Goal: Task Accomplishment & Management: Manage account settings

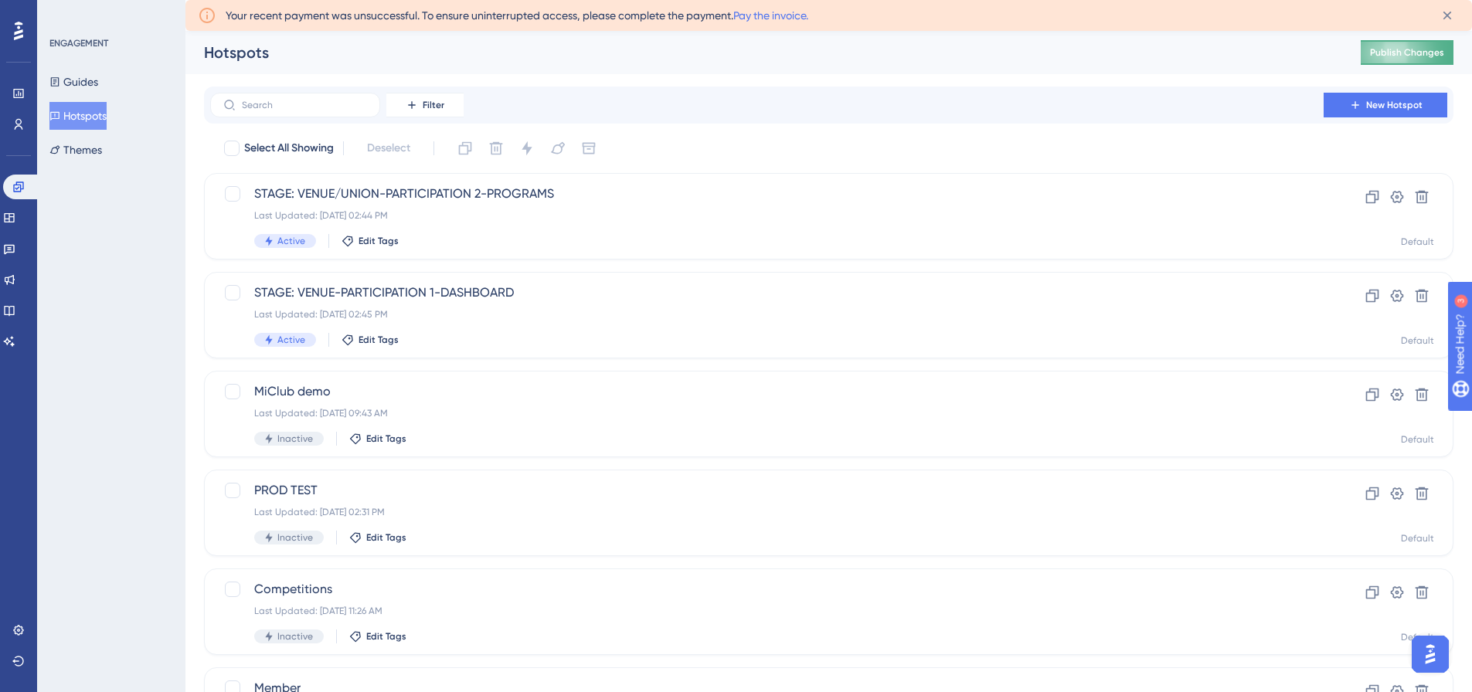
click at [1402, 46] on span "Publish Changes" at bounding box center [1407, 52] width 74 height 12
click at [1422, 49] on span "Publish Changes" at bounding box center [1407, 52] width 74 height 12
click at [409, 198] on span "STAGE: VENUE/UNION-PARTICIPATION-2.6-PROGRAMS" at bounding box center [766, 194] width 1025 height 19
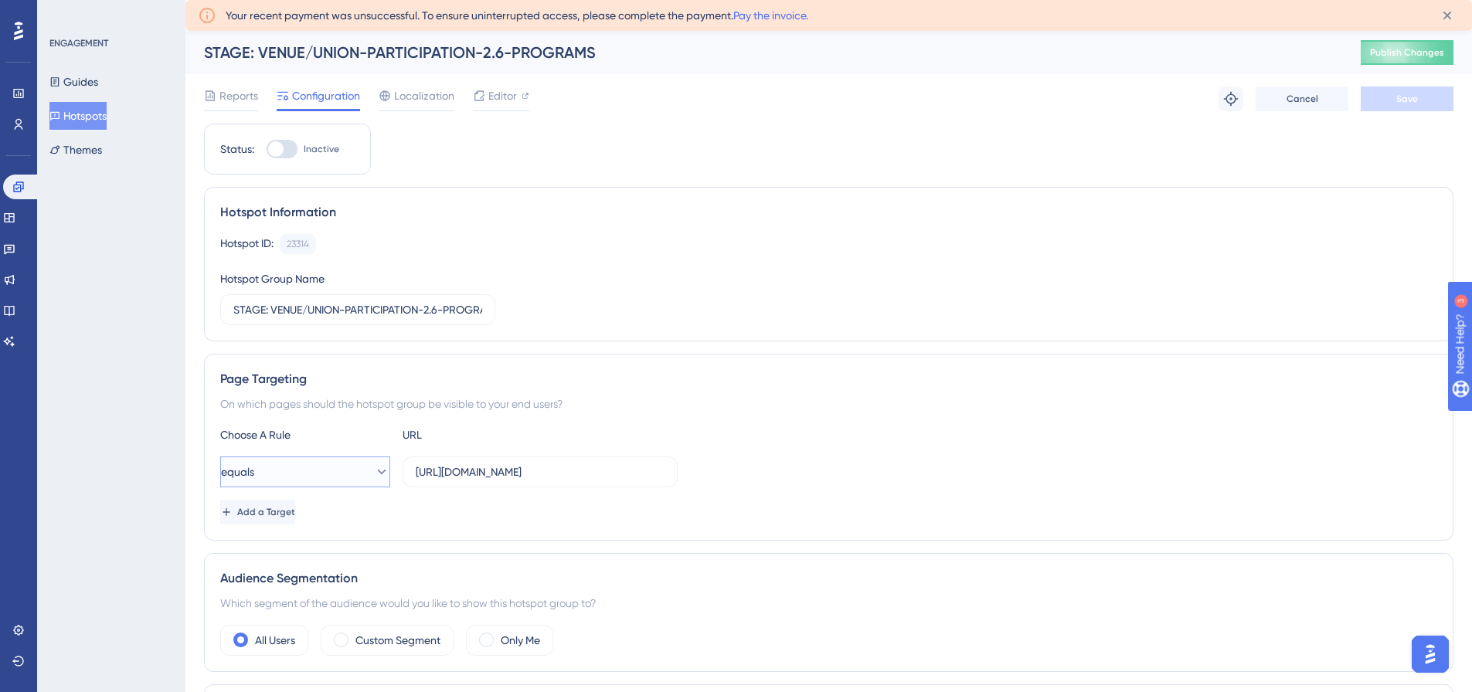
click at [374, 472] on icon at bounding box center [381, 471] width 15 height 15
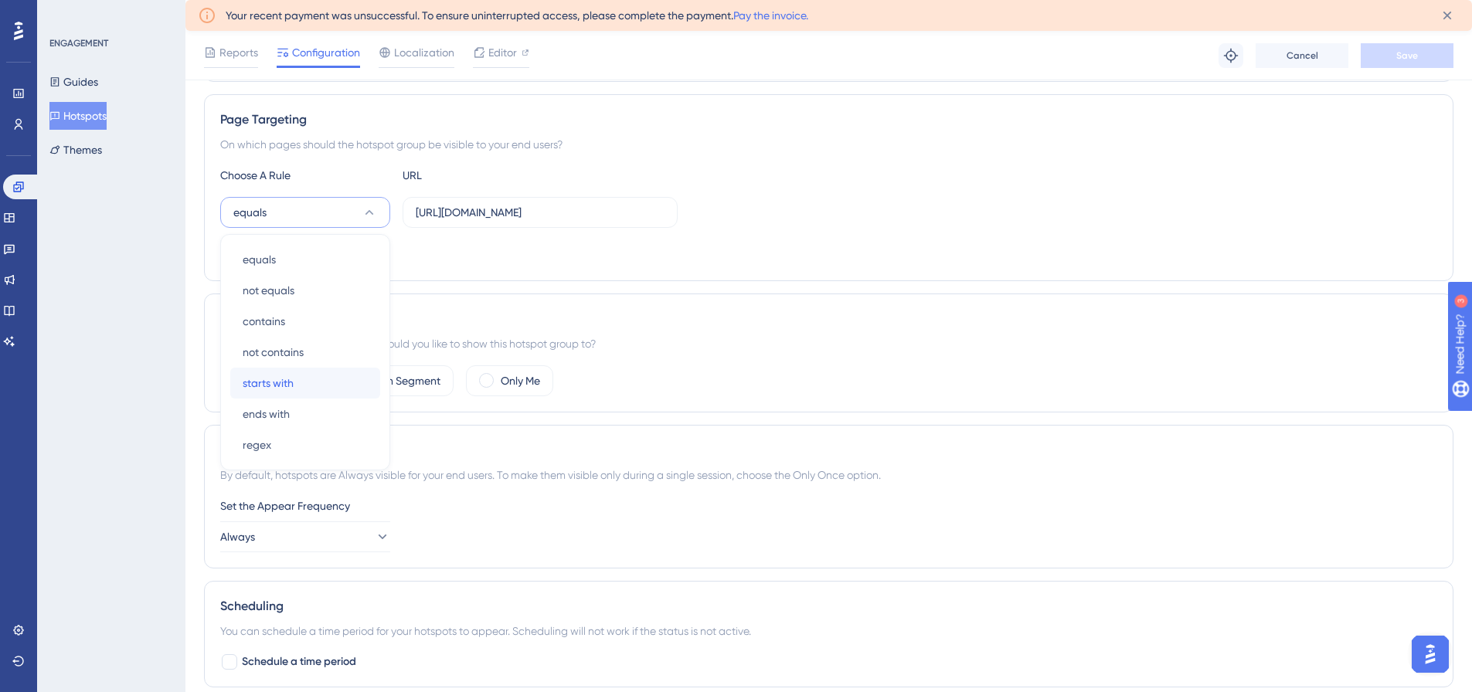
click at [304, 380] on div "starts with starts with" at bounding box center [305, 383] width 125 height 31
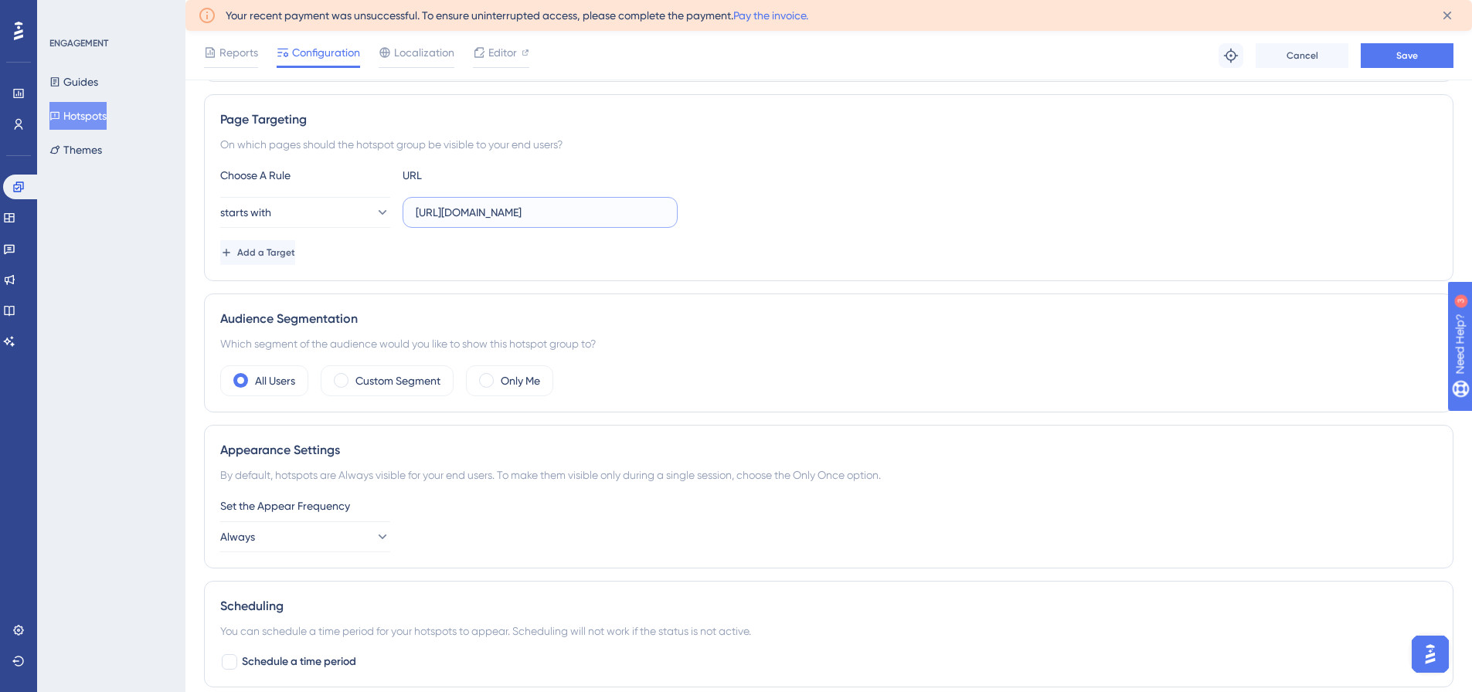
click at [535, 216] on input "[URL][DOMAIN_NAME]" at bounding box center [540, 212] width 249 height 17
type input "[URL][DOMAIN_NAME]?"
click at [1402, 56] on span "Save" at bounding box center [1407, 55] width 22 height 12
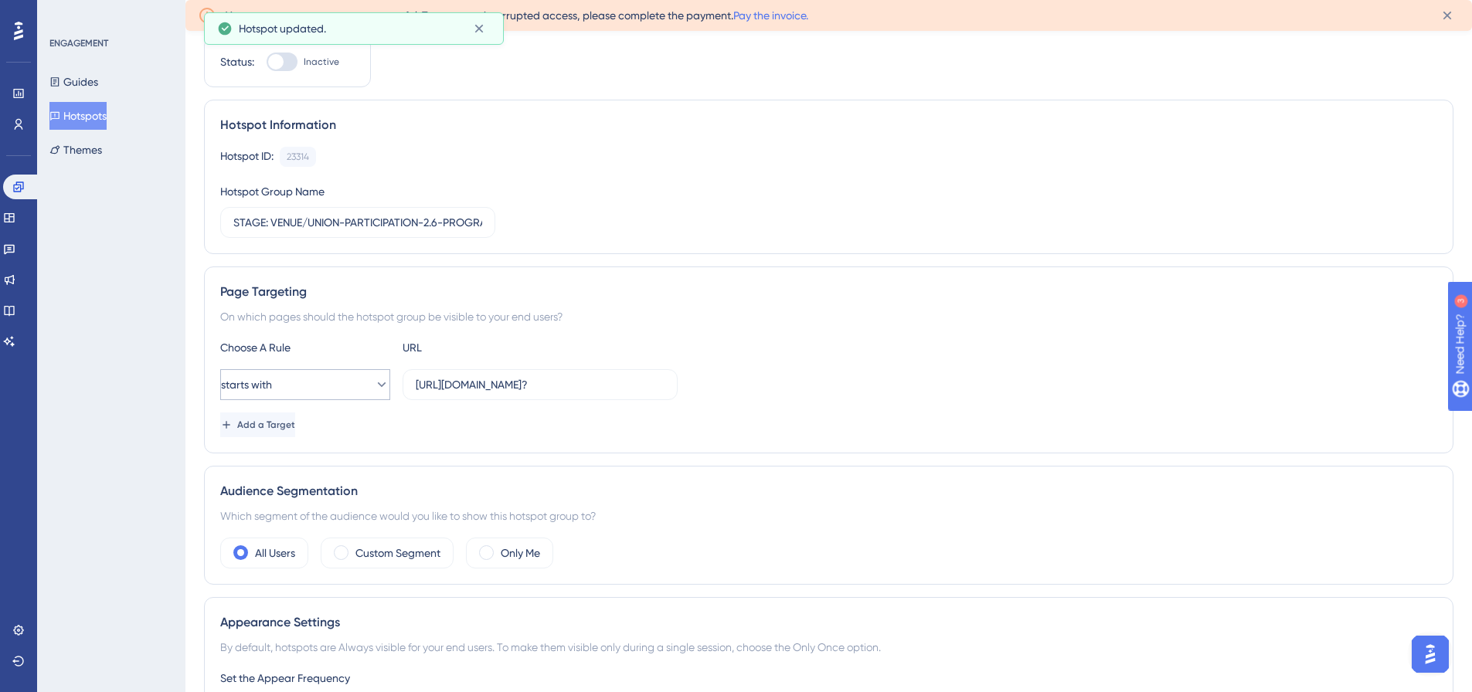
scroll to position [0, 0]
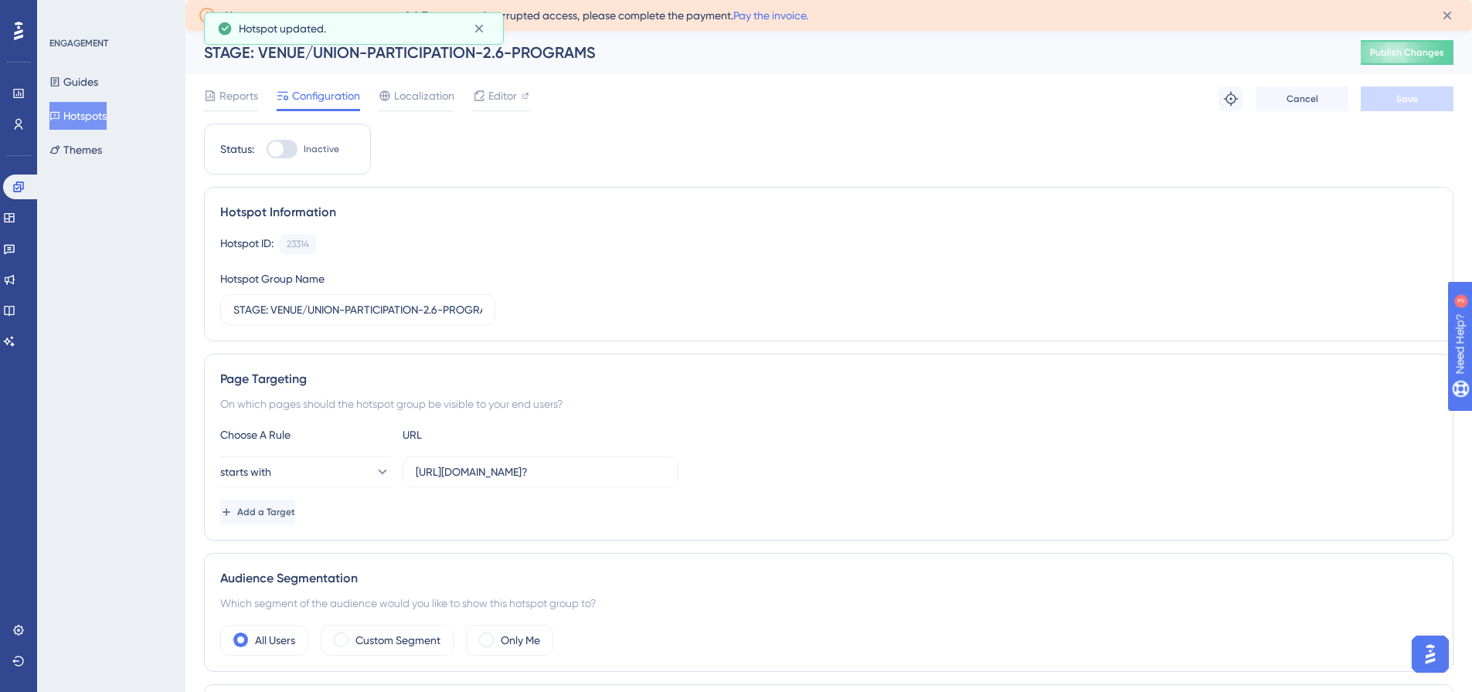
click at [287, 145] on div at bounding box center [282, 149] width 31 height 19
click at [267, 149] on input "Inactive" at bounding box center [266, 149] width 1 height 1
checkbox input "true"
click at [1402, 99] on span "Save" at bounding box center [1407, 99] width 22 height 12
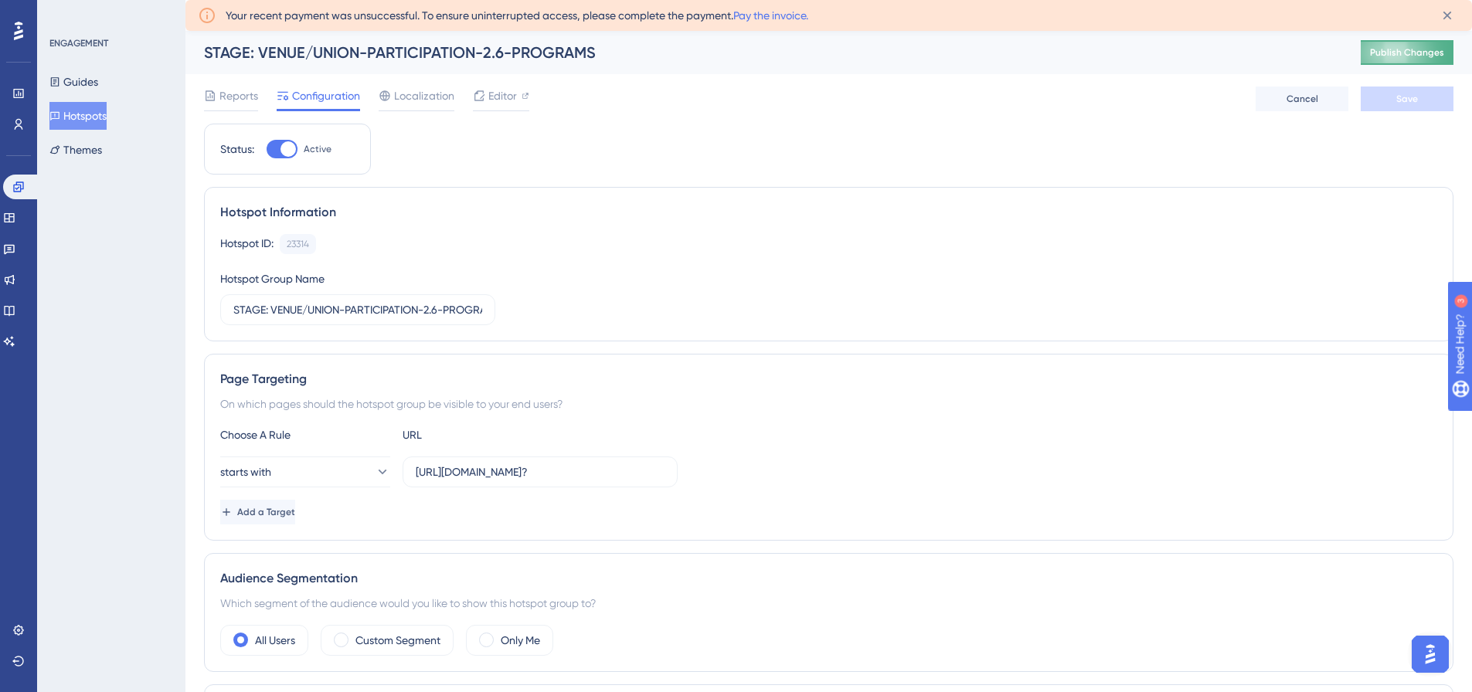
click at [1394, 52] on span "Publish Changes" at bounding box center [1407, 52] width 74 height 12
click at [79, 112] on button "Hotspots" at bounding box center [77, 116] width 57 height 28
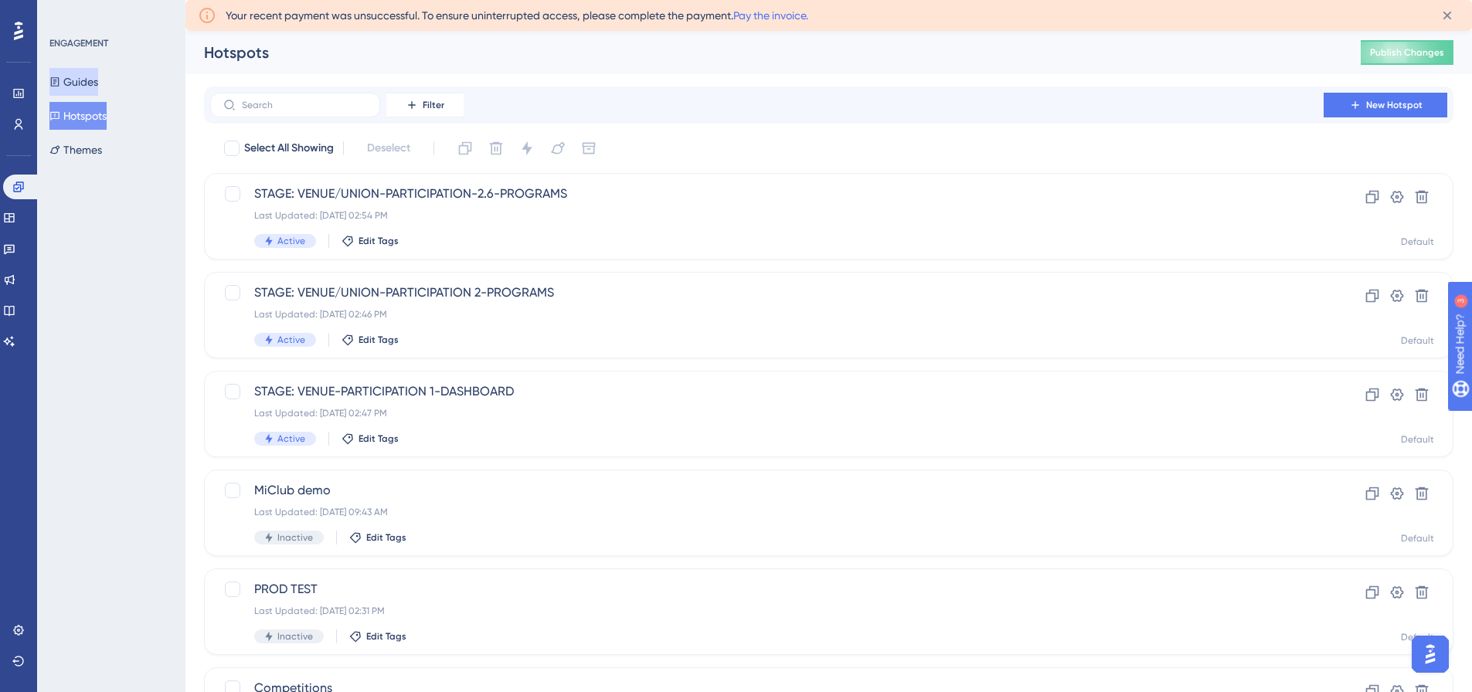
click at [97, 79] on button "Guides" at bounding box center [73, 82] width 49 height 28
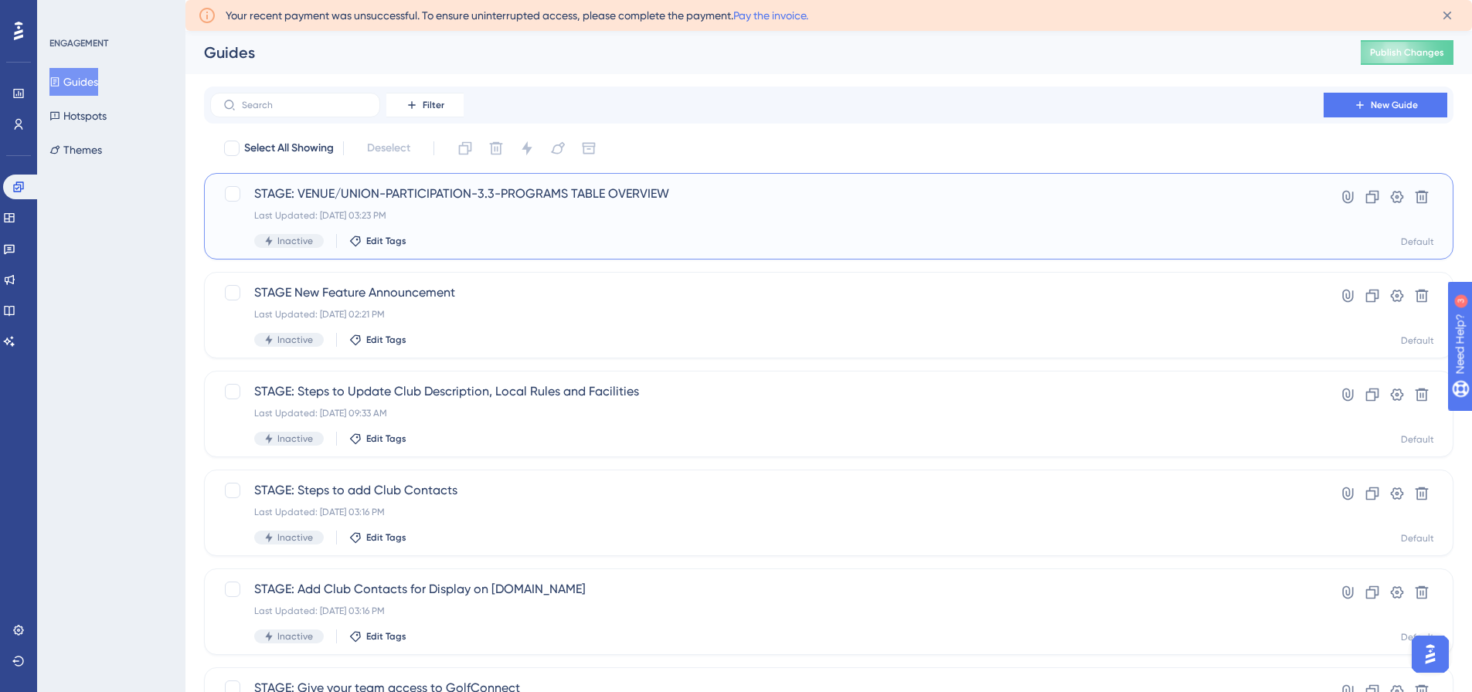
click at [433, 202] on span "STAGE: VENUE/UNION-PARTICIPATION-3.3-PROGRAMS TABLE OVERVIEW" at bounding box center [766, 194] width 1025 height 19
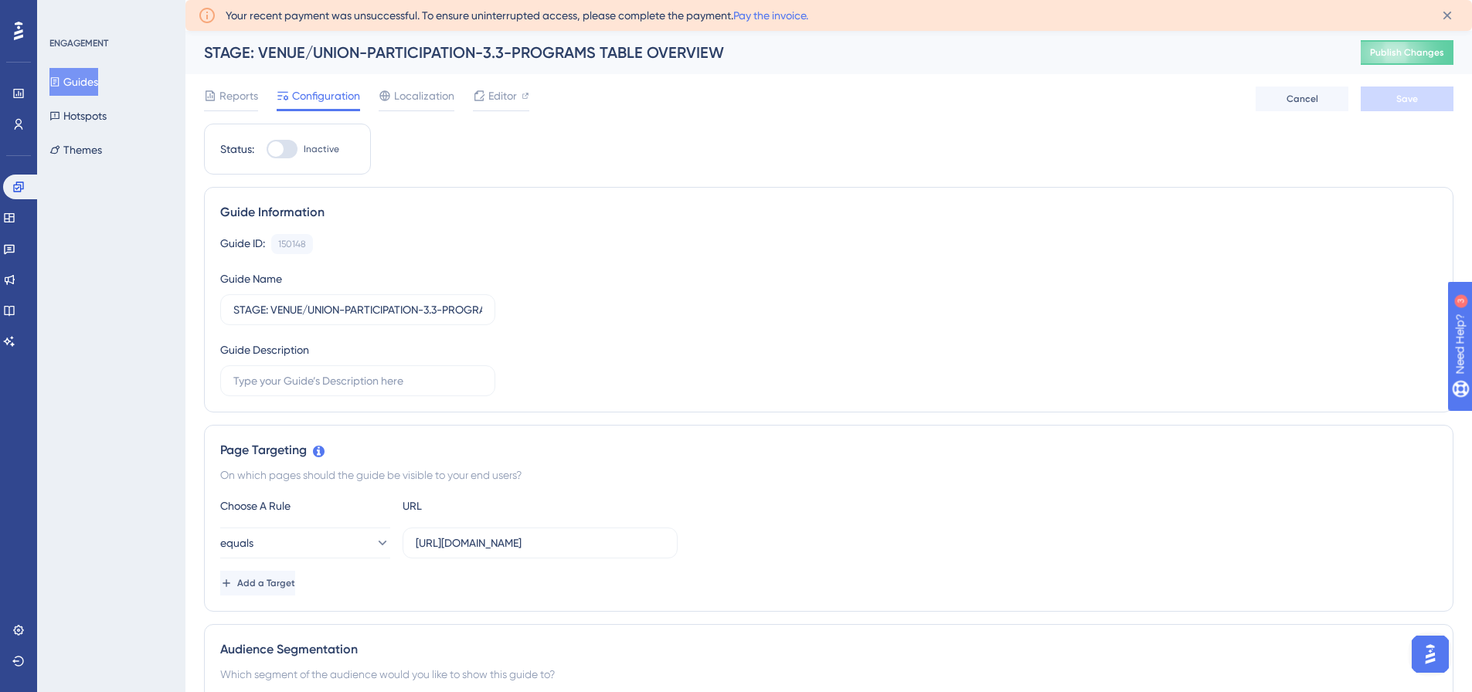
click at [284, 150] on div at bounding box center [282, 149] width 31 height 19
click at [267, 150] on input "Inactive" at bounding box center [266, 149] width 1 height 1
checkbox input "true"
click at [334, 535] on button "equals" at bounding box center [305, 543] width 170 height 31
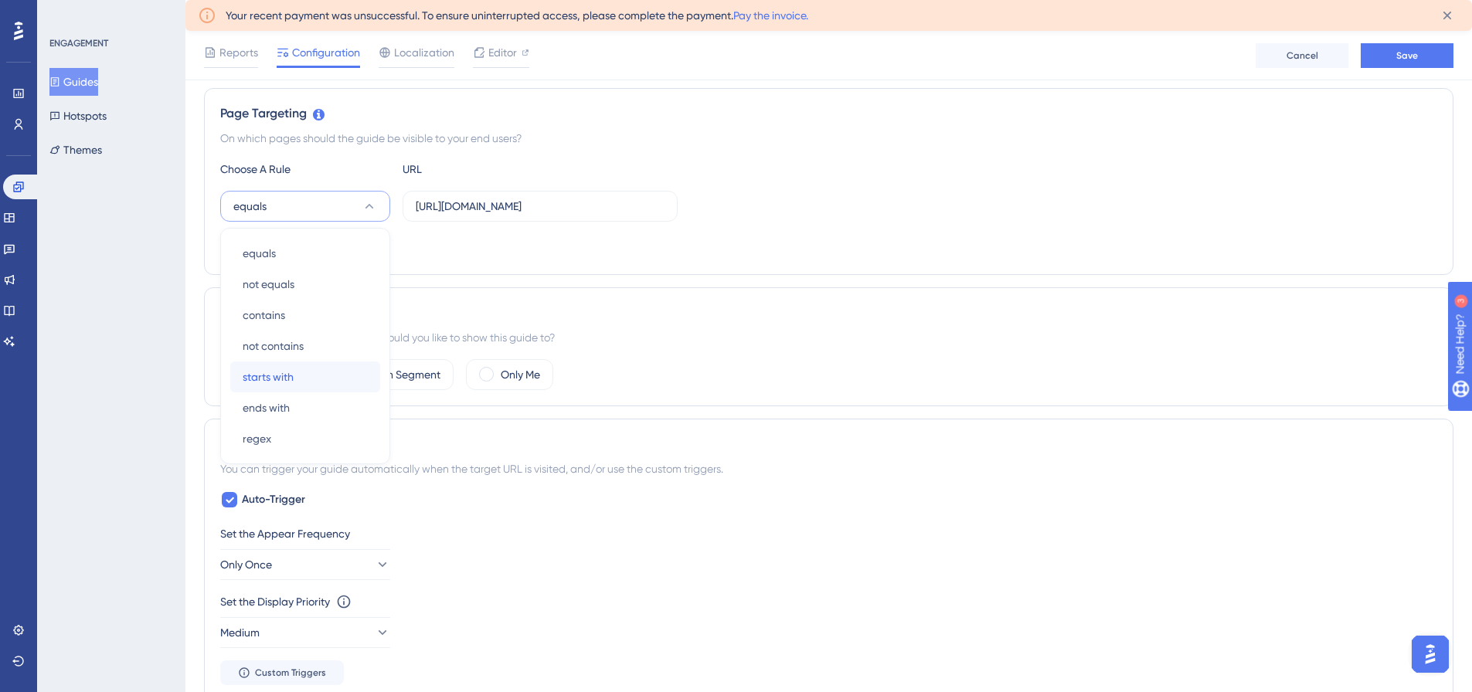
click at [278, 378] on span "starts with" at bounding box center [268, 377] width 51 height 19
click at [485, 209] on input "[URL][DOMAIN_NAME]" at bounding box center [540, 206] width 249 height 17
type input "[URL][DOMAIN_NAME]?"
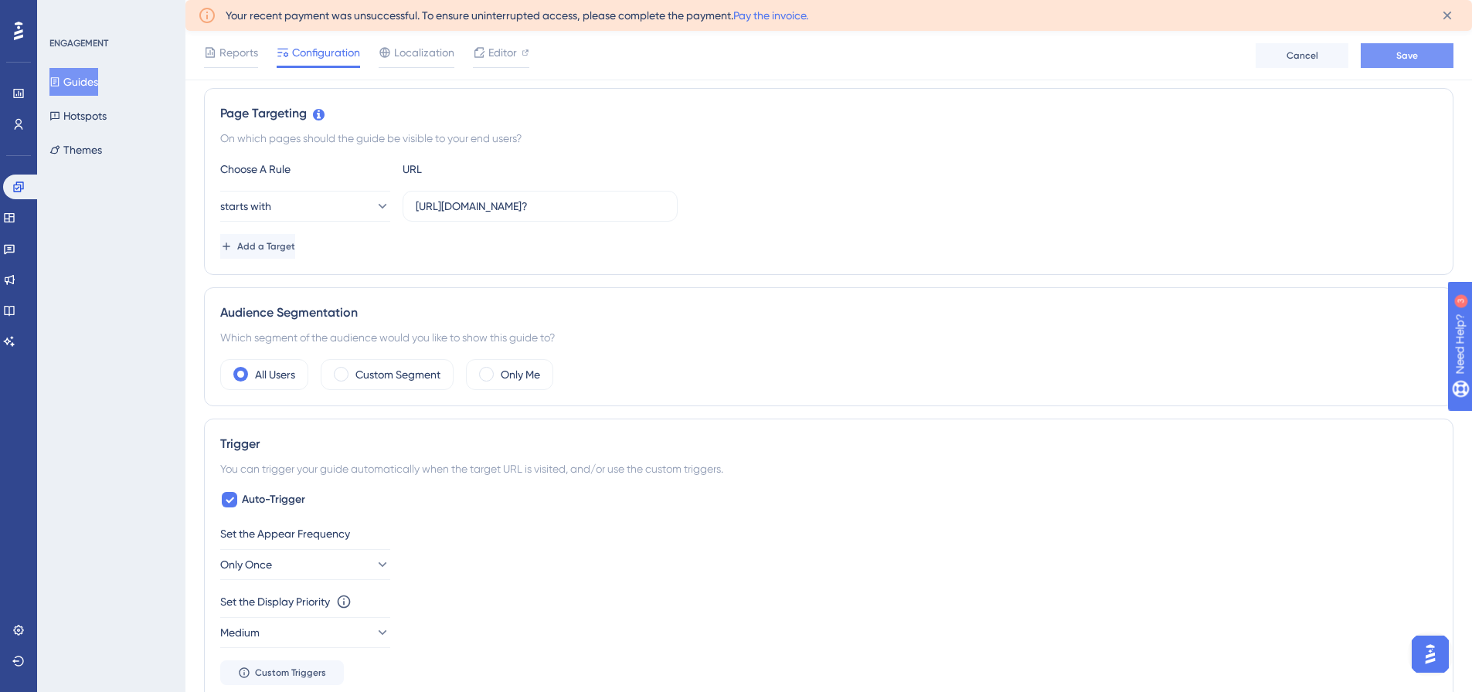
click at [1396, 51] on span "Save" at bounding box center [1407, 55] width 22 height 12
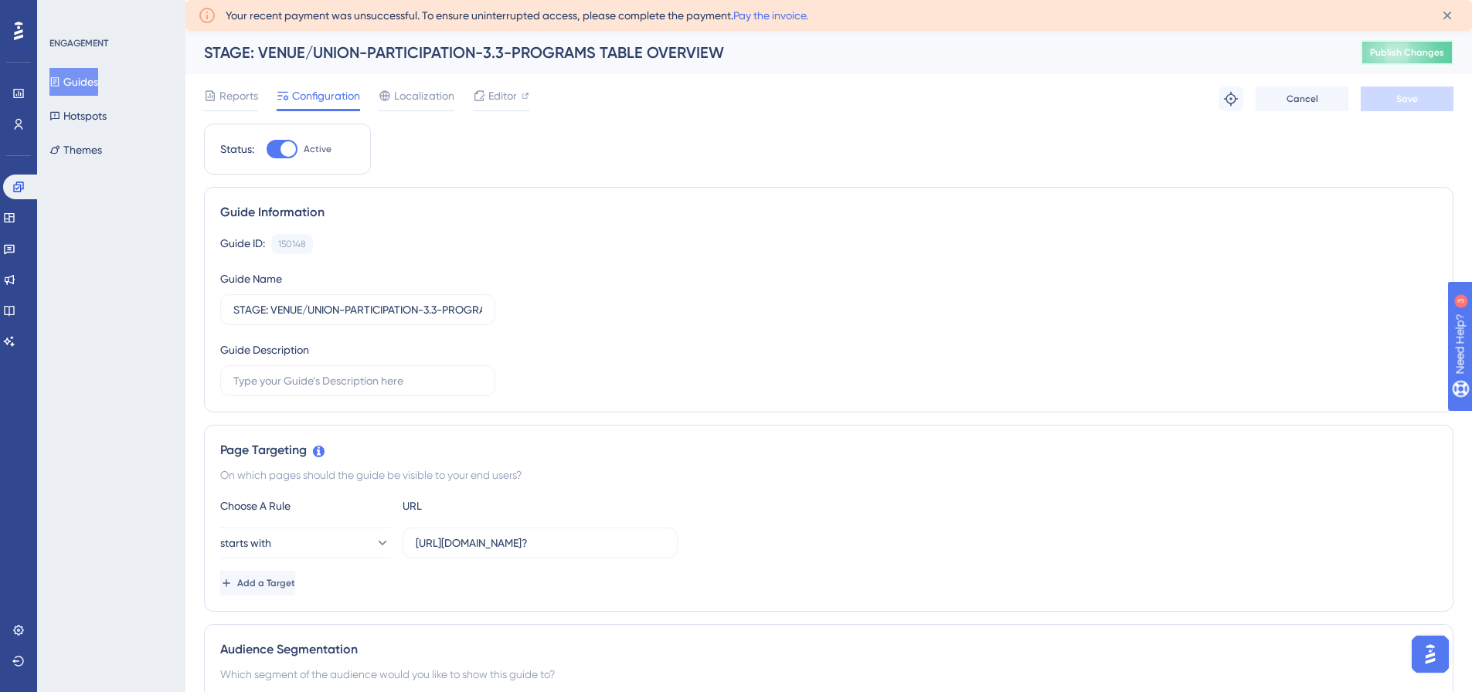
click at [1421, 50] on span "Publish Changes" at bounding box center [1407, 52] width 74 height 12
click at [74, 78] on button "Guides" at bounding box center [73, 82] width 49 height 28
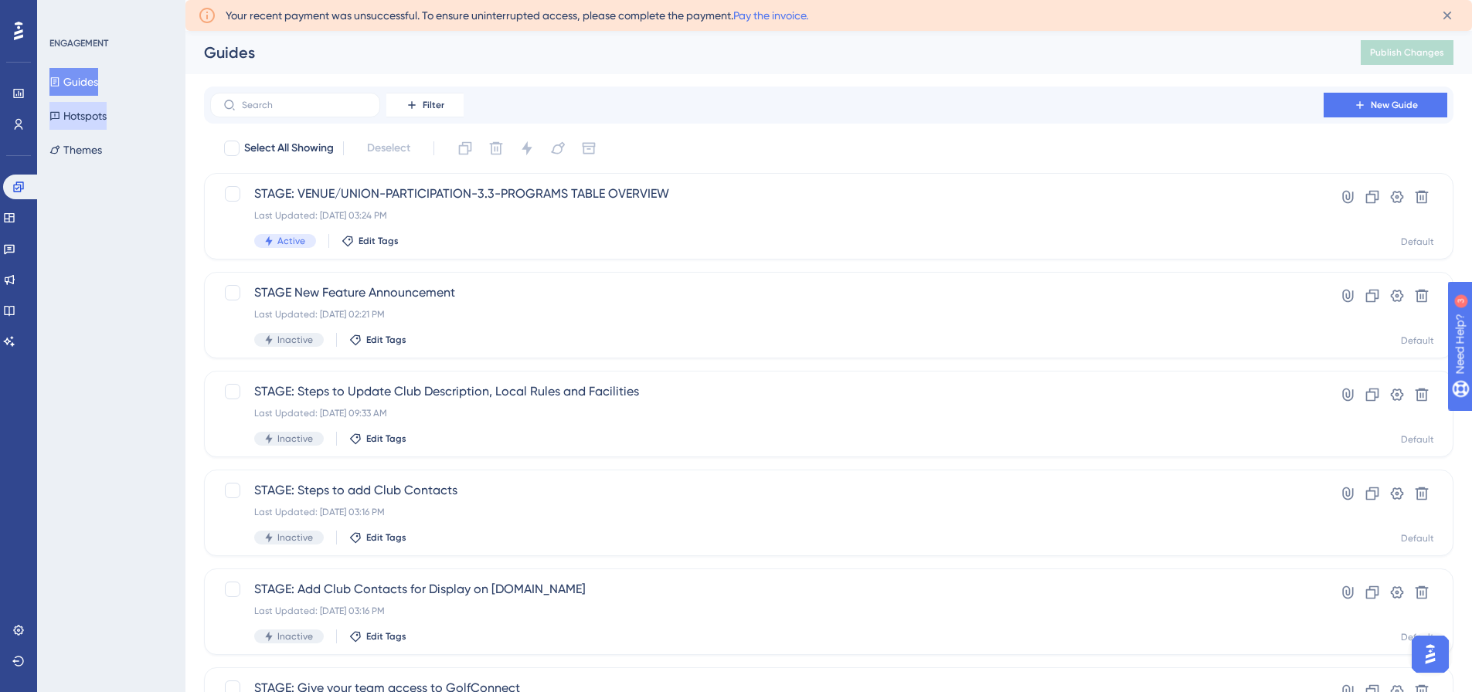
click at [97, 111] on button "Hotspots" at bounding box center [77, 116] width 57 height 28
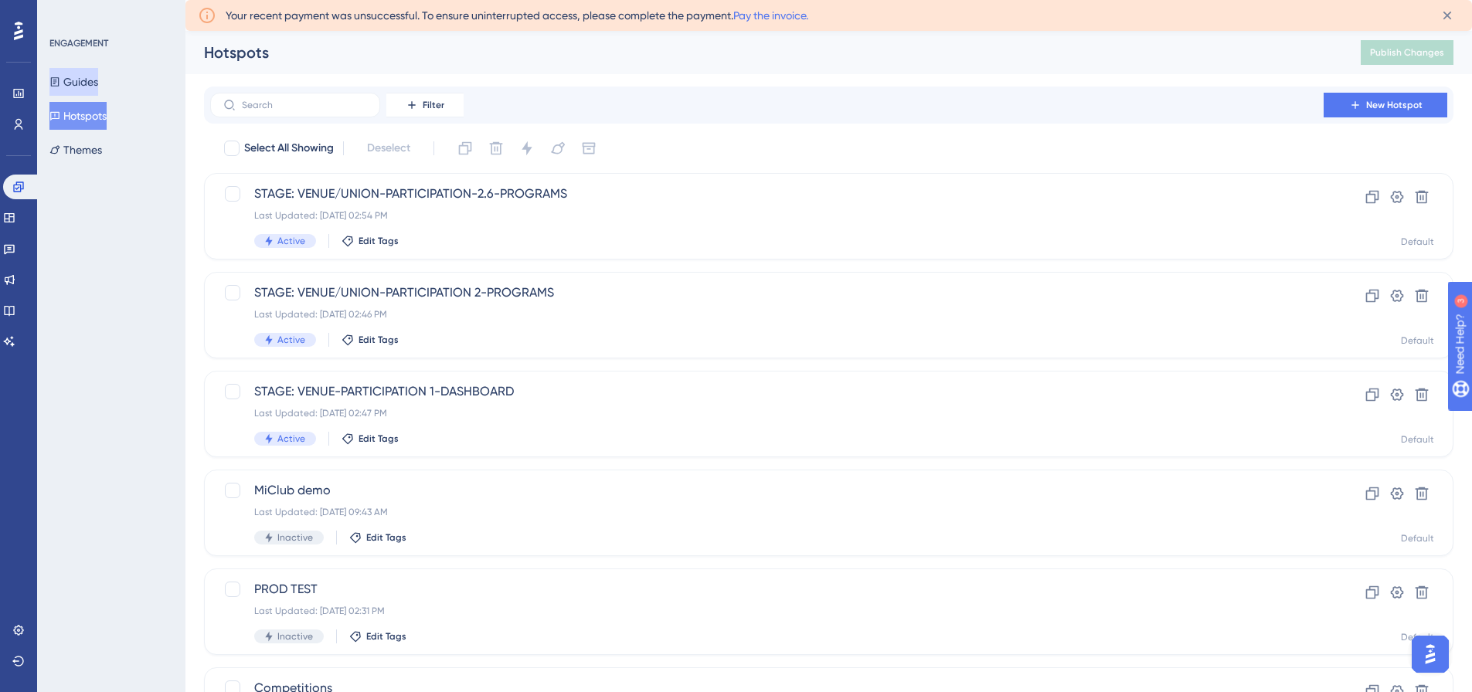
click at [92, 87] on button "Guides" at bounding box center [73, 82] width 49 height 28
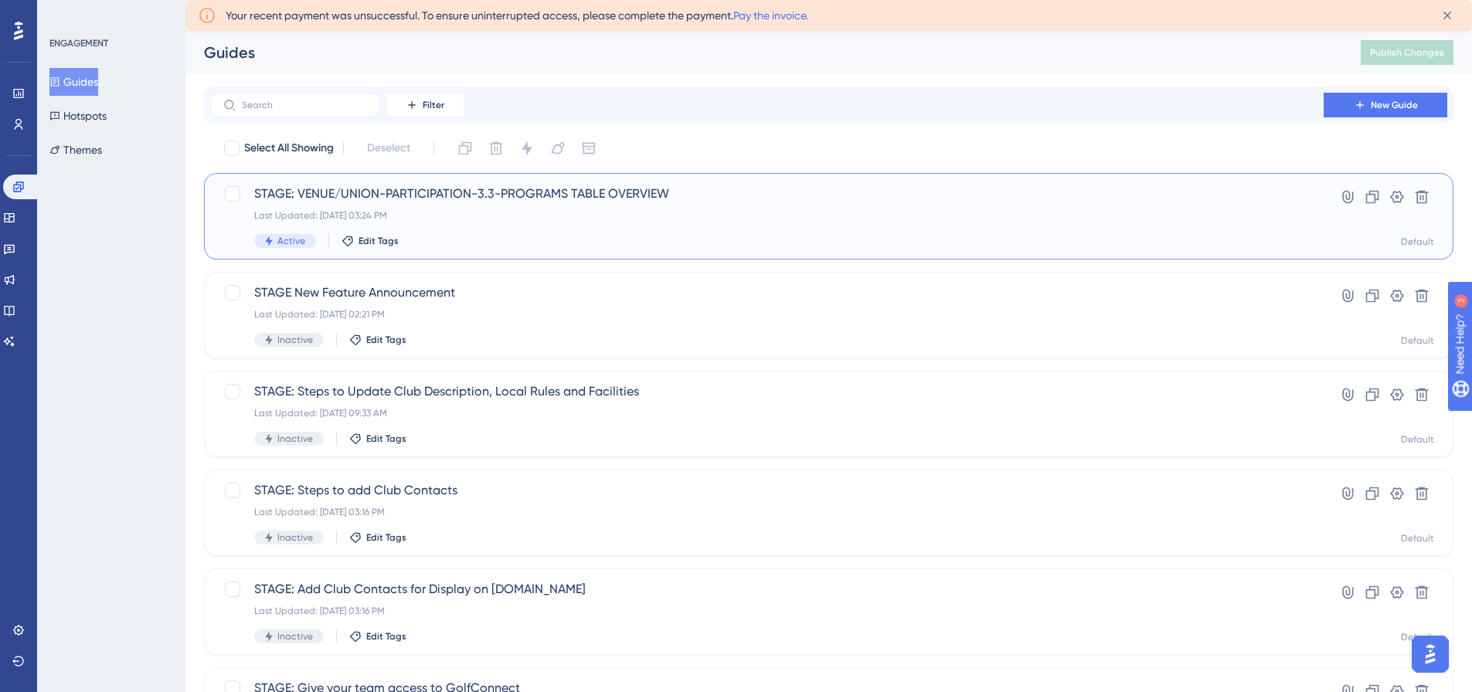
click at [485, 196] on span "STAGE: VENUE/UNION-PARTICIPATION-3.3-PROGRAMS TABLE OVERVIEW" at bounding box center [766, 194] width 1025 height 19
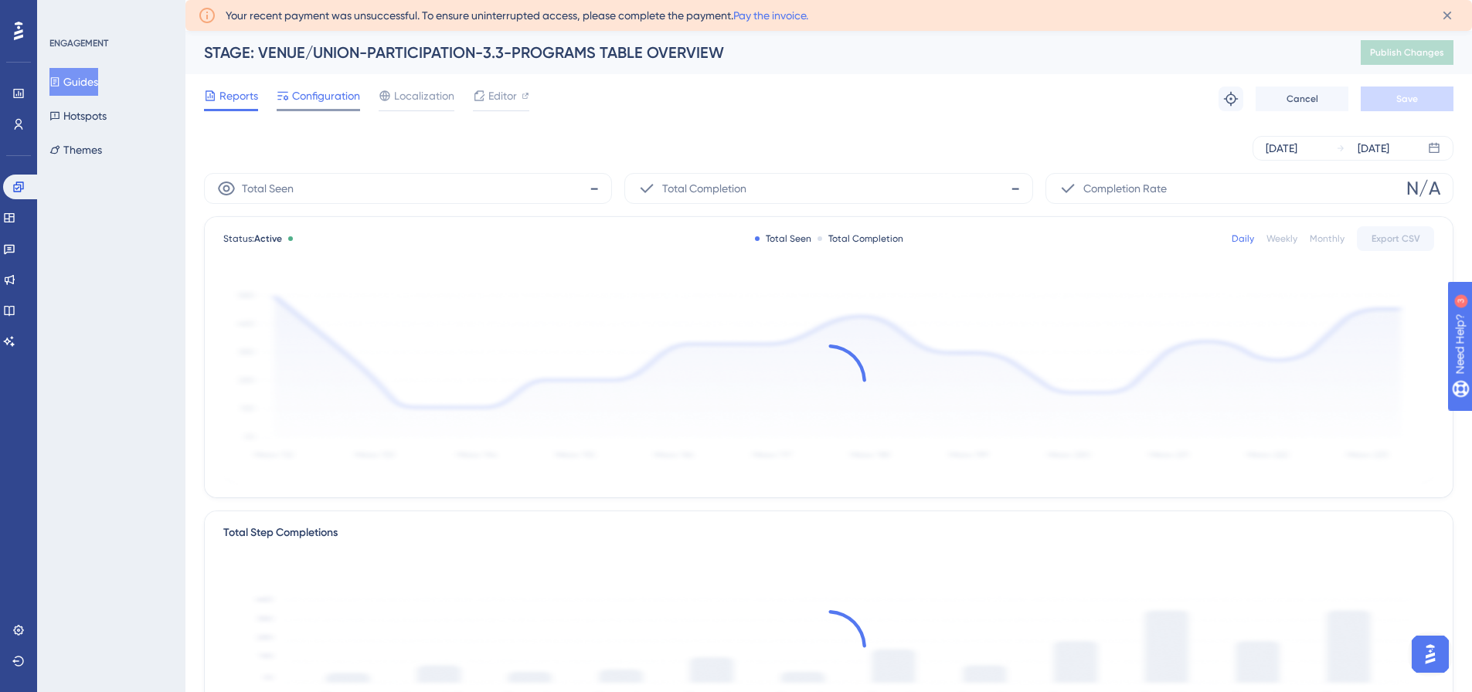
click at [312, 92] on span "Configuration" at bounding box center [326, 96] width 68 height 19
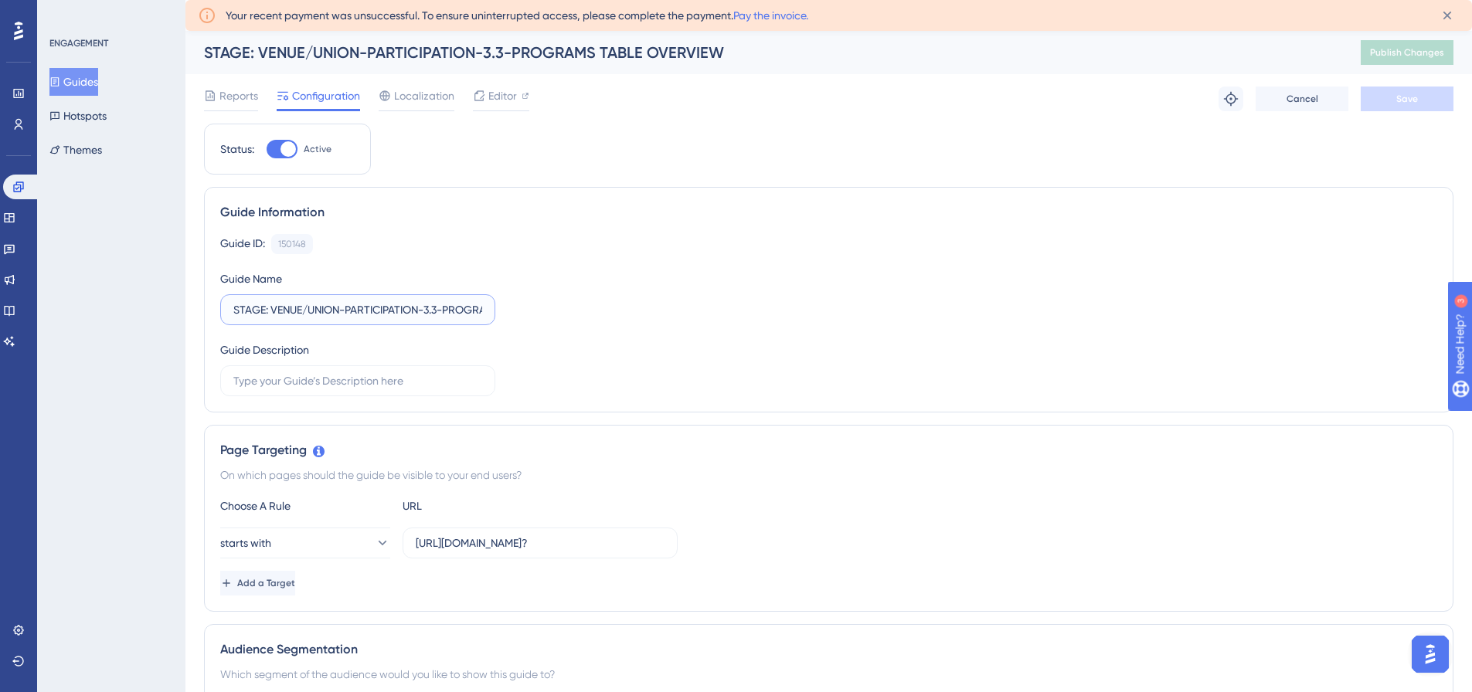
click at [344, 308] on input "STAGE: VENUE/UNION-PARTICIPATION-3.3-PROGRAMS TABLE OVERVIEW" at bounding box center [357, 309] width 249 height 17
click at [428, 311] on input "STAGE: VENUE/UNION-PARTICIPATION-3.3-PROGRAMS TABLE OVERVIEW" at bounding box center [357, 309] width 249 height 17
type input "STAGE: VENUE/UNION-PARTICIPATION-GUIDE 3.3-PROGRAMS TABLE OVERVIEW"
click at [1404, 94] on span "Save" at bounding box center [1407, 99] width 22 height 12
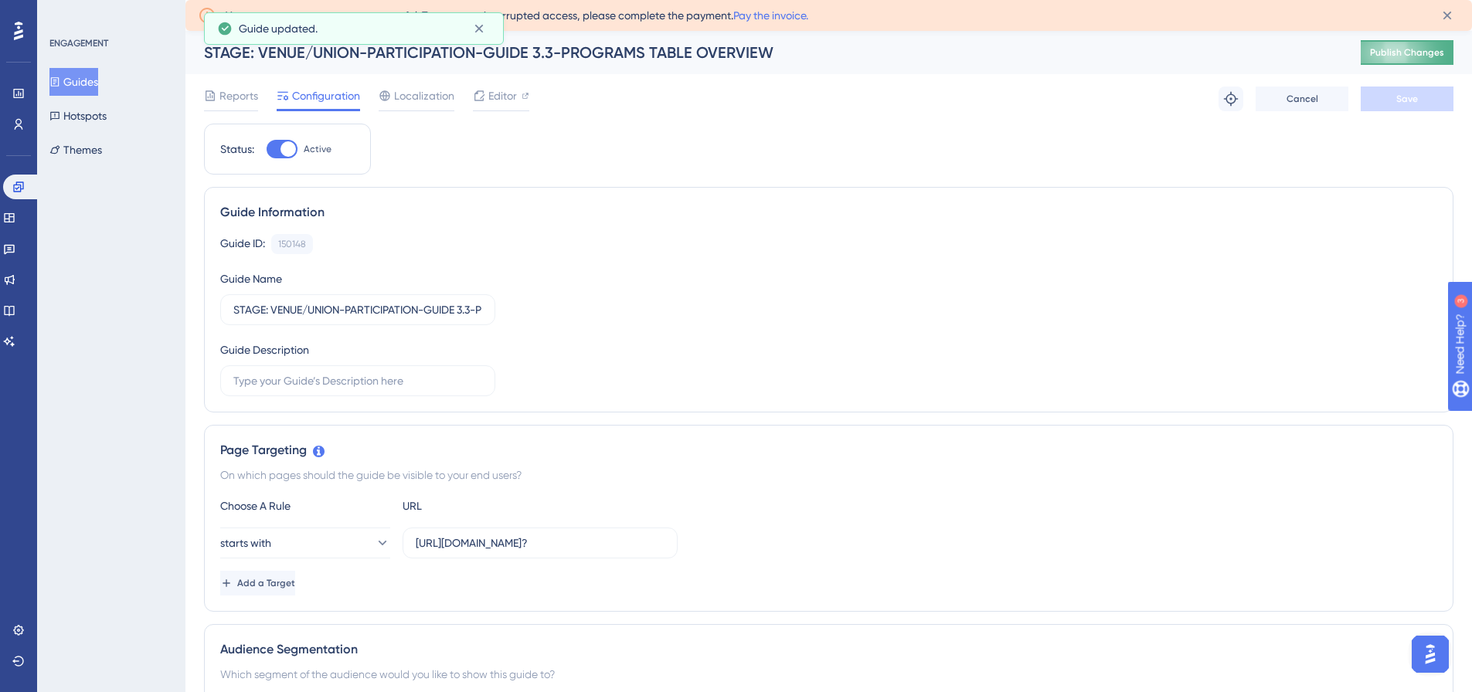
click at [1428, 59] on button "Publish Changes" at bounding box center [1407, 52] width 93 height 25
click at [76, 80] on button "Guides" at bounding box center [73, 82] width 49 height 28
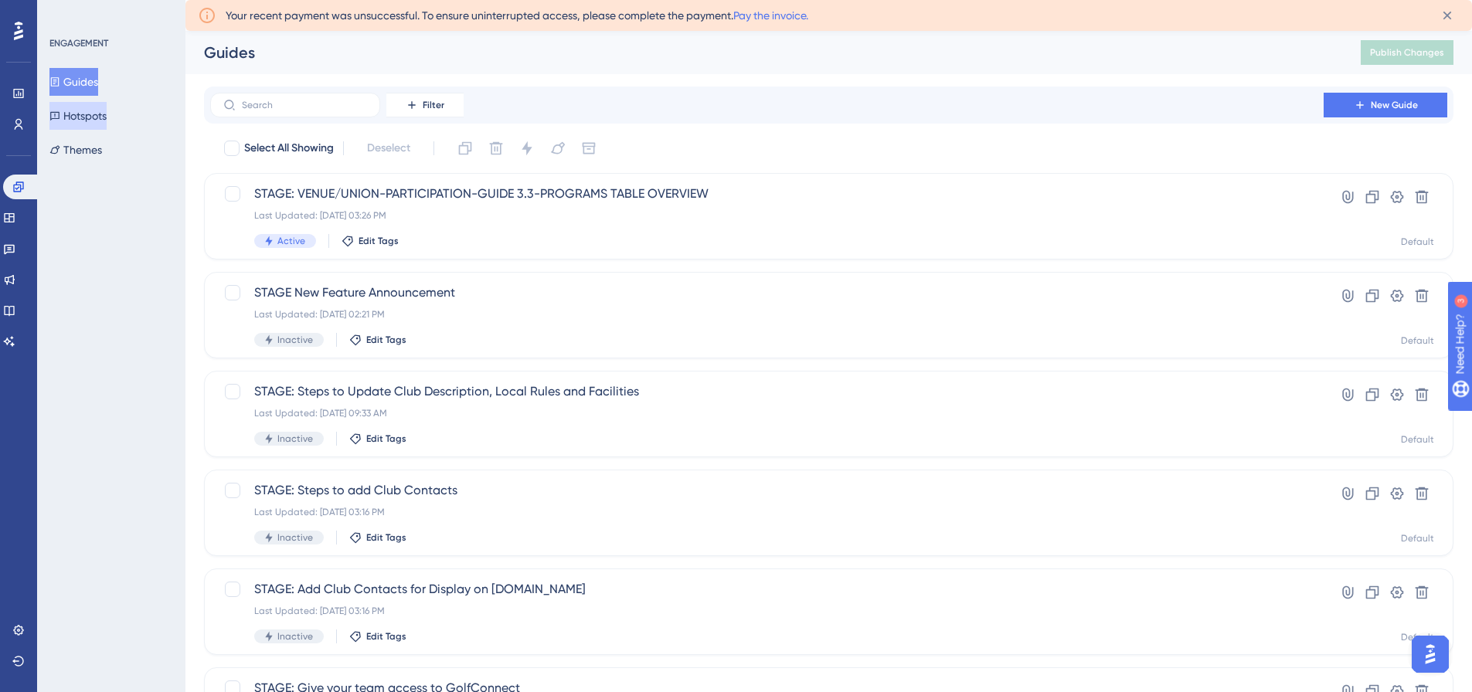
click at [81, 116] on button "Hotspots" at bounding box center [77, 116] width 57 height 28
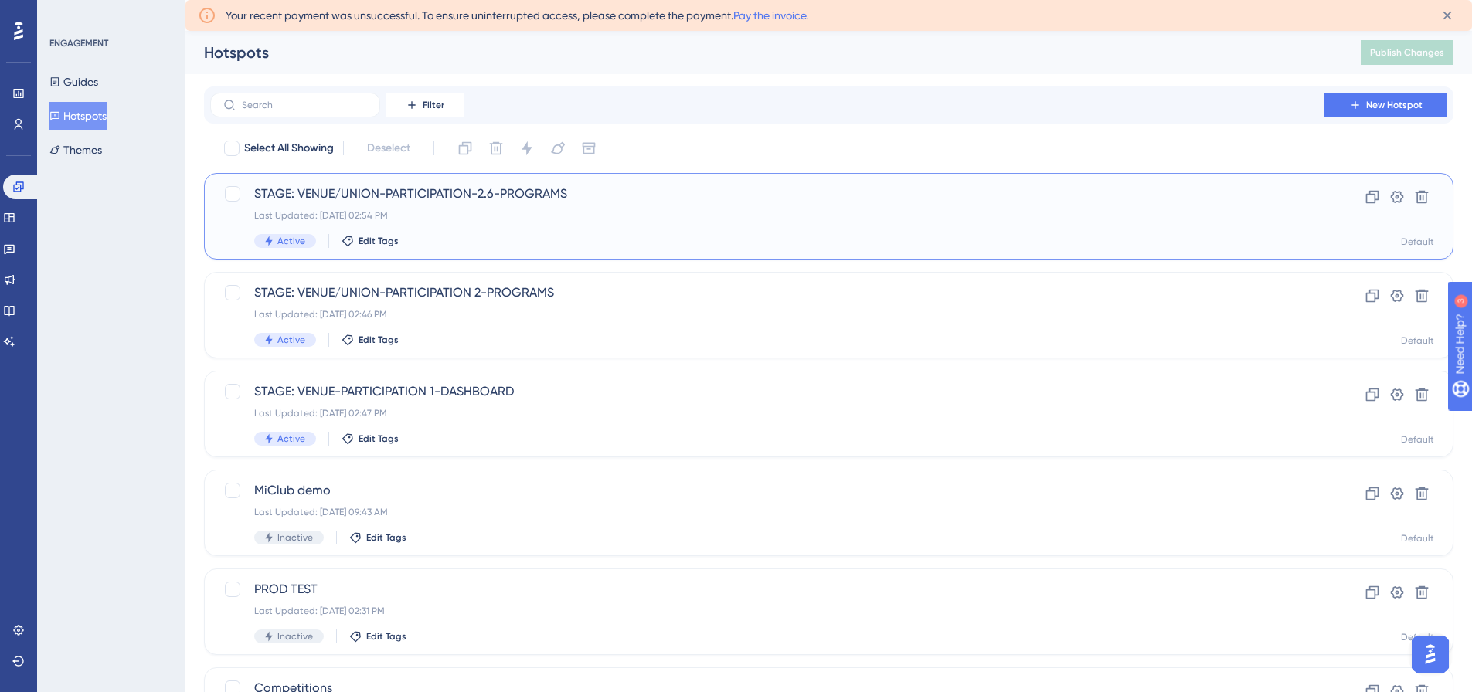
click at [505, 188] on span "STAGE: VENUE/UNION-PARTICIPATION-2.6-PROGRAMS" at bounding box center [766, 194] width 1025 height 19
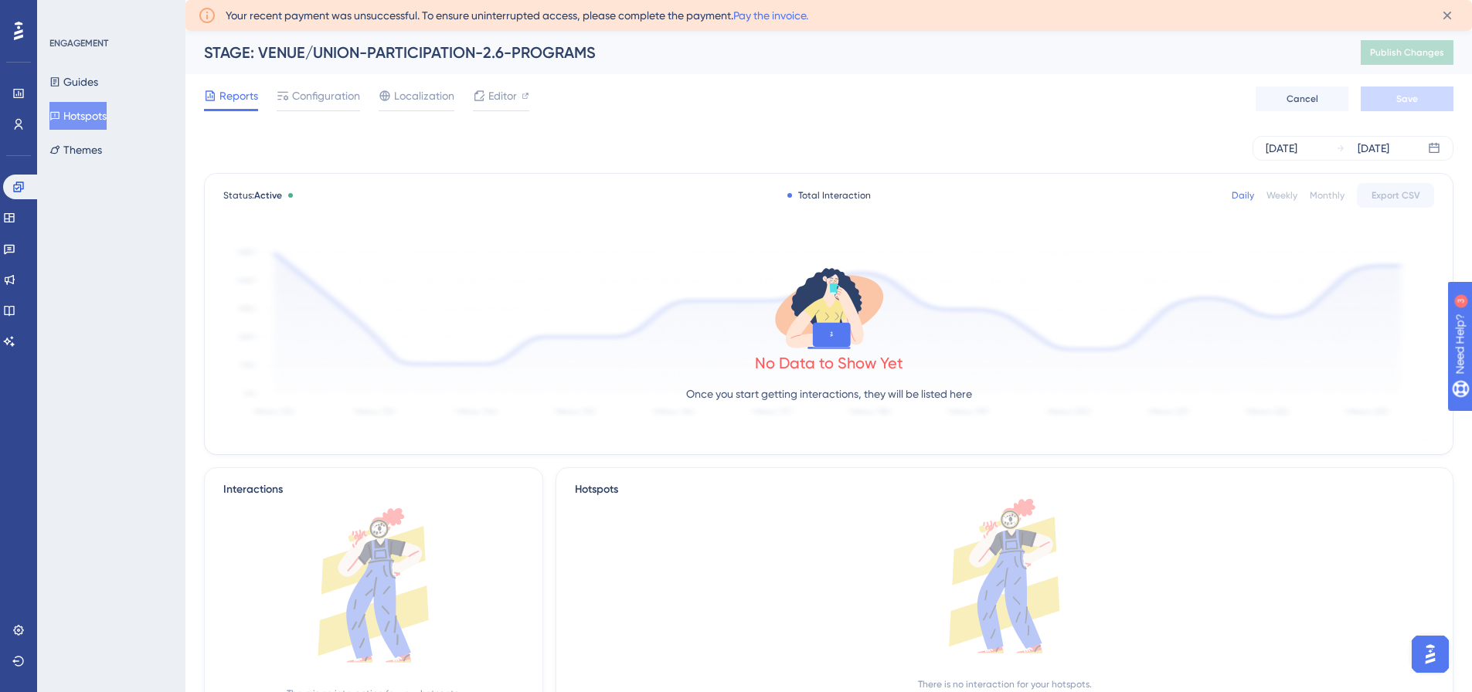
click at [317, 85] on div "Reports Configuration Localization Editor Cancel Save" at bounding box center [828, 98] width 1249 height 49
click at [319, 91] on span "Configuration" at bounding box center [326, 96] width 68 height 19
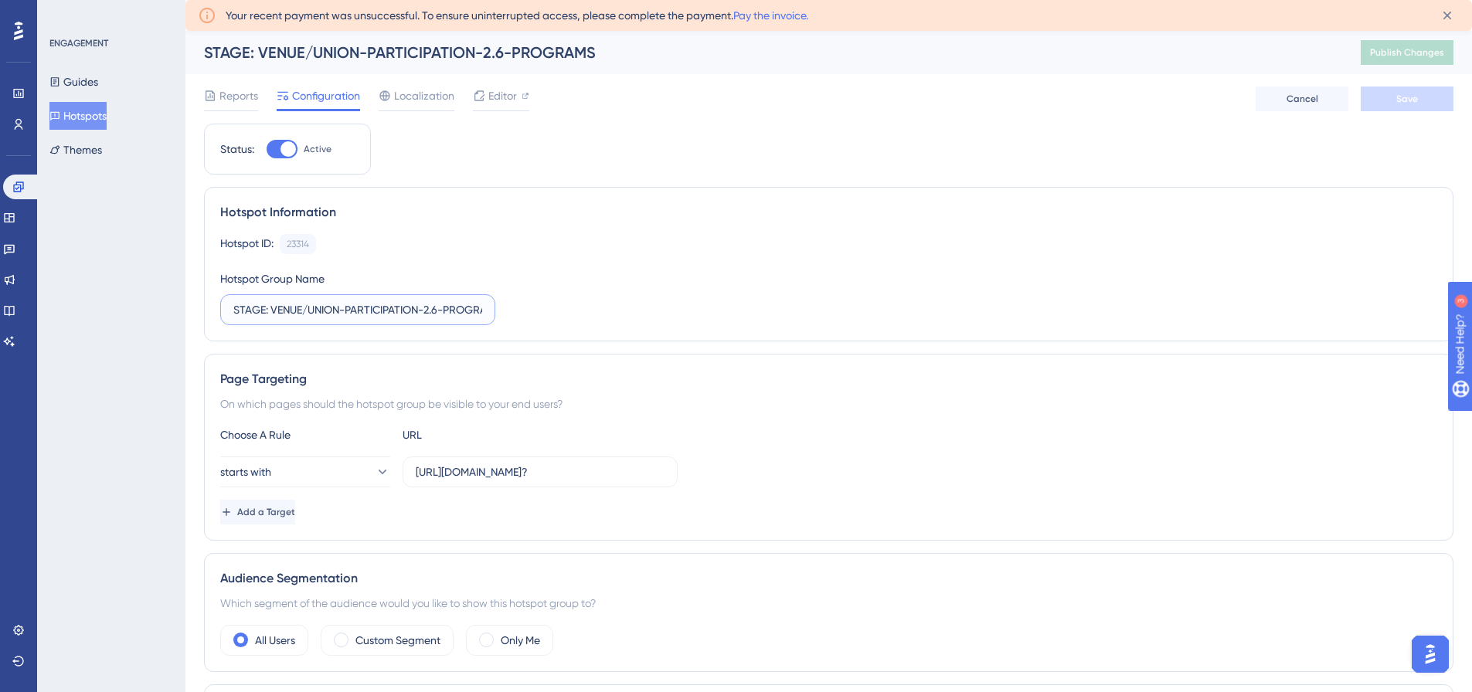
click at [426, 305] on input "STAGE: VENUE/UNION-PARTICIPATION-2.6-PROGRAMS" at bounding box center [357, 309] width 249 height 17
type input "STAGE: VENUE/UNION-PARTICIPATION-HOTSPOT 2.6-PROGRAMS"
click at [1402, 110] on button "Save" at bounding box center [1407, 99] width 93 height 25
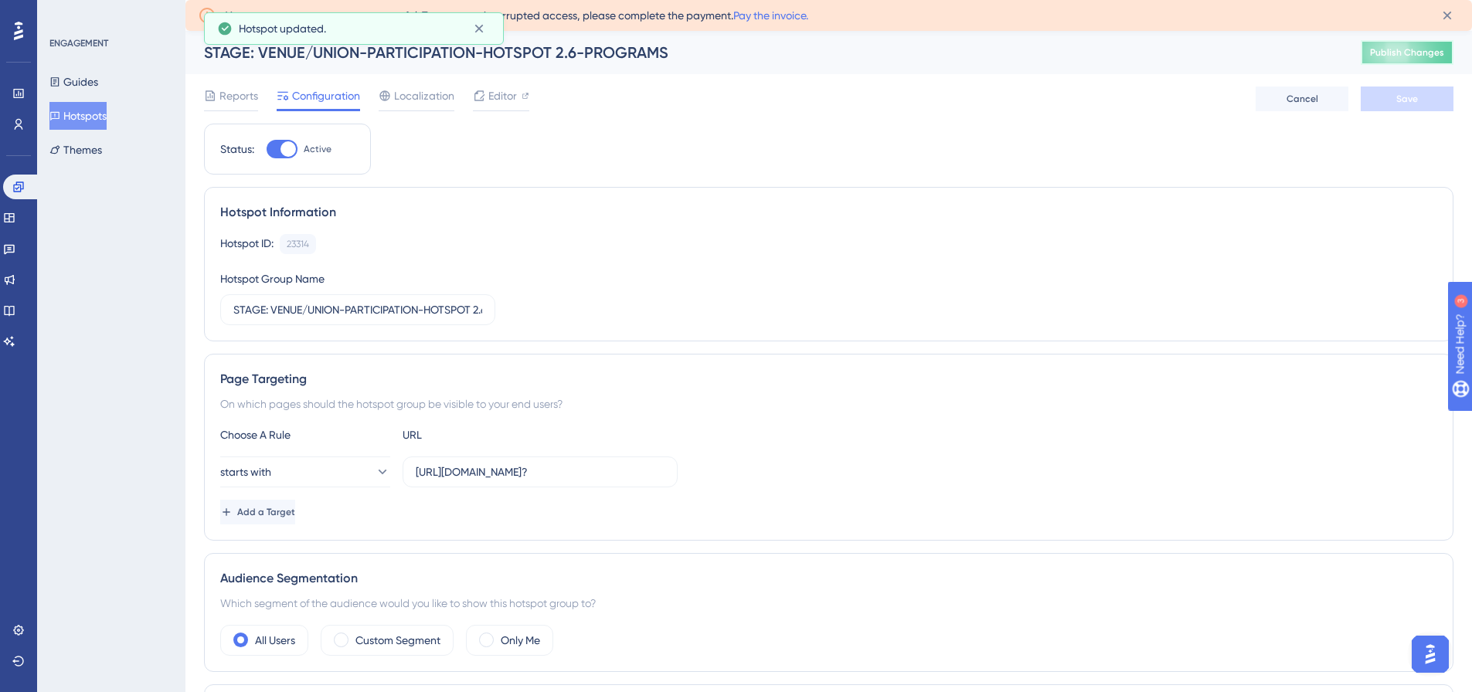
click at [1425, 49] on span "Publish Changes" at bounding box center [1407, 52] width 74 height 12
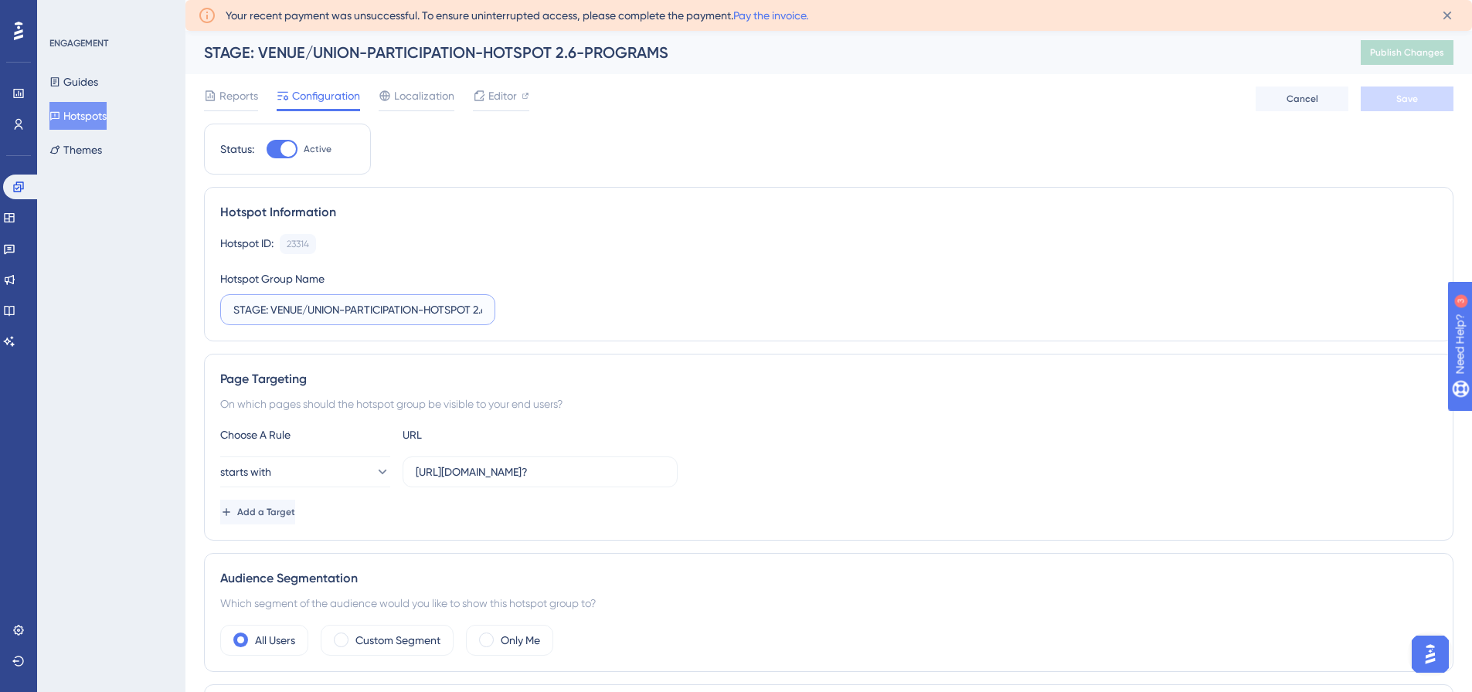
click at [440, 308] on input "STAGE: VENUE/UNION-PARTICIPATION-HOTSPOT 2.6-PROGRAMS" at bounding box center [357, 309] width 249 height 17
click at [93, 115] on button "Hotspots" at bounding box center [77, 116] width 57 height 28
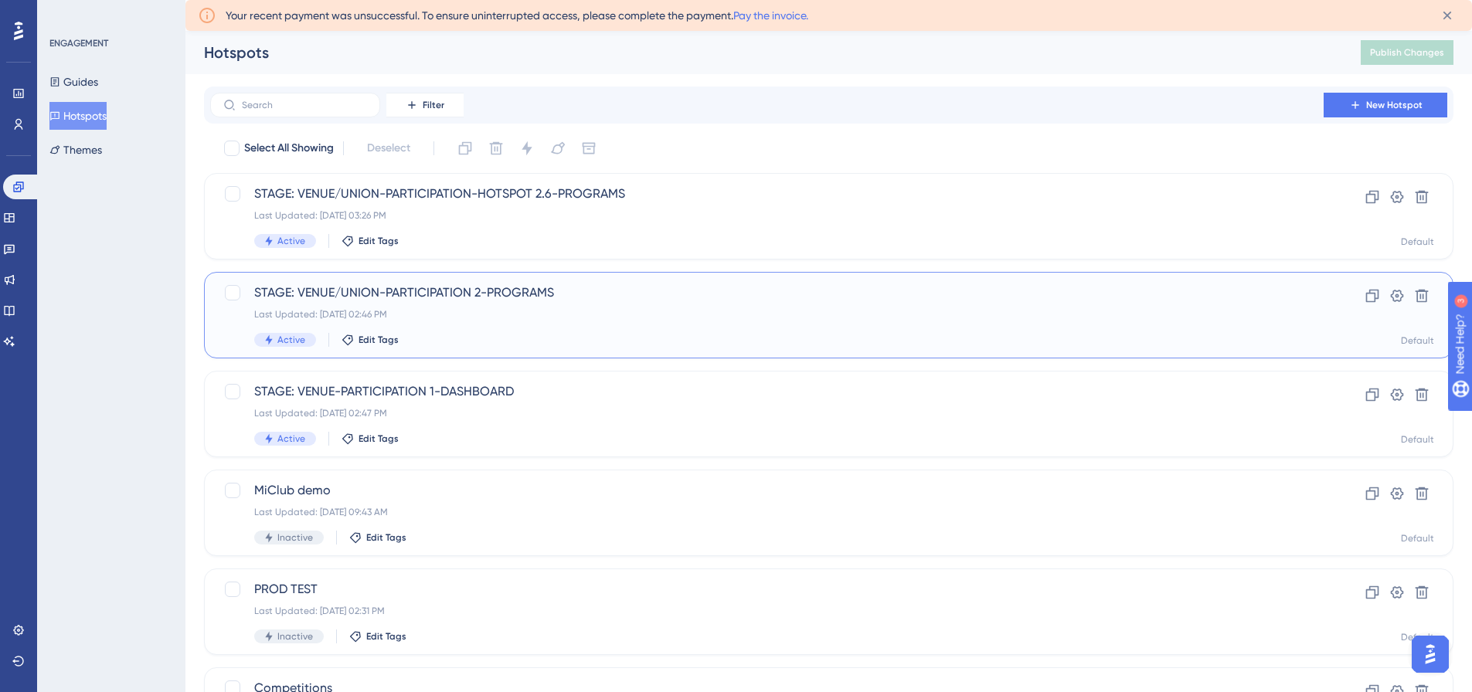
click at [518, 297] on span "STAGE: VENUE/UNION-PARTICIPATION 2-PROGRAMS" at bounding box center [766, 293] width 1025 height 19
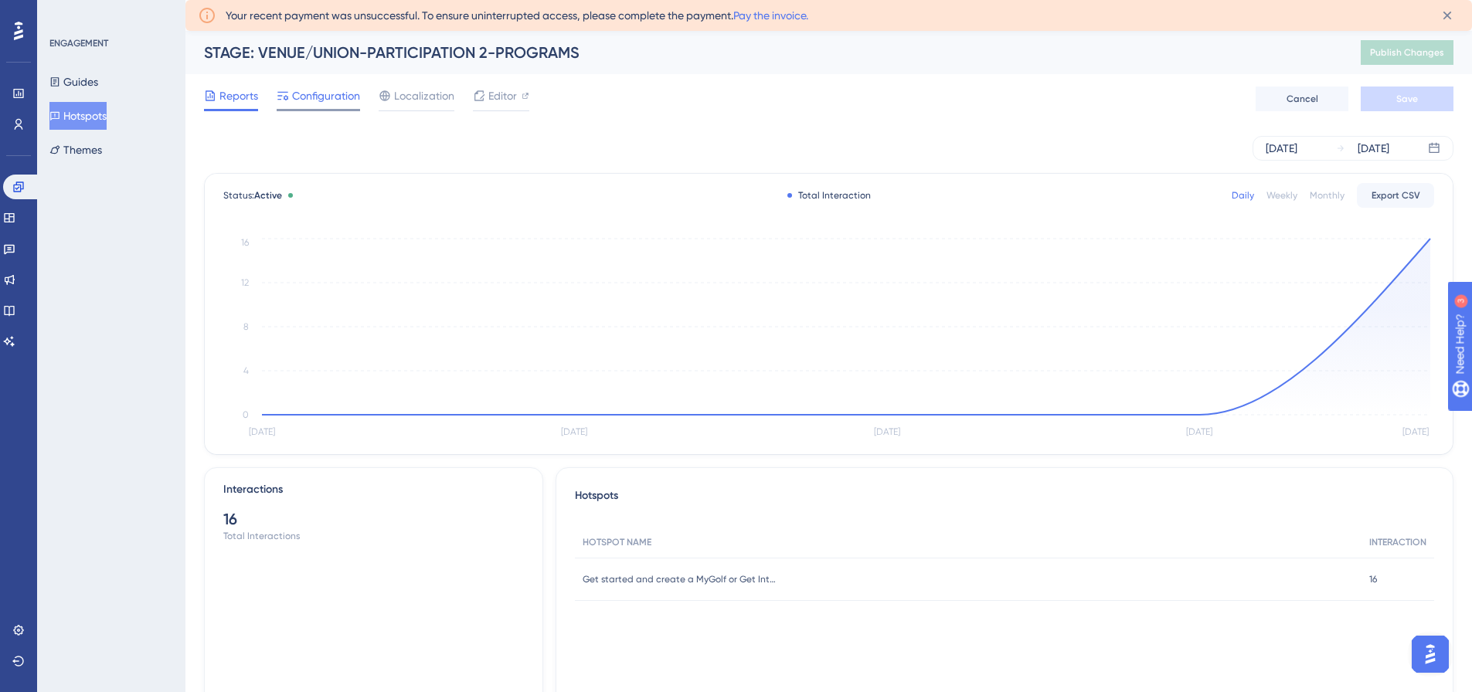
click at [316, 108] on div "Configuration" at bounding box center [318, 99] width 83 height 25
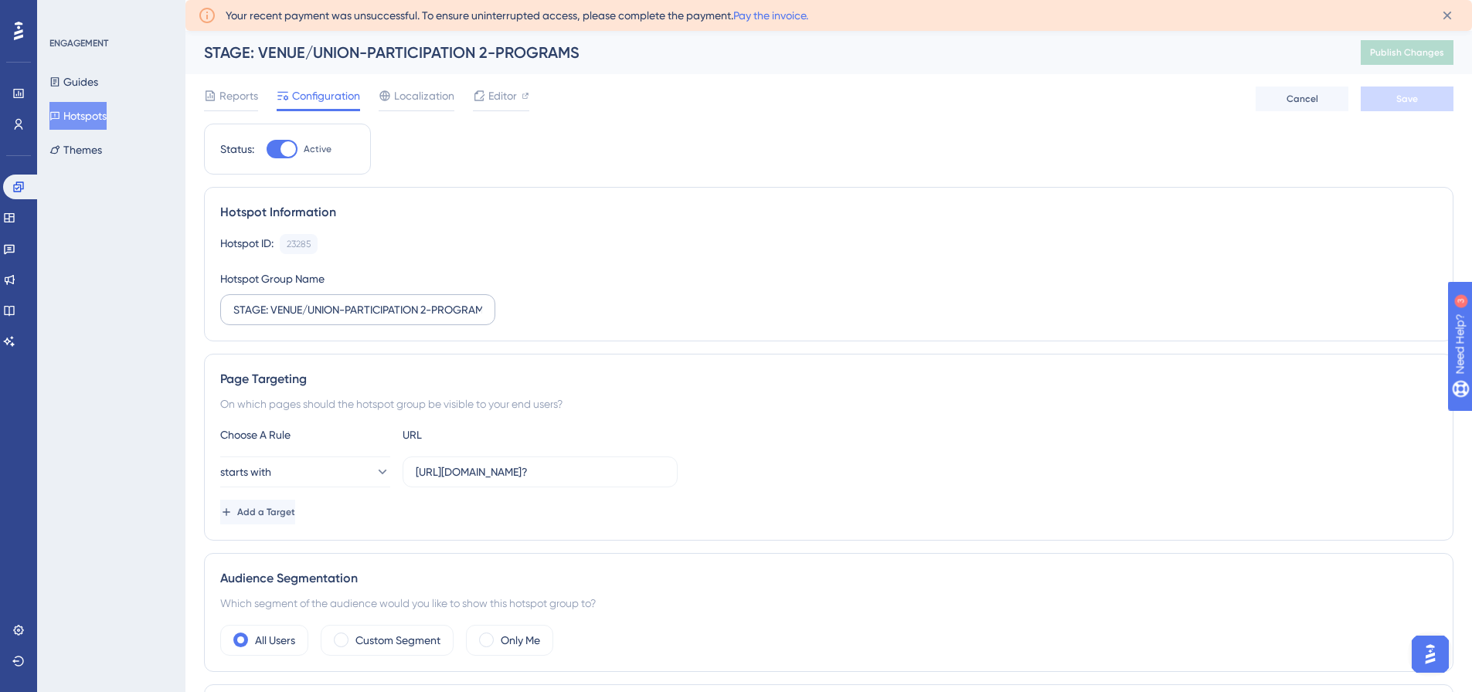
click at [372, 301] on label "STAGE: VENUE/UNION-PARTICIPATION 2-PROGRAMS" at bounding box center [357, 309] width 275 height 31
click at [372, 301] on input "STAGE: VENUE/UNION-PARTICIPATION 2-PROGRAMS" at bounding box center [357, 309] width 249 height 17
click at [410, 310] on input "STAGE: VENUE/UNION-PARTICIPATION 2-PROGRAMS" at bounding box center [357, 309] width 249 height 17
type input "STAGE: VENUE/UNION-PARTICIPATION-HOTSPOT 2.1-PROGRAMS"
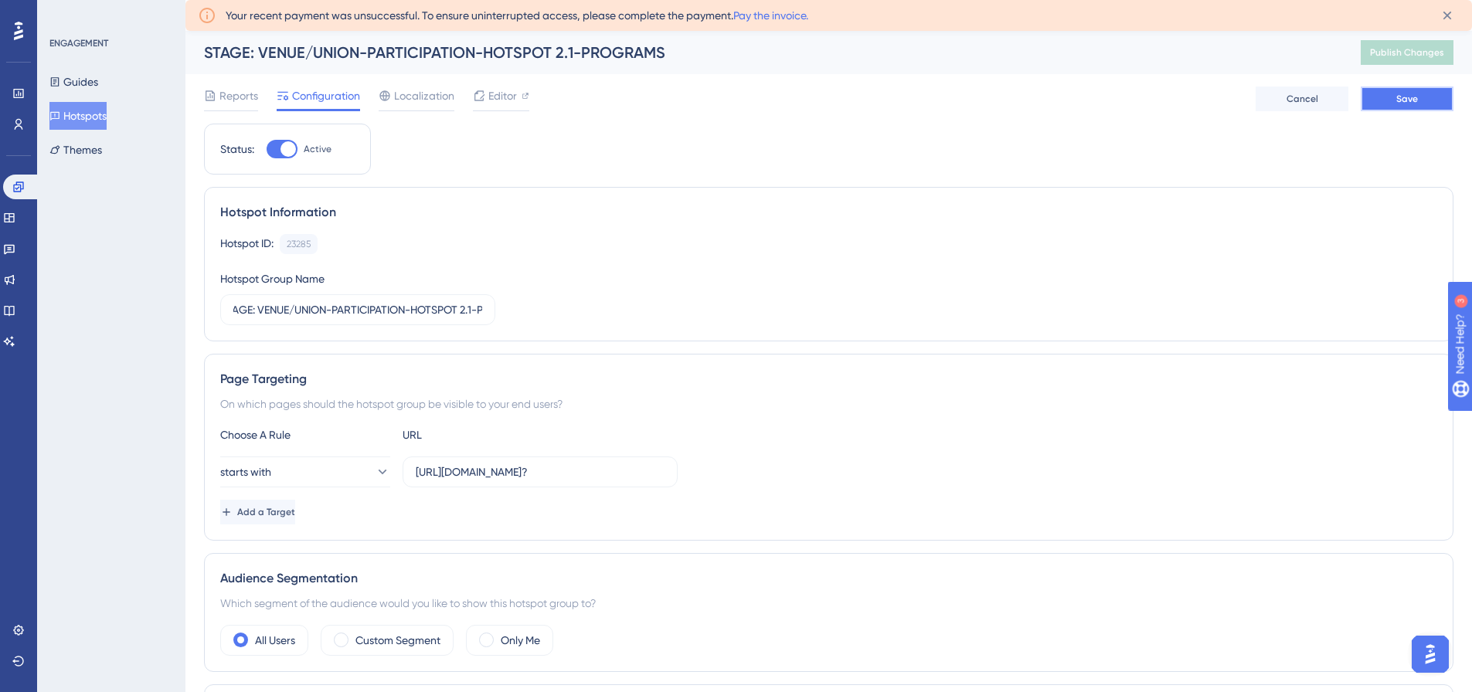
scroll to position [0, 0]
click at [1405, 90] on button "Save" at bounding box center [1407, 99] width 93 height 25
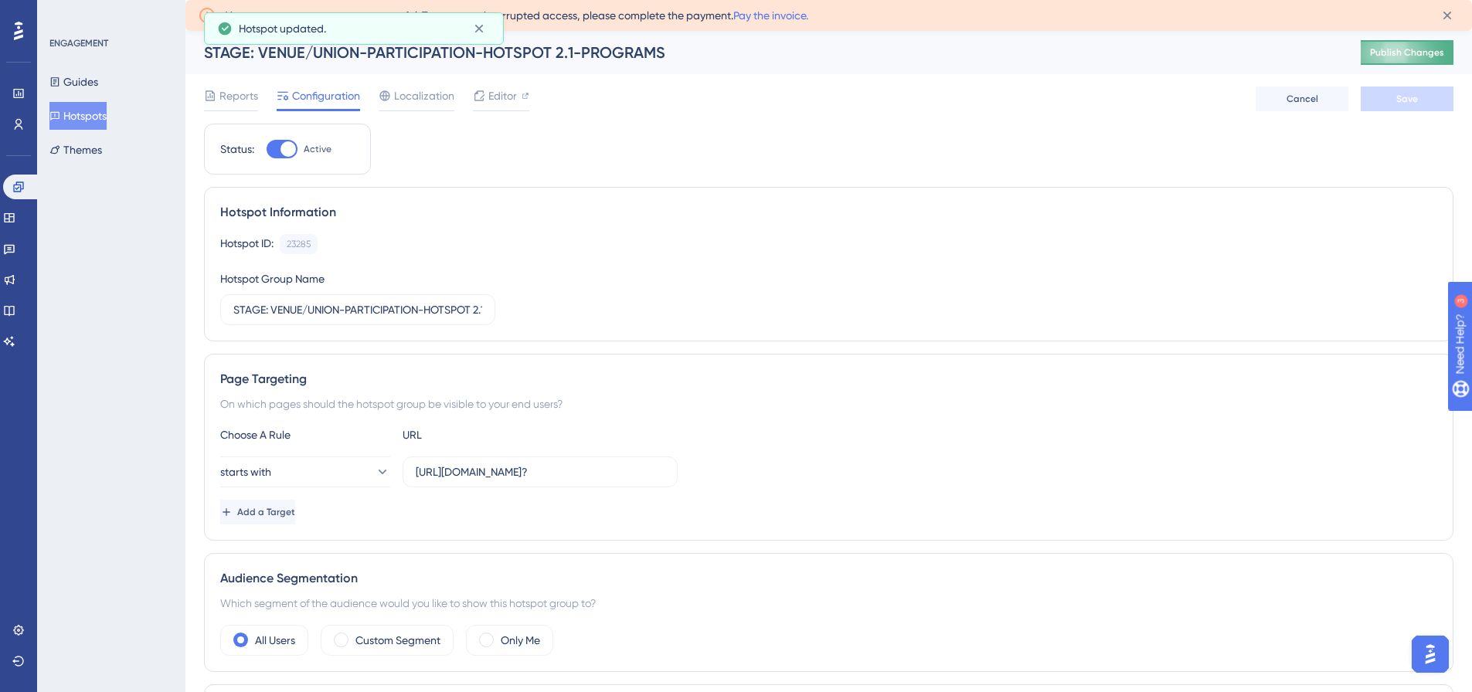
click at [1426, 53] on span "Publish Changes" at bounding box center [1407, 52] width 74 height 12
click at [86, 117] on button "Hotspots" at bounding box center [77, 116] width 57 height 28
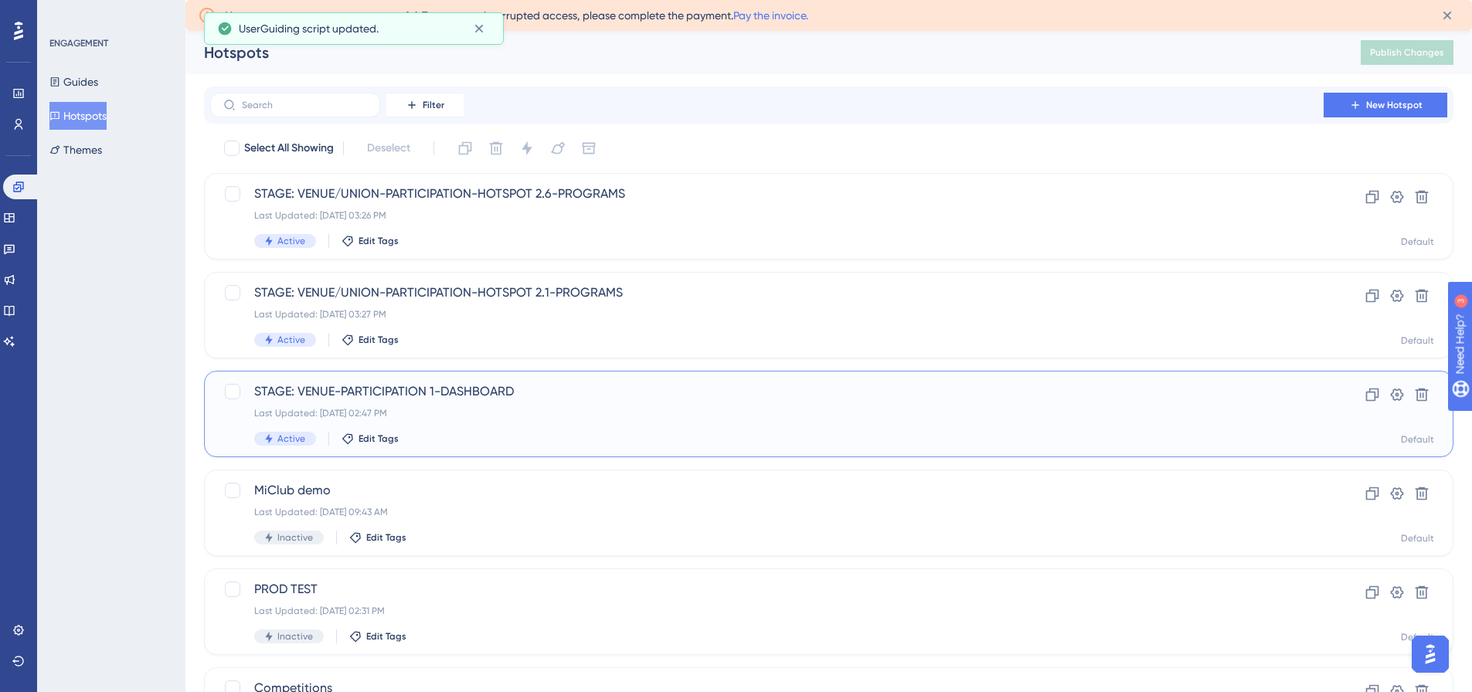
click at [477, 389] on span "STAGE: VENUE-PARTICIPATION 1-DASHBOARD" at bounding box center [766, 391] width 1025 height 19
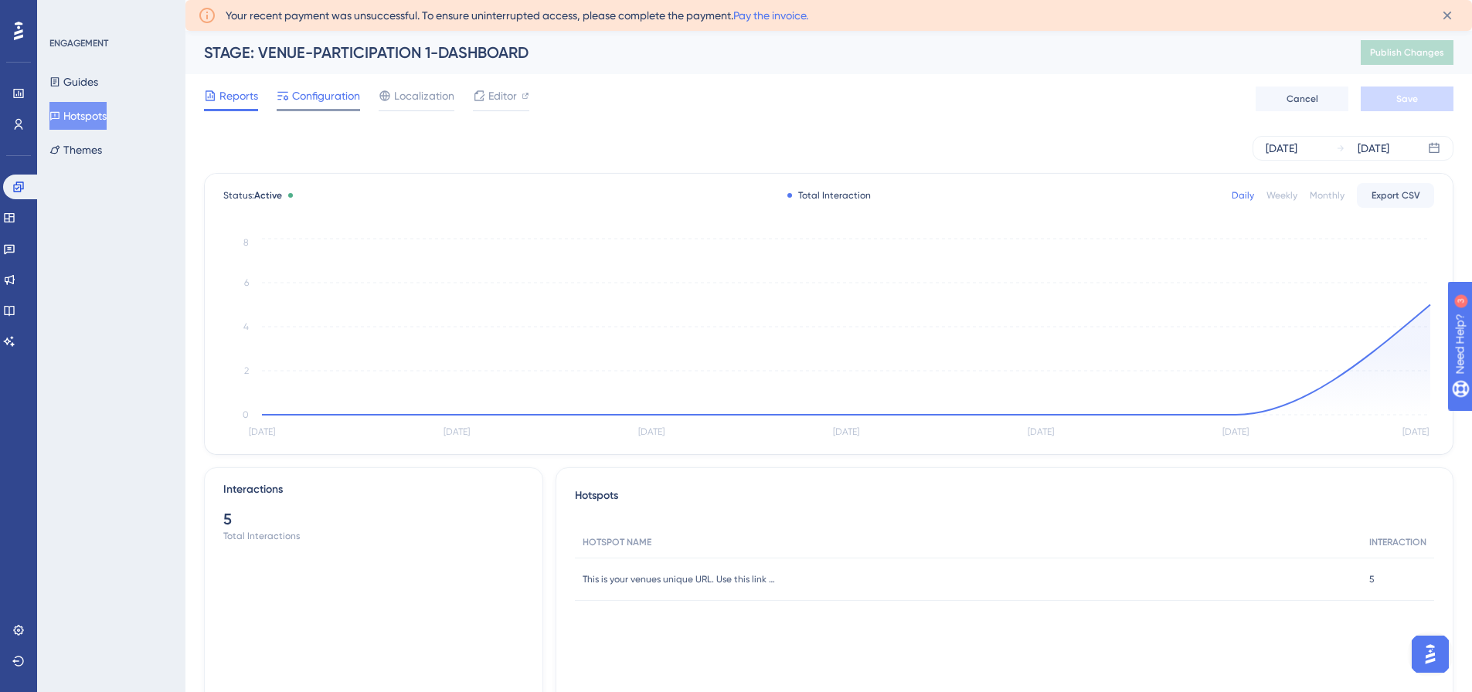
click at [311, 97] on span "Configuration" at bounding box center [326, 96] width 68 height 19
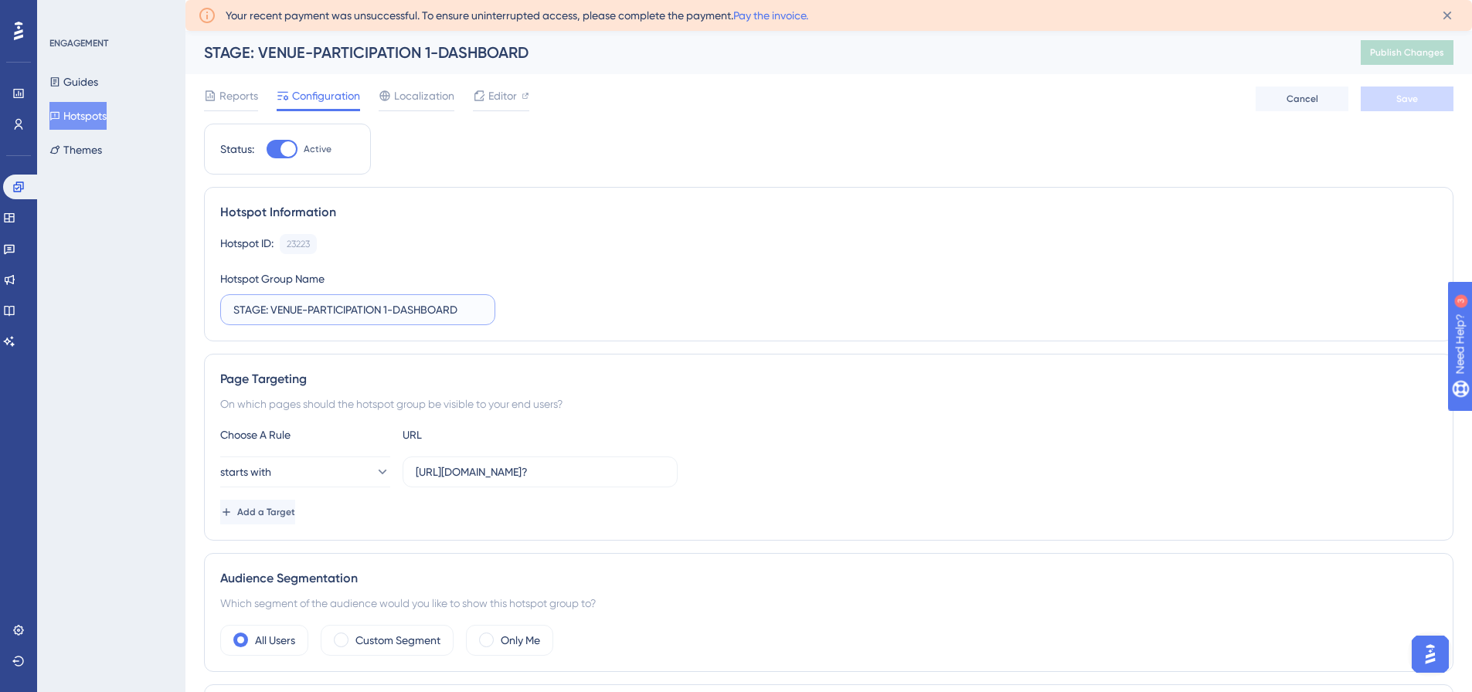
click at [342, 305] on input "STAGE: VENUE-PARTICIPATION 1-DASHBOARD" at bounding box center [357, 309] width 249 height 17
click at [387, 309] on input "STAGE: VENUE-PARTICIPATION 1-DASHBOARD" at bounding box center [357, 309] width 249 height 17
type input "STAGE: VENUE-PARTICIPATION-HOTSPOT 1.1-DASHBOARD"
click at [1393, 101] on button "Save" at bounding box center [1407, 99] width 93 height 25
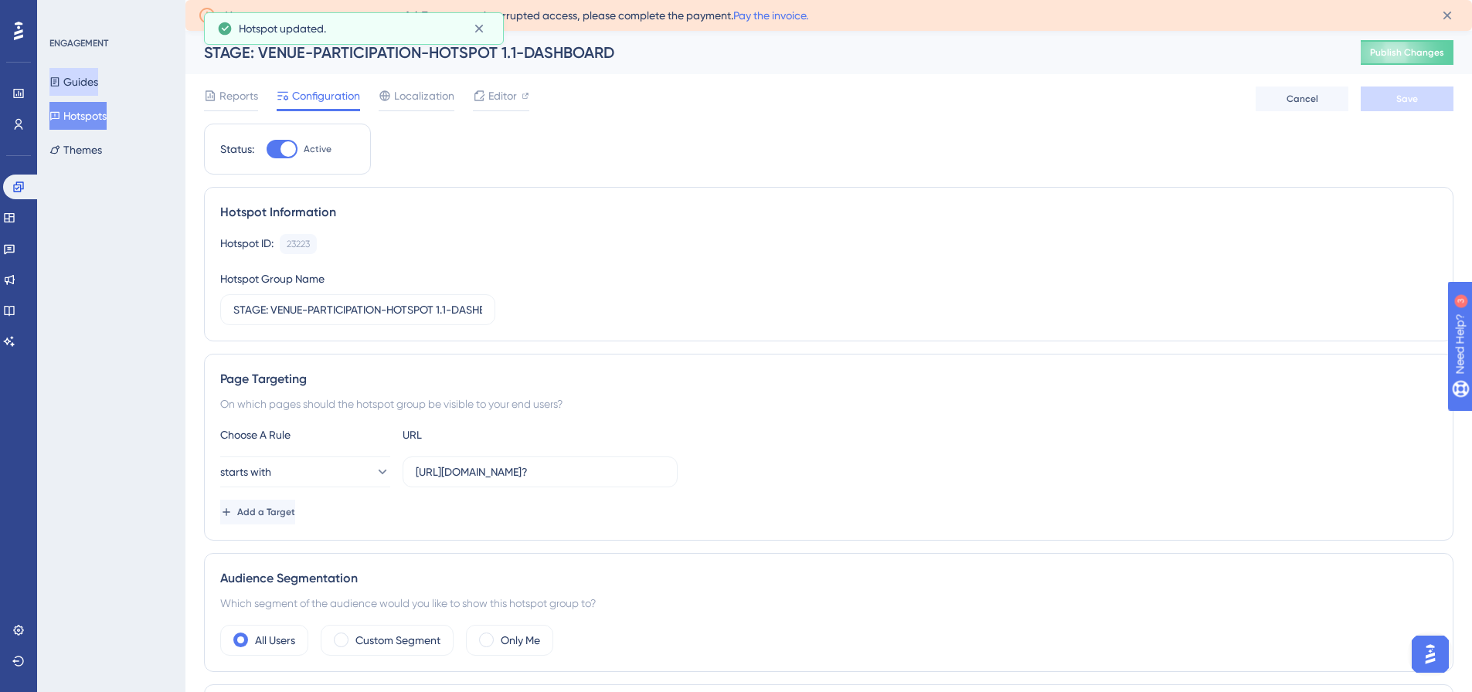
click at [96, 90] on button "Guides" at bounding box center [73, 82] width 49 height 28
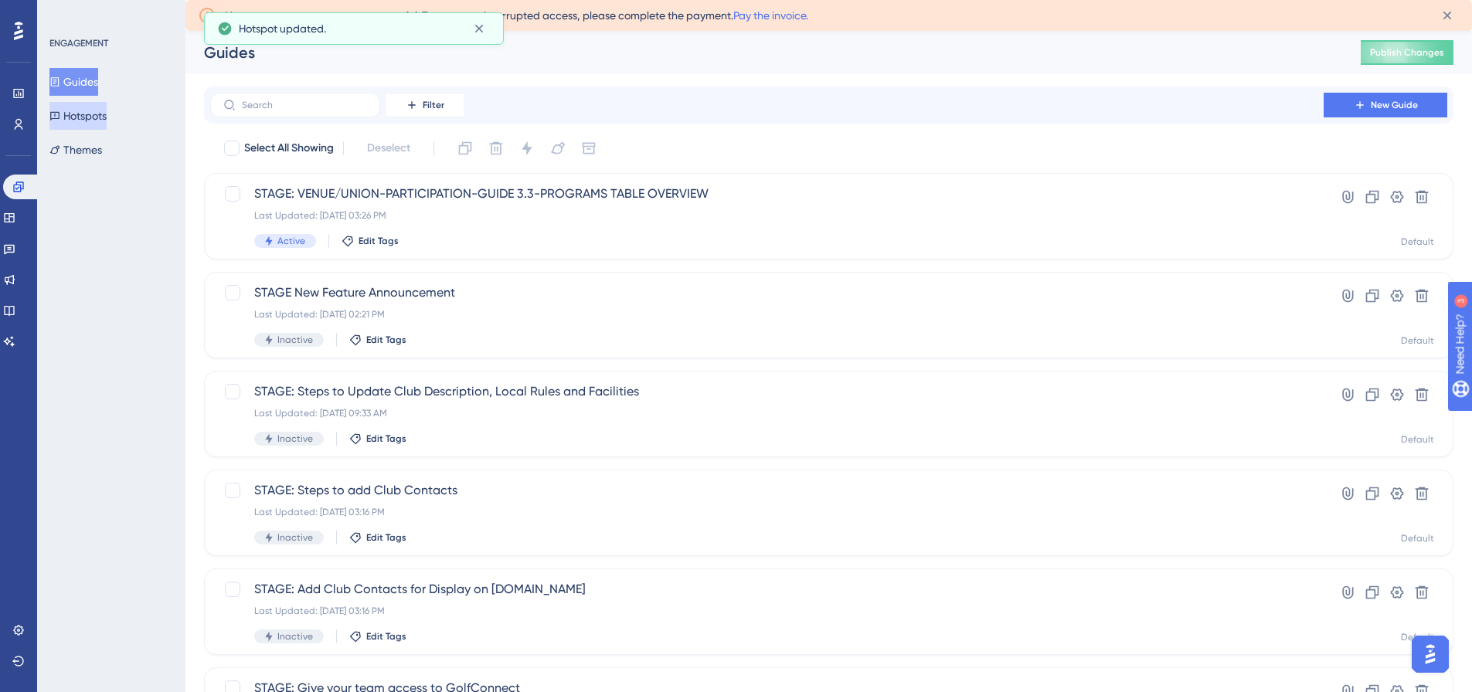
click at [100, 115] on button "Hotspots" at bounding box center [77, 116] width 57 height 28
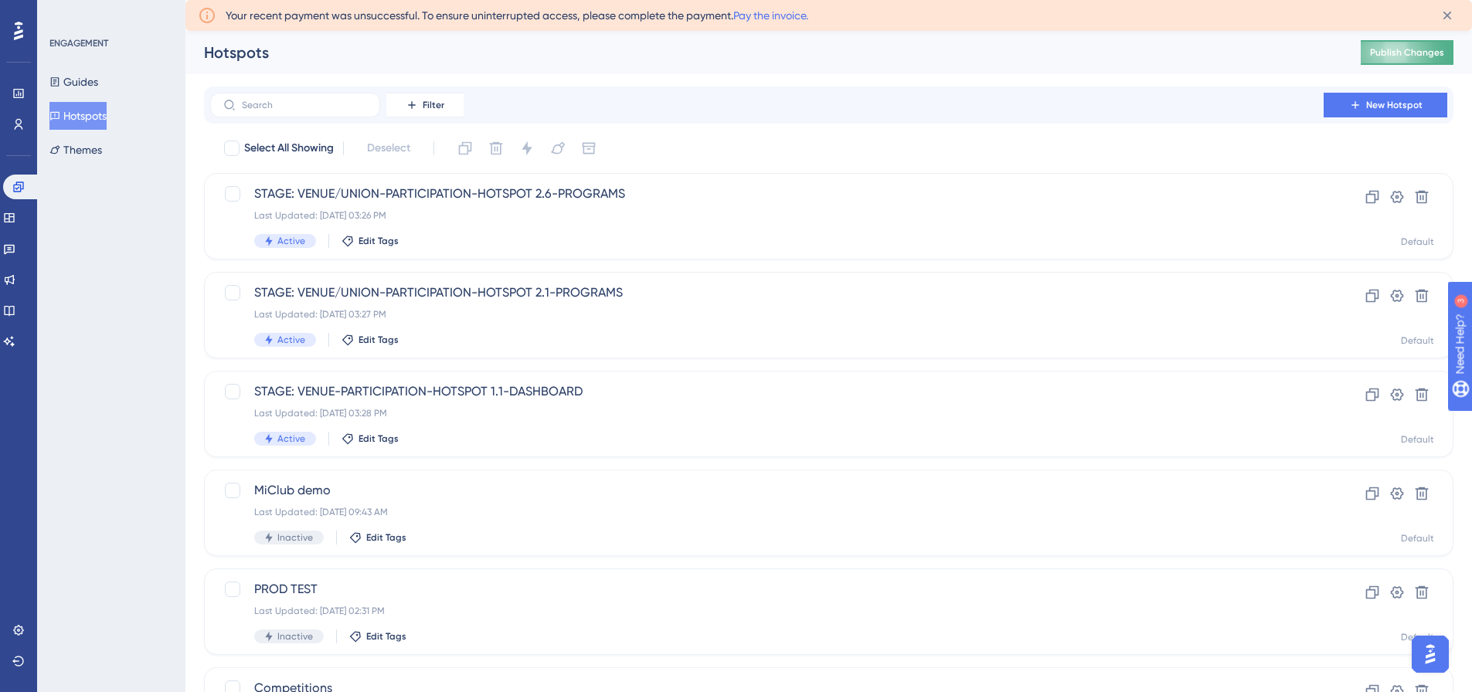
click at [1439, 46] on button "Publish Changes" at bounding box center [1407, 52] width 93 height 25
click at [480, 413] on div "Last Updated: [DATE] 03:28 PM" at bounding box center [766, 413] width 1025 height 12
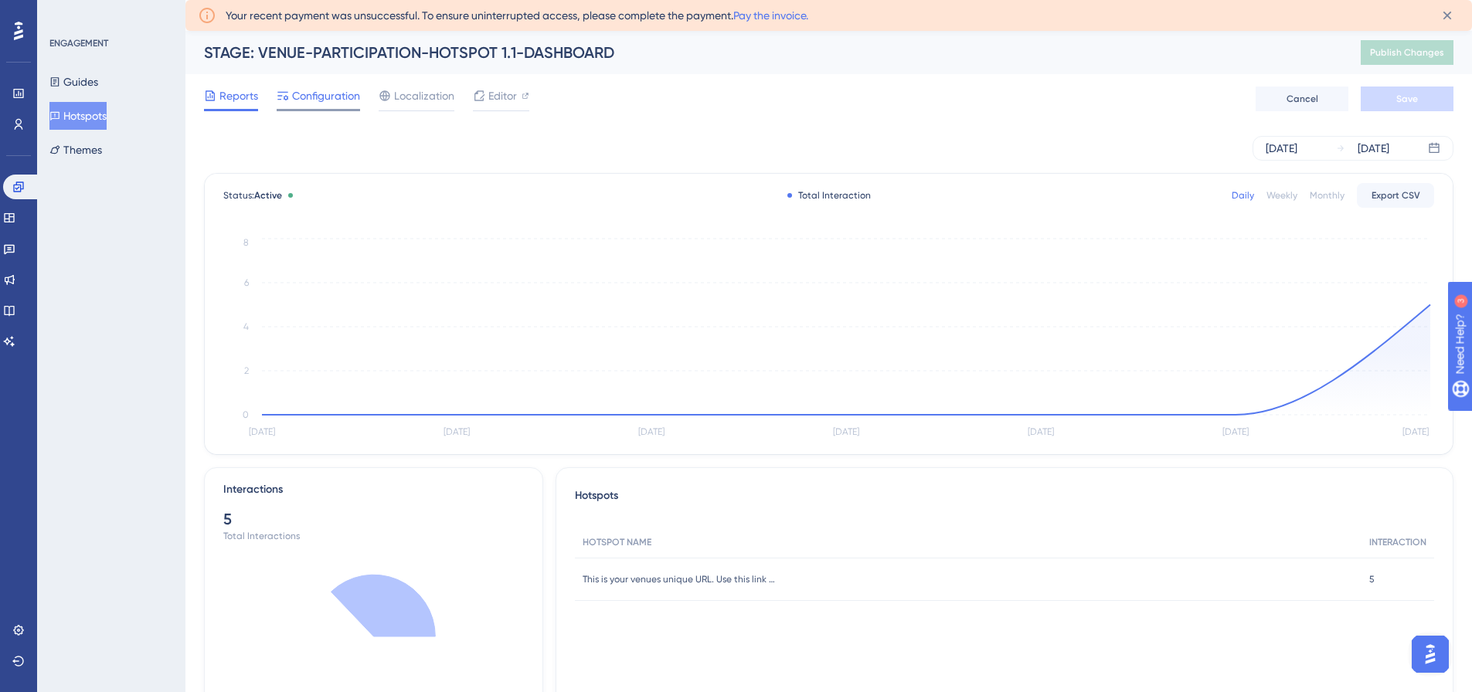
click at [332, 100] on span "Configuration" at bounding box center [326, 96] width 68 height 19
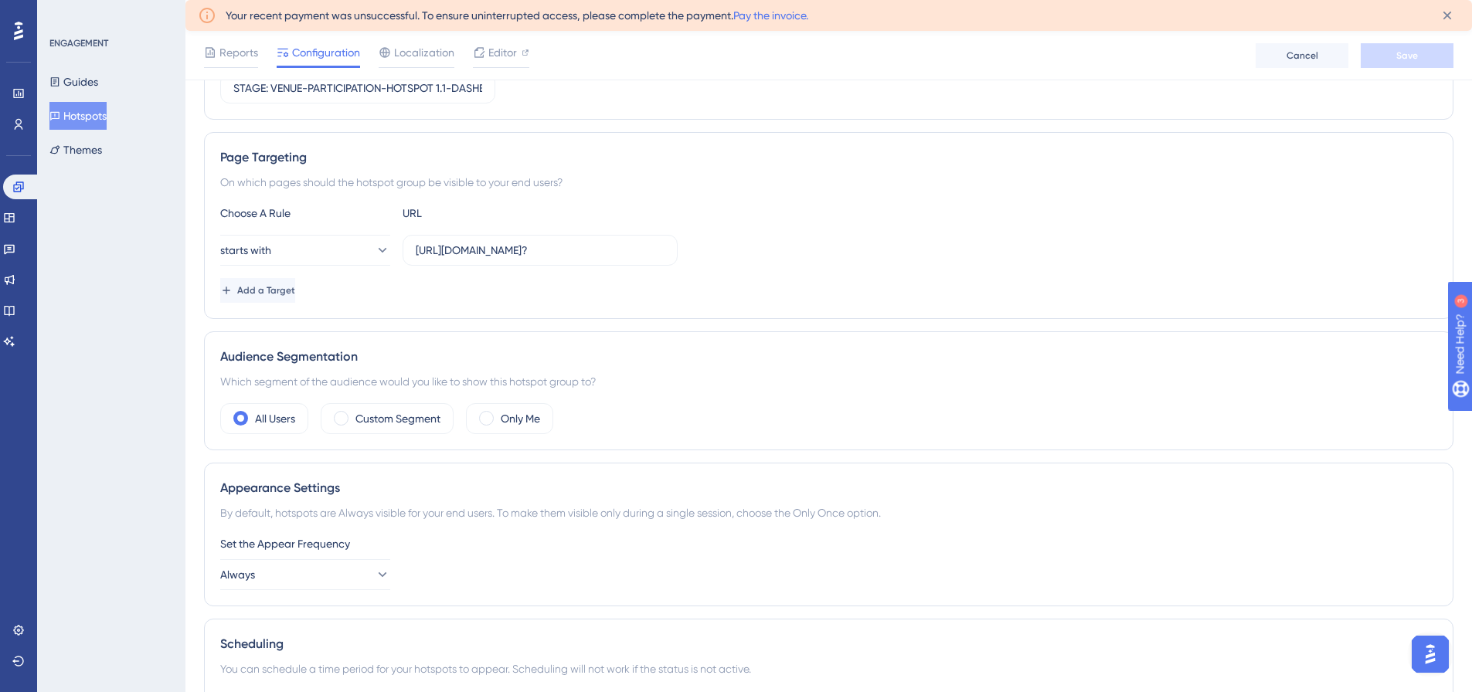
scroll to position [232, 0]
click at [382, 421] on label "Custom Segment" at bounding box center [397, 415] width 85 height 19
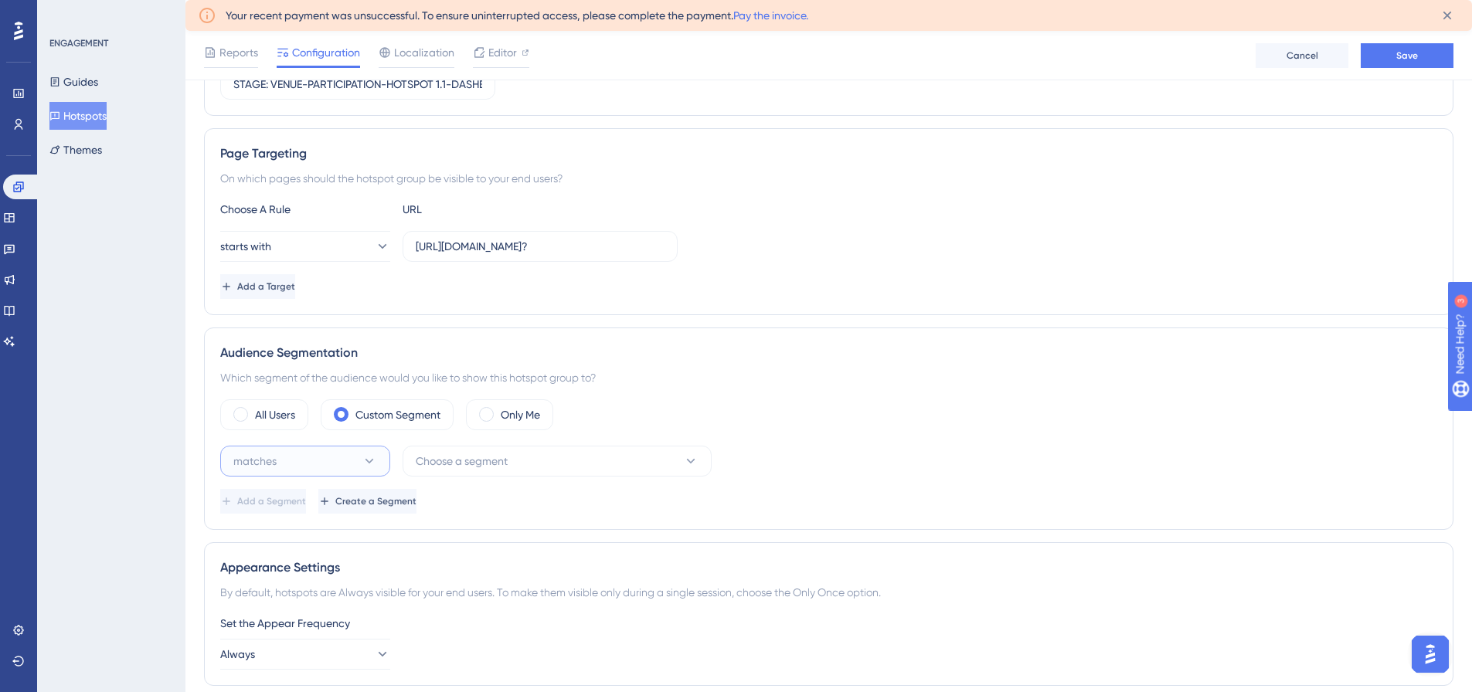
click at [369, 464] on icon at bounding box center [369, 461] width 15 height 15
click at [324, 503] on div "matches matches" at bounding box center [305, 508] width 125 height 31
click at [532, 470] on button "Choose a segment" at bounding box center [557, 461] width 309 height 31
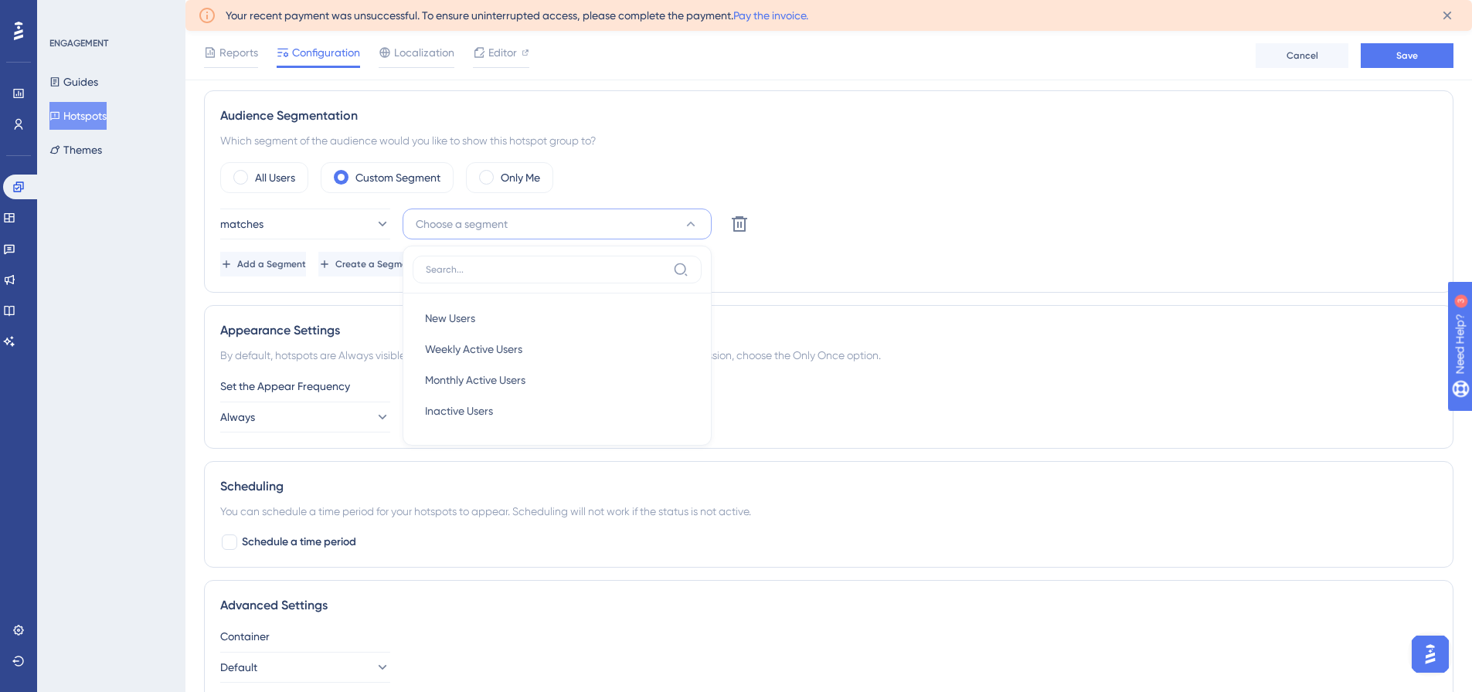
click at [873, 273] on div "Add a Segment Create a Segment" at bounding box center [828, 264] width 1217 height 25
click at [416, 268] on span "Create a Segment" at bounding box center [375, 264] width 81 height 12
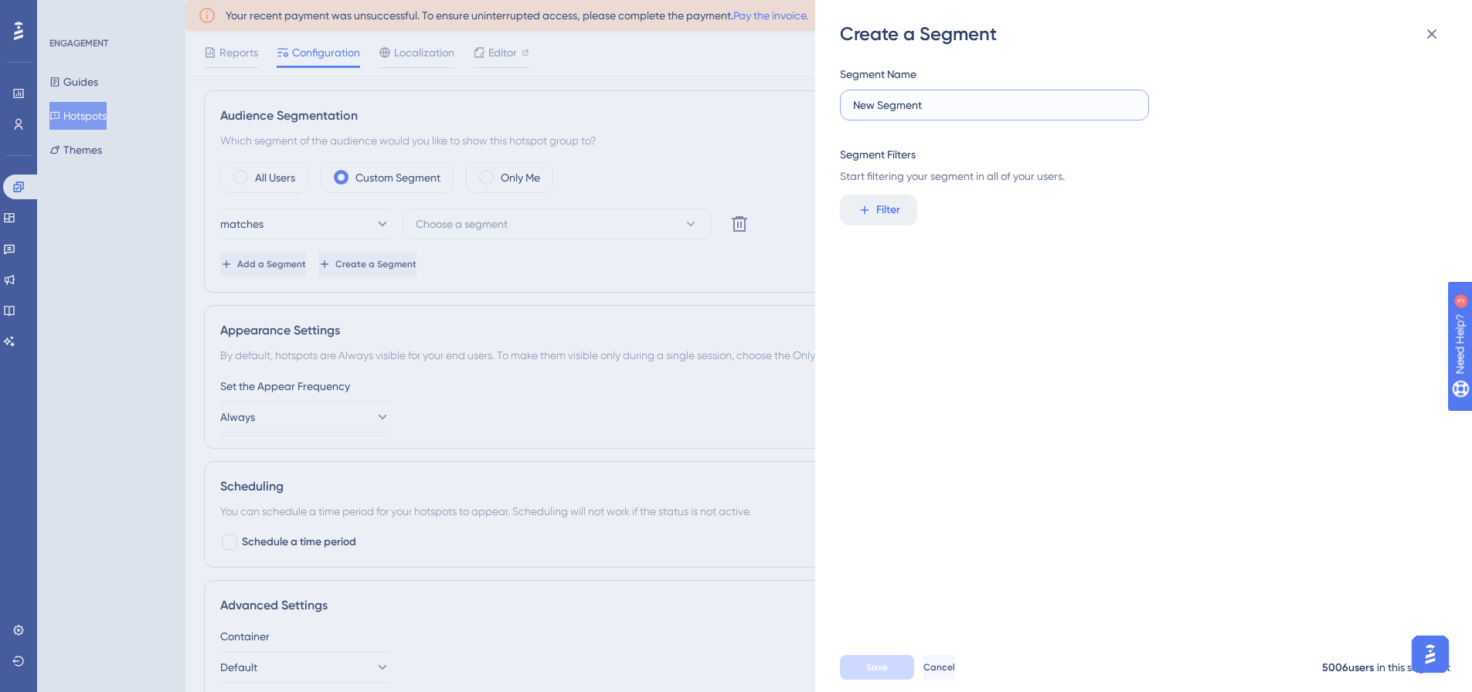
click at [968, 104] on input "New Segment" at bounding box center [994, 105] width 283 height 17
click at [980, 95] on label "New Segment" at bounding box center [994, 105] width 309 height 31
click at [980, 97] on input "New Segment" at bounding box center [994, 105] width 283 height 17
drag, startPoint x: 980, startPoint y: 95, endPoint x: 848, endPoint y: 110, distance: 132.3
click at [848, 110] on label "New Segment" at bounding box center [994, 105] width 309 height 31
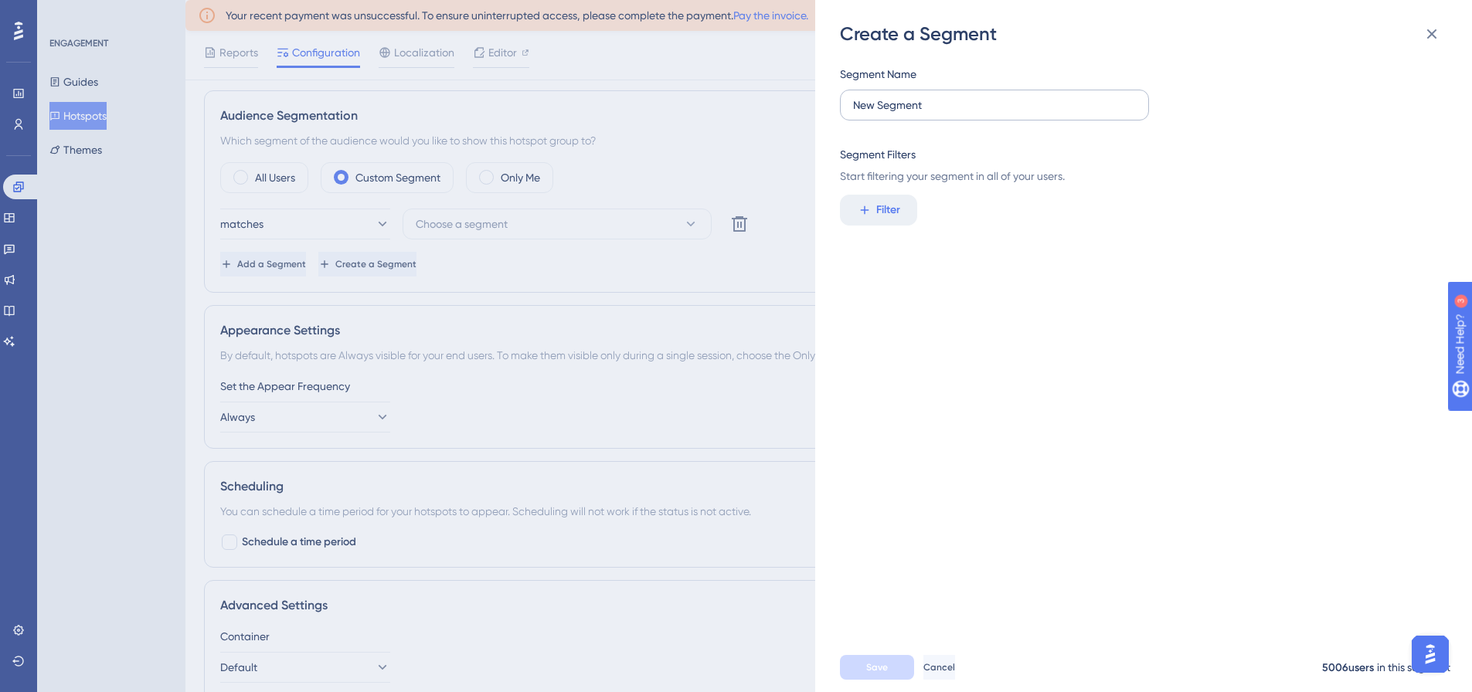
click at [853, 110] on input "New Segment" at bounding box center [994, 105] width 283 height 17
type input "N"
type input "v"
type input "VENUE-PARTICIPATION-DASHBOARD"
click at [993, 417] on div "Segment Name VENUE-PARTICIPATION-DASHBOARD Segment Filters Start filtering your…" at bounding box center [1151, 344] width 623 height 596
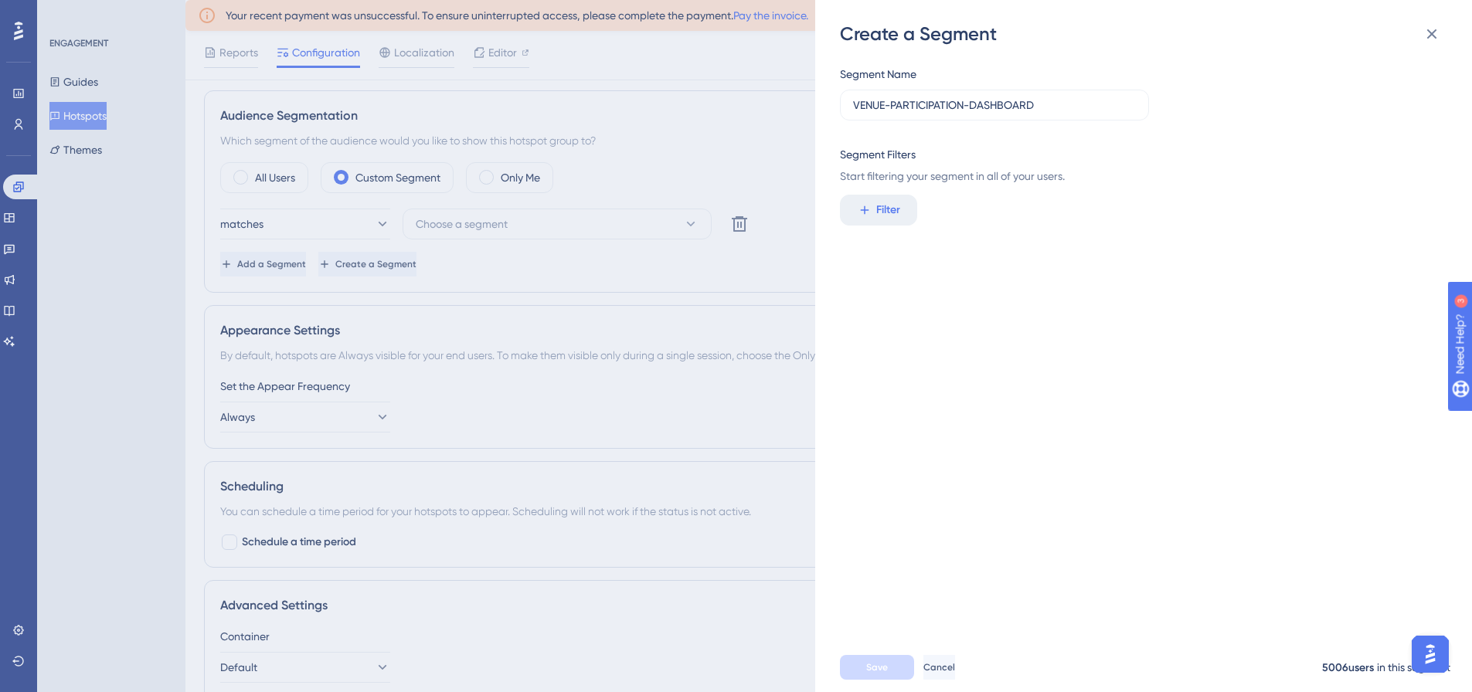
scroll to position [546, 0]
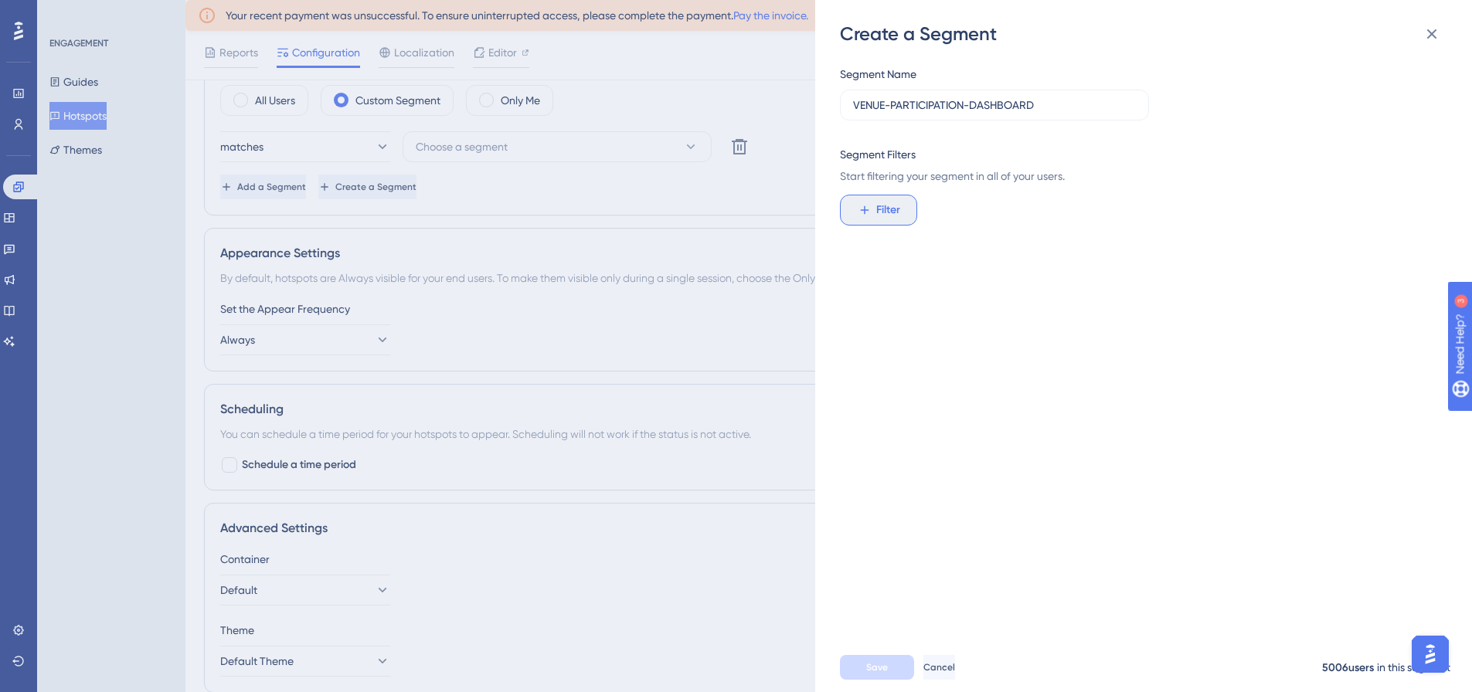
click at [897, 202] on span "Filter" at bounding box center [888, 210] width 24 height 19
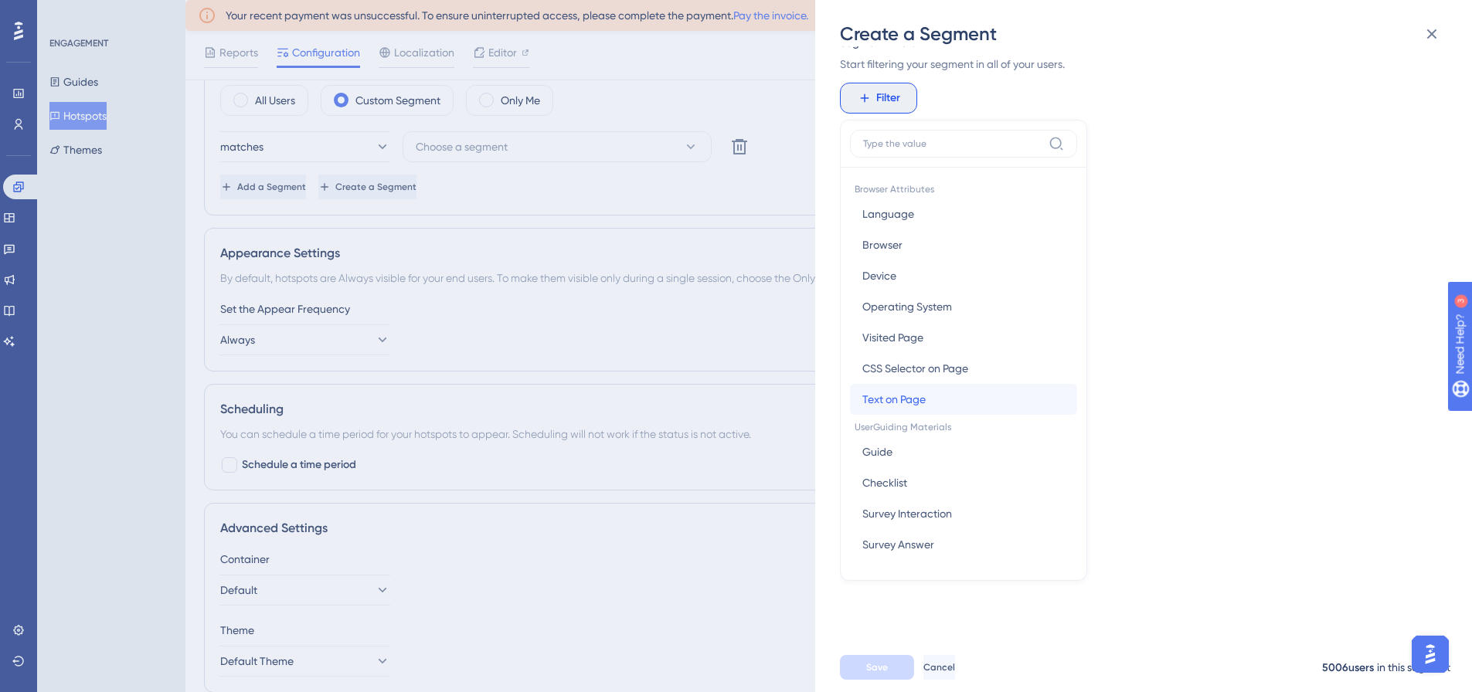
click at [903, 392] on span "Text on Page" at bounding box center [893, 399] width 63 height 19
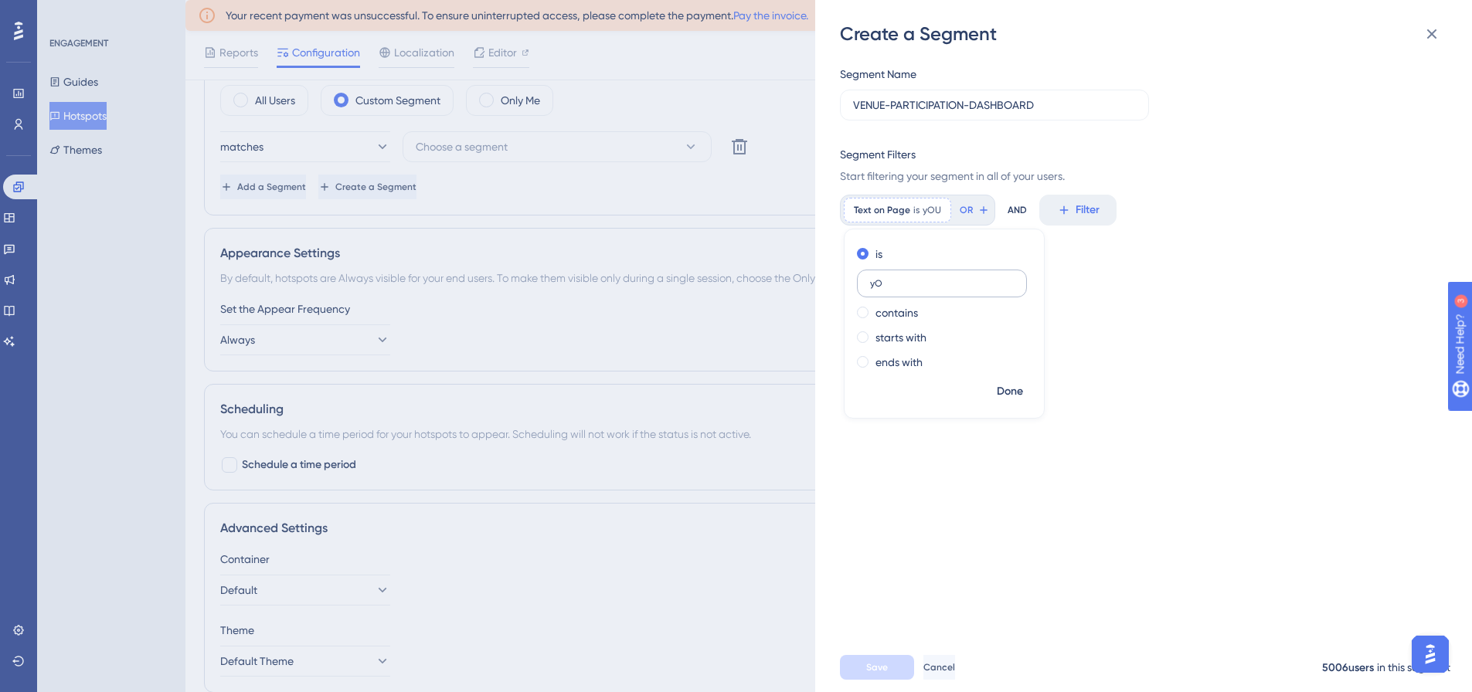
type input "y"
type input "Y"
type input "o"
click at [883, 280] on input "You unique" at bounding box center [942, 283] width 144 height 11
type input "Your unique"
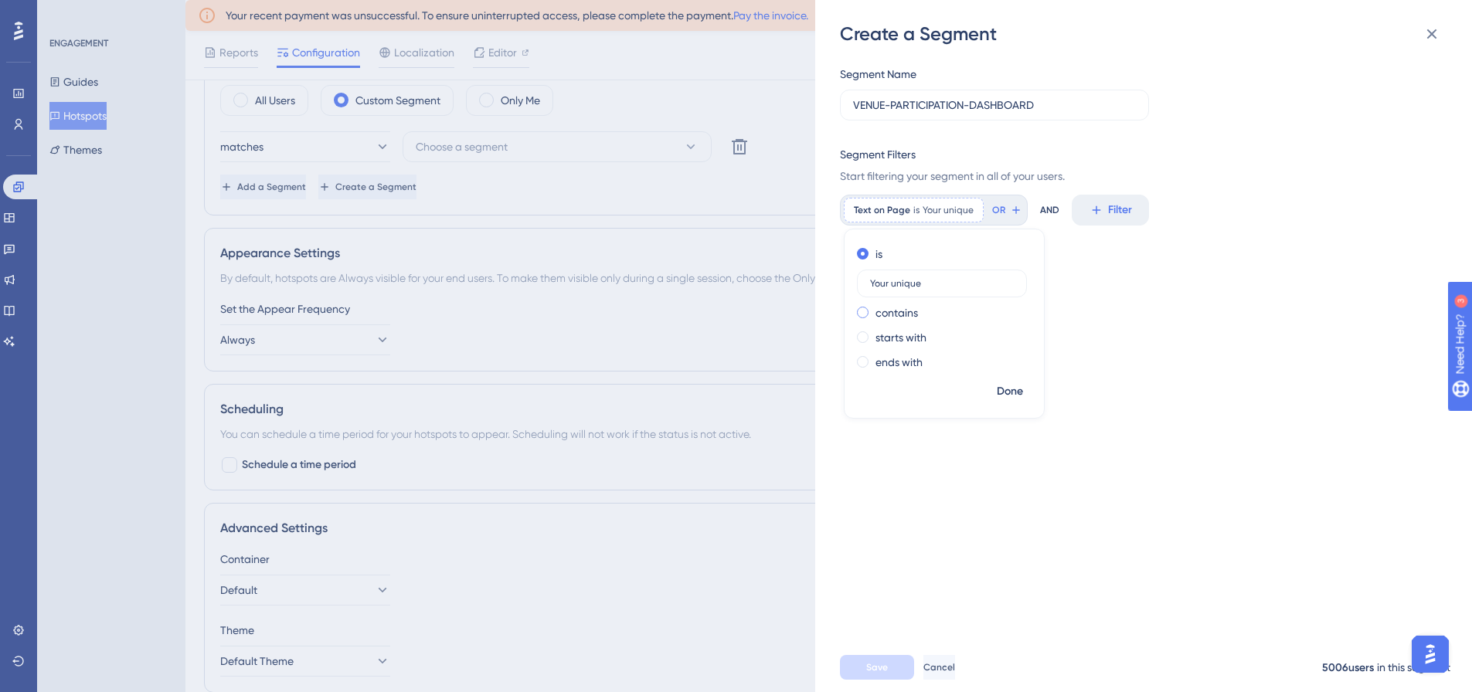
click at [896, 312] on label "contains" at bounding box center [896, 313] width 42 height 19
click at [1011, 386] on span "Done" at bounding box center [1010, 391] width 26 height 19
click at [867, 673] on span "Save" at bounding box center [877, 667] width 22 height 12
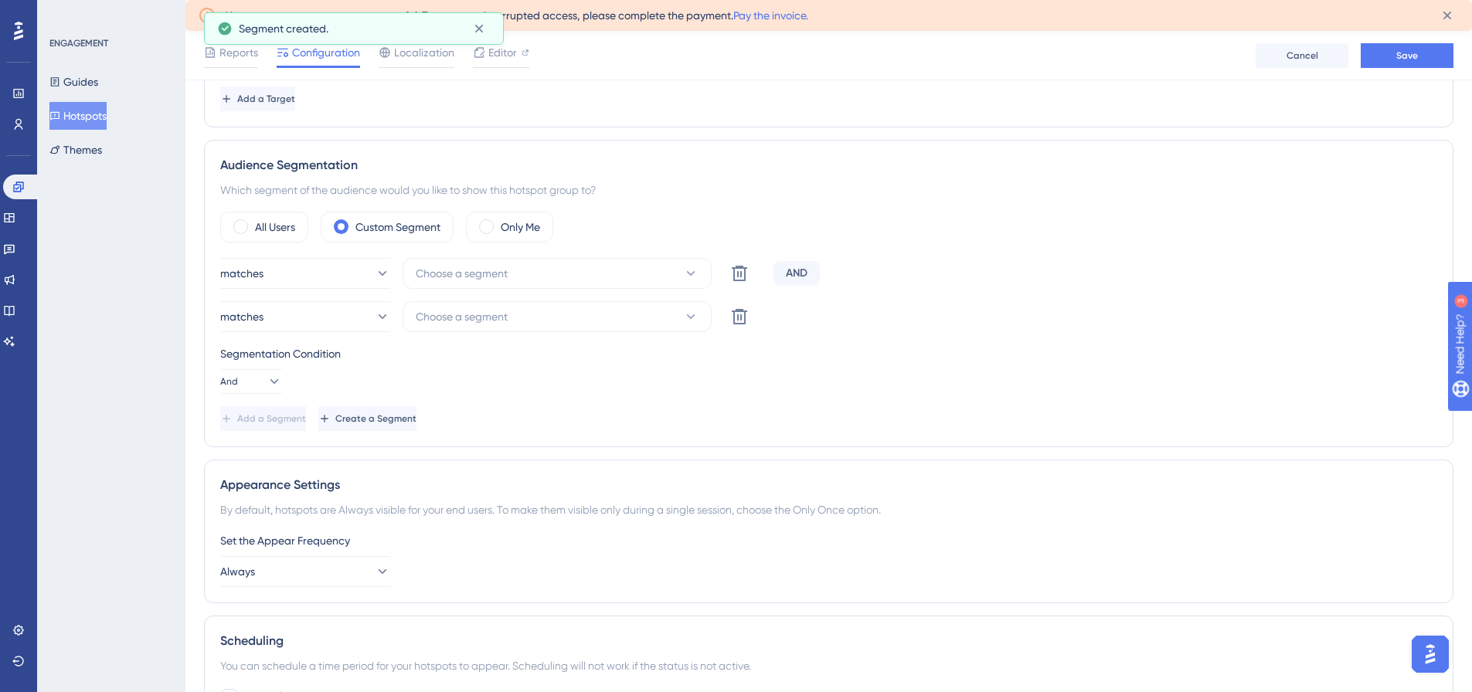
scroll to position [392, 0]
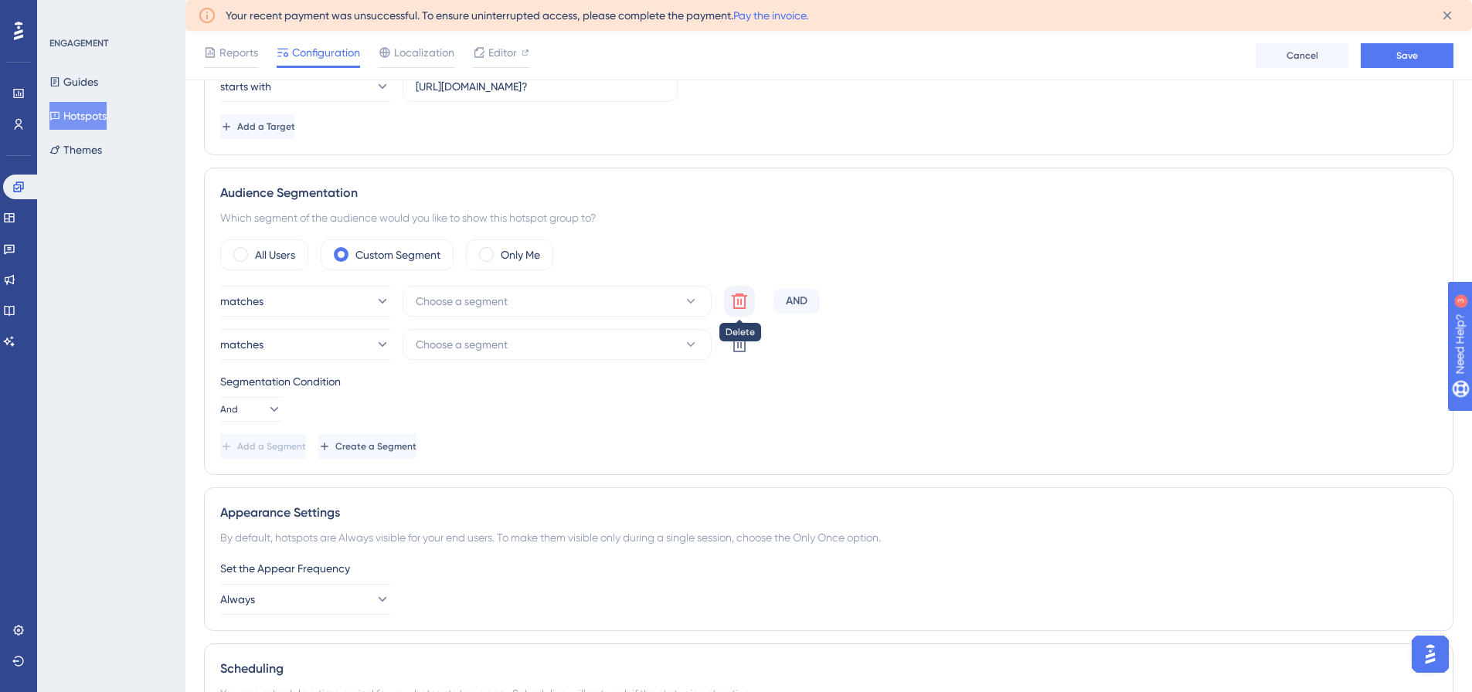
click at [745, 301] on icon at bounding box center [739, 301] width 15 height 15
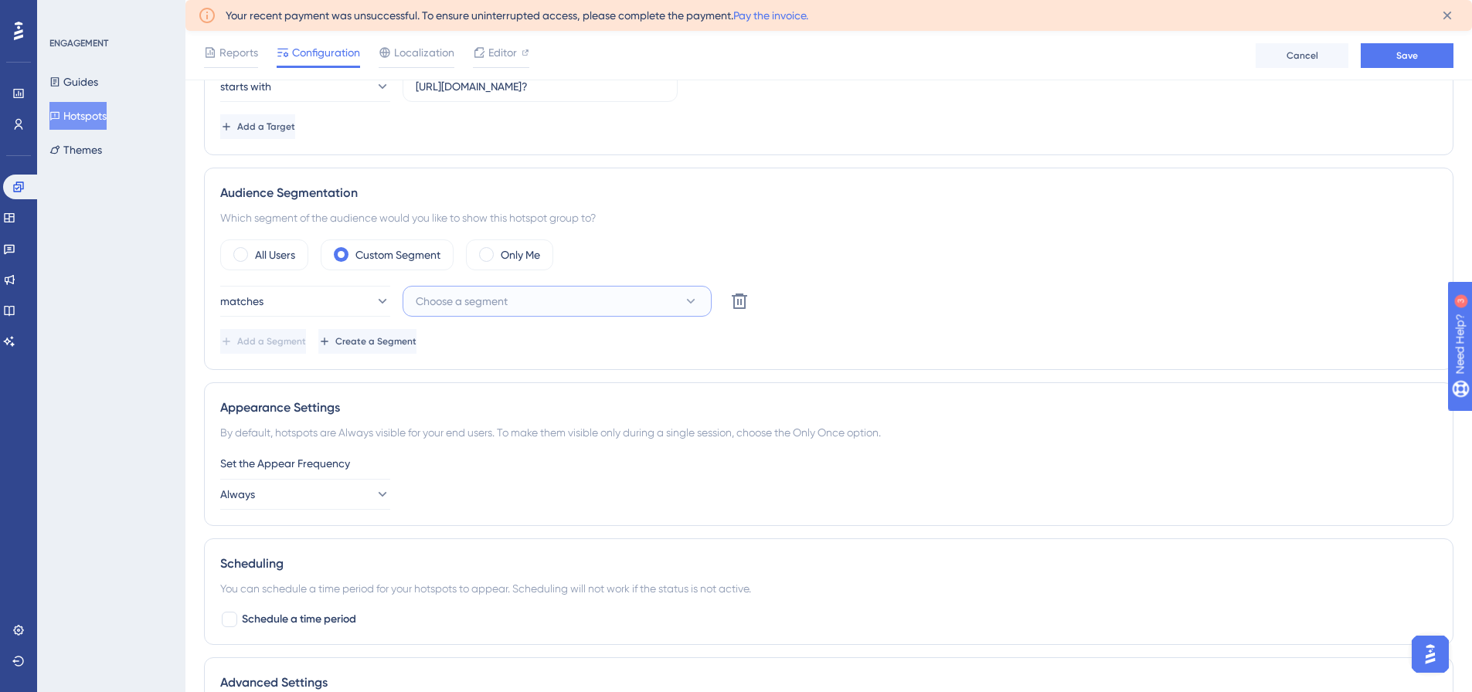
click at [454, 304] on span "Choose a segment" at bounding box center [462, 301] width 92 height 19
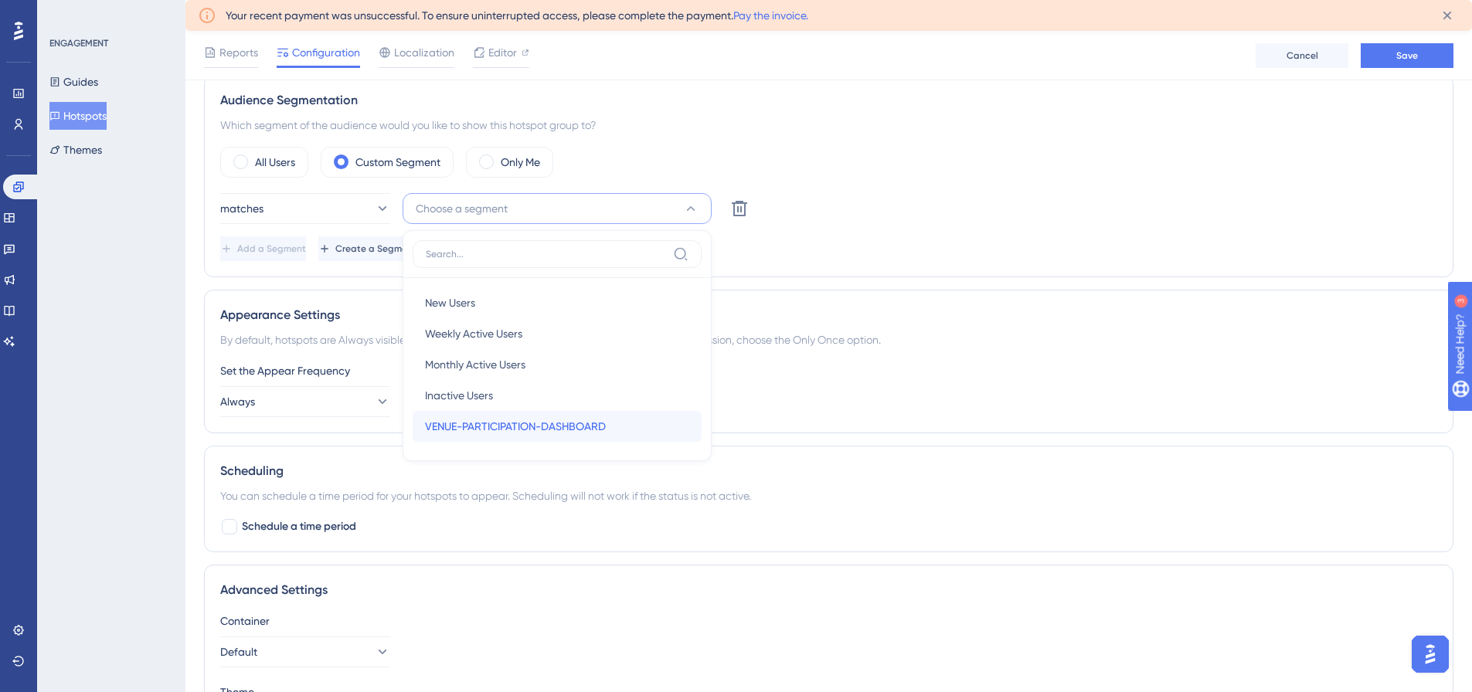
click at [485, 418] on span "VENUE-PARTICIPATION-DASHBOARD" at bounding box center [515, 426] width 181 height 19
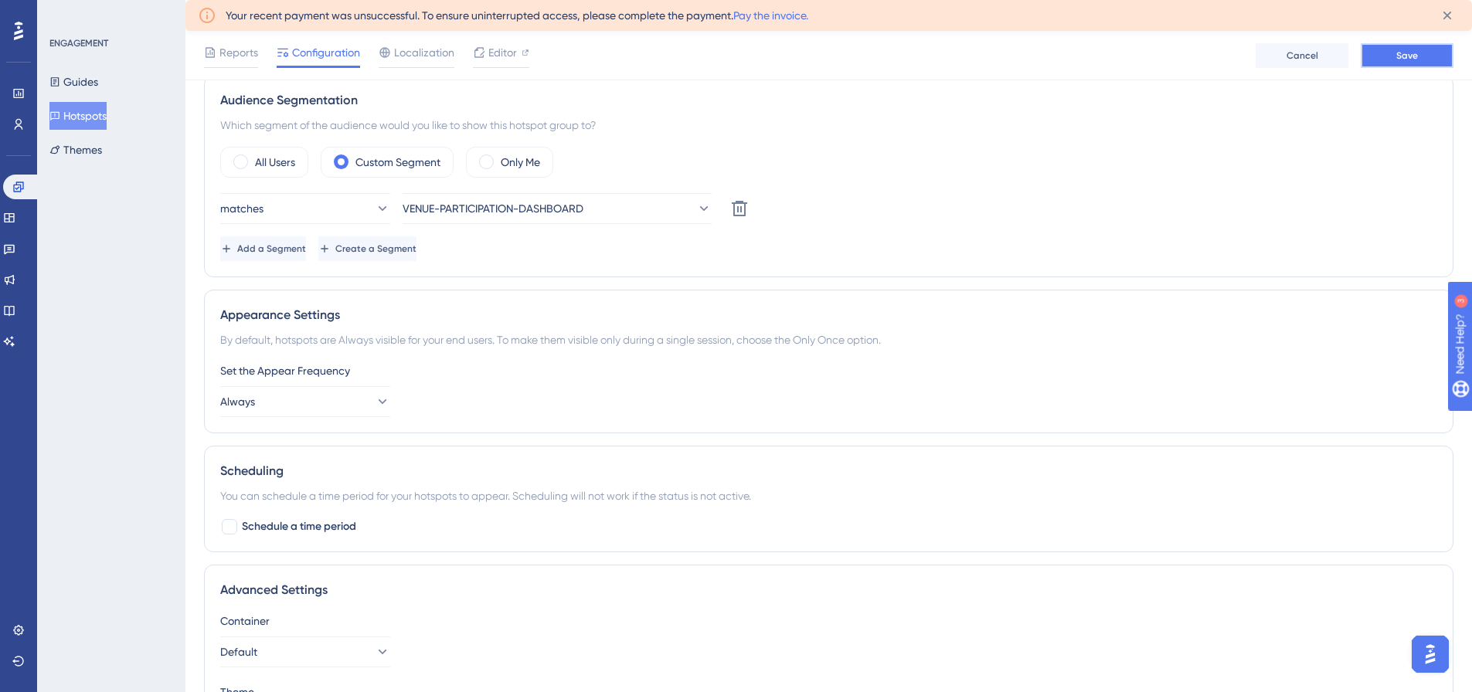
click at [1398, 53] on span "Save" at bounding box center [1407, 55] width 22 height 12
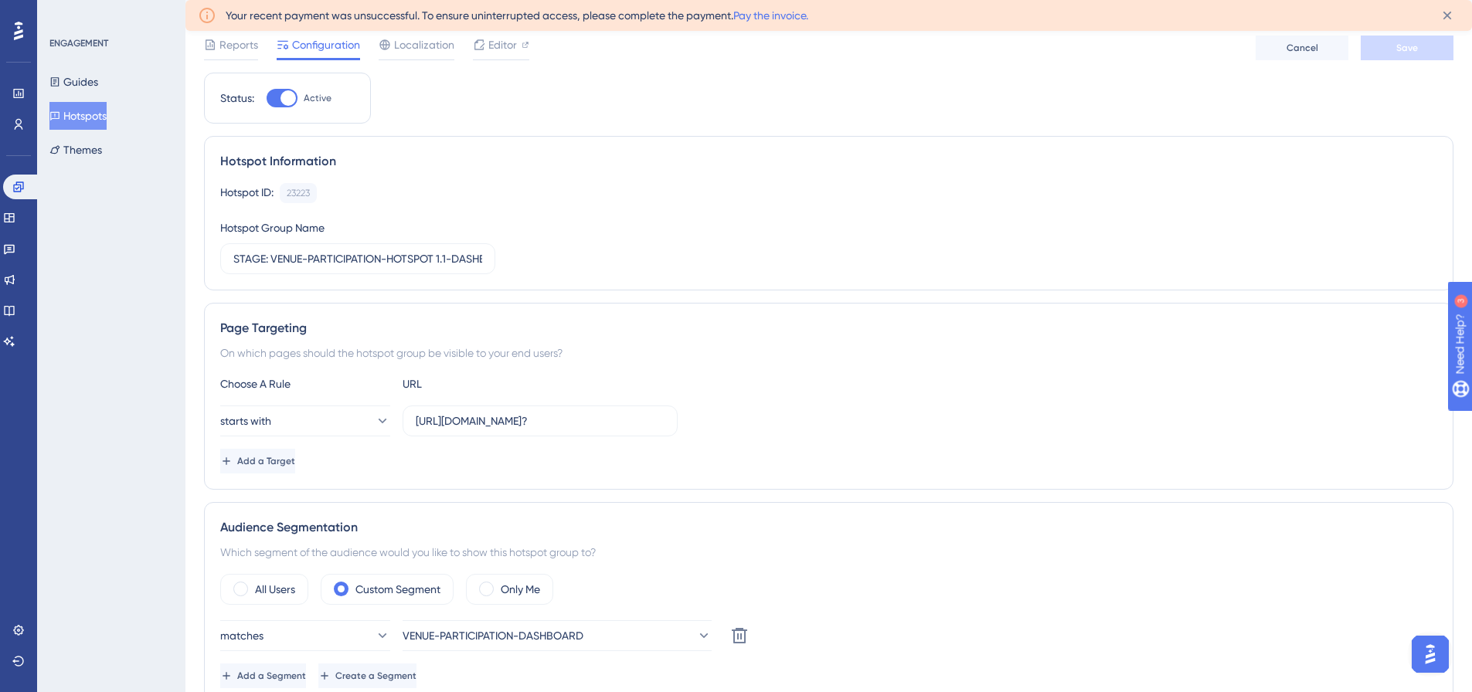
scroll to position [0, 0]
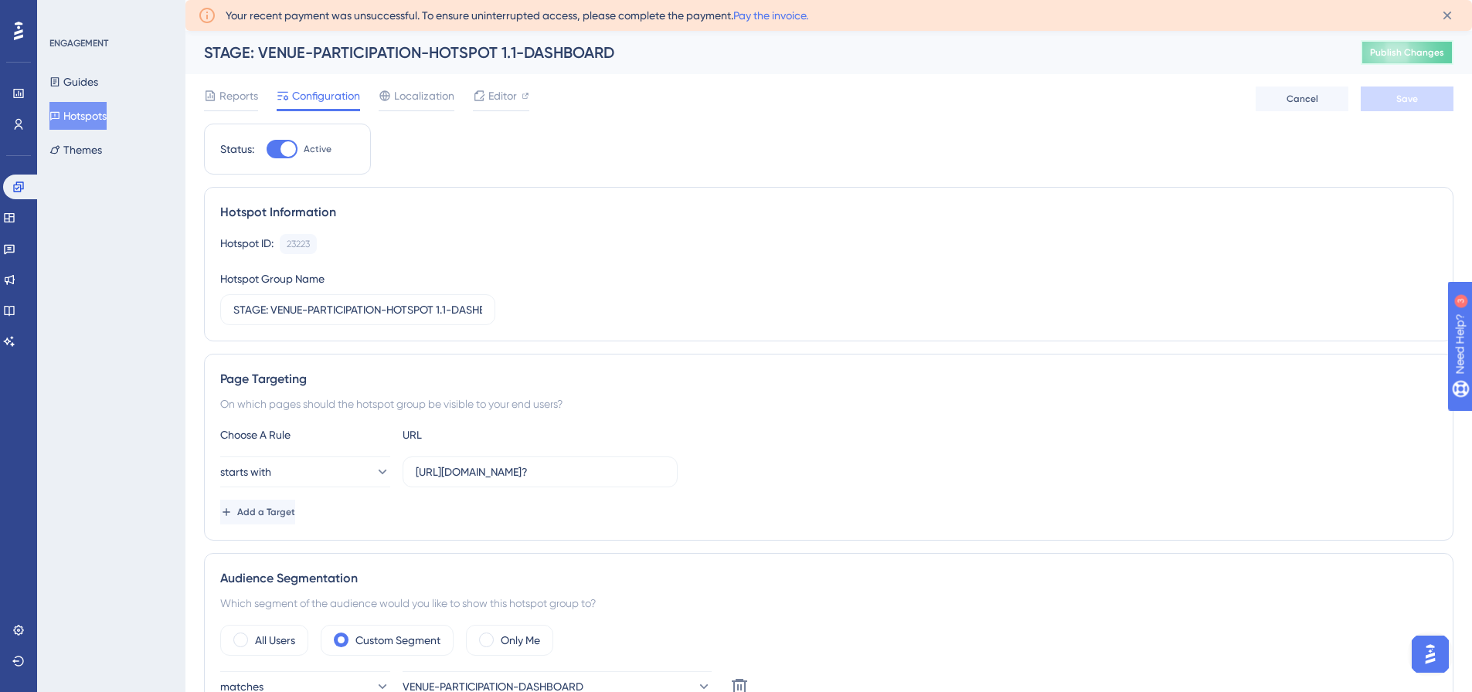
click at [1432, 48] on span "Publish Changes" at bounding box center [1407, 52] width 74 height 12
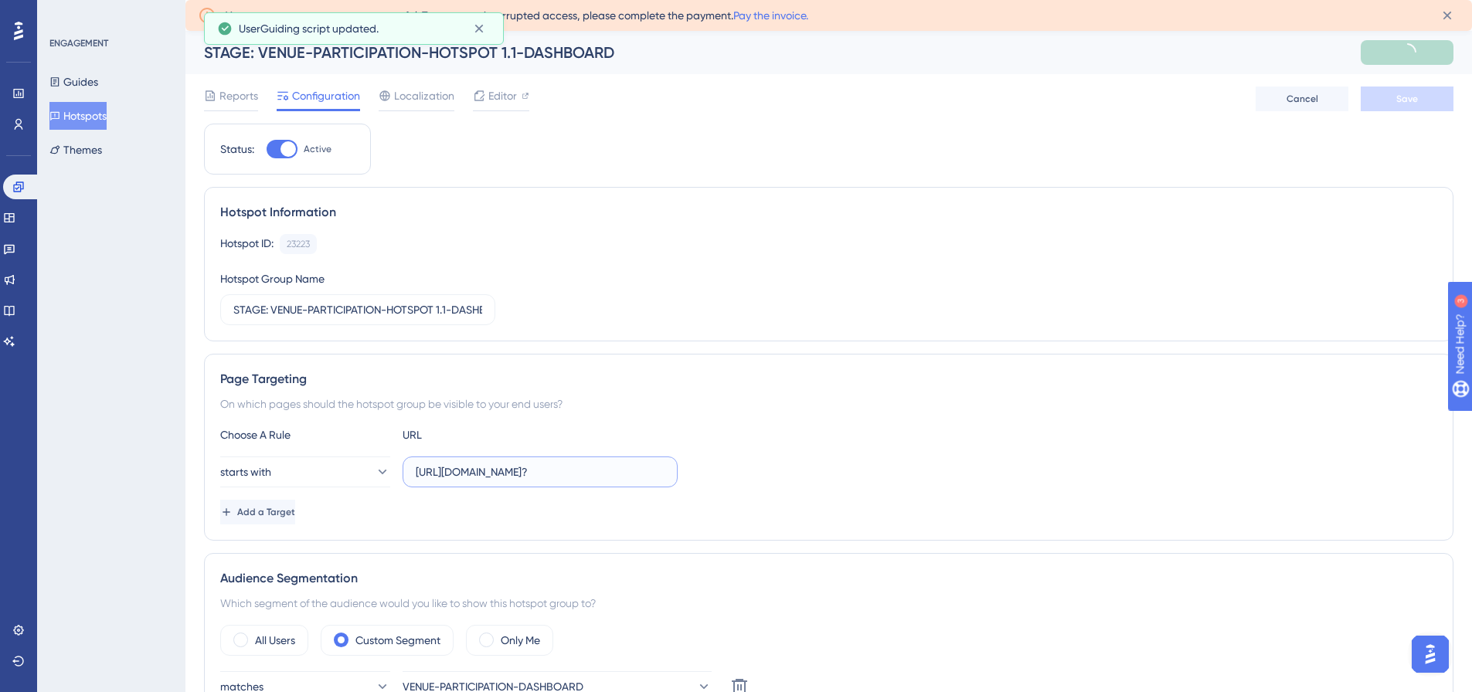
click at [611, 471] on input "[URL][DOMAIN_NAME]?" at bounding box center [540, 472] width 249 height 17
click at [97, 114] on button "Hotspots" at bounding box center [77, 116] width 57 height 28
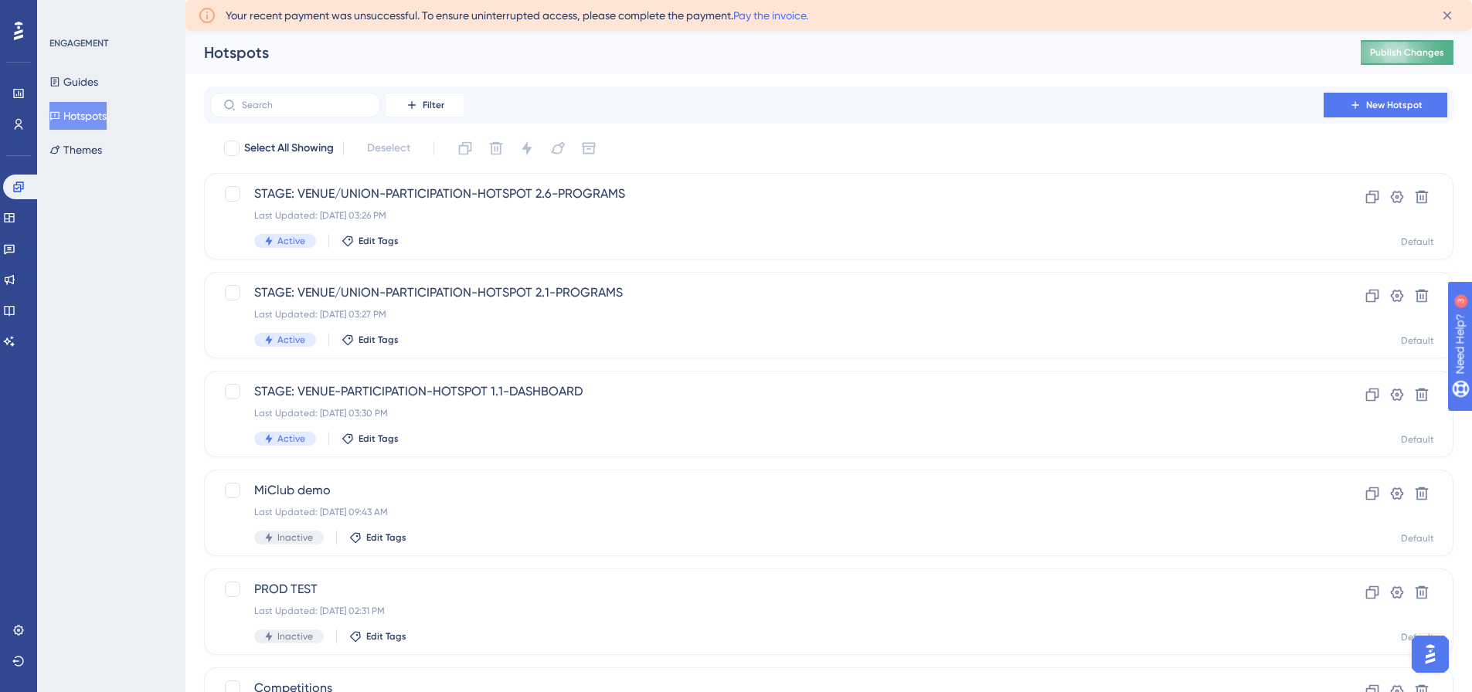
click at [1439, 46] on span "Publish Changes" at bounding box center [1407, 52] width 74 height 12
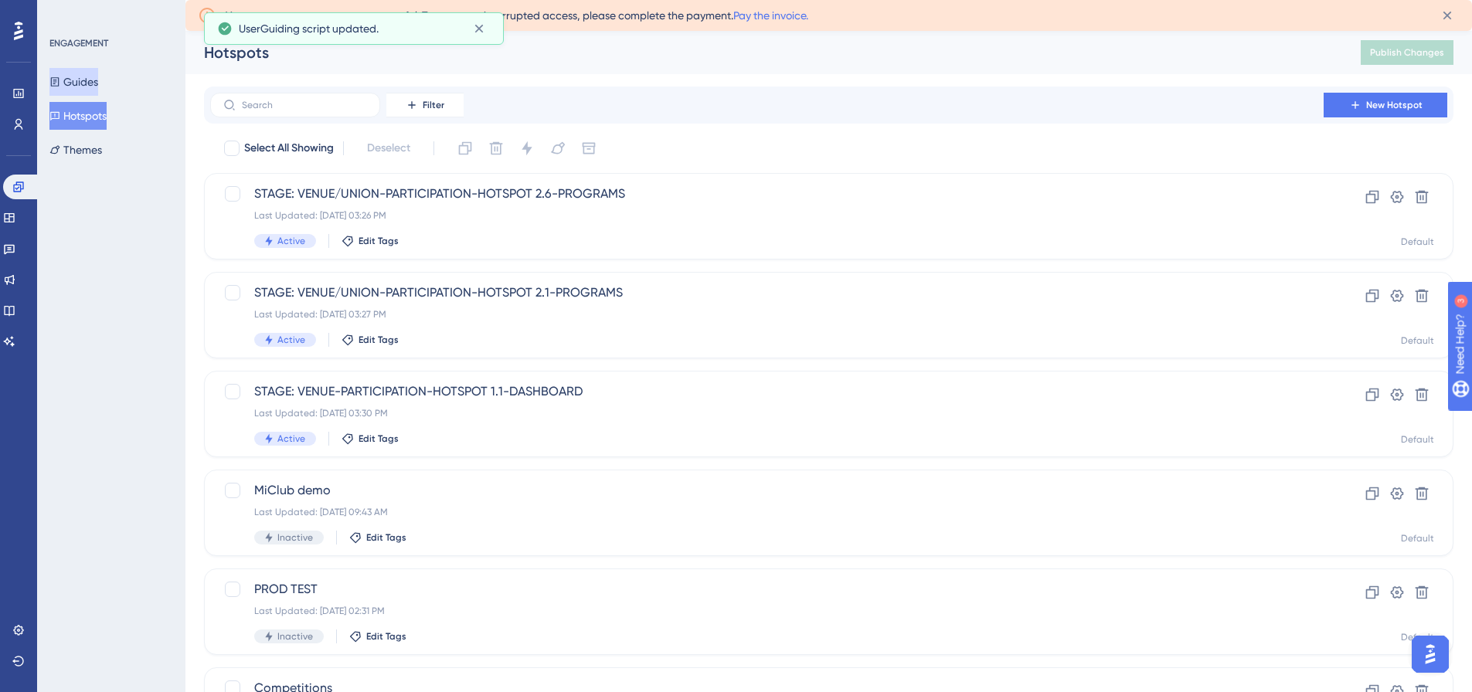
click at [78, 75] on button "Guides" at bounding box center [73, 82] width 49 height 28
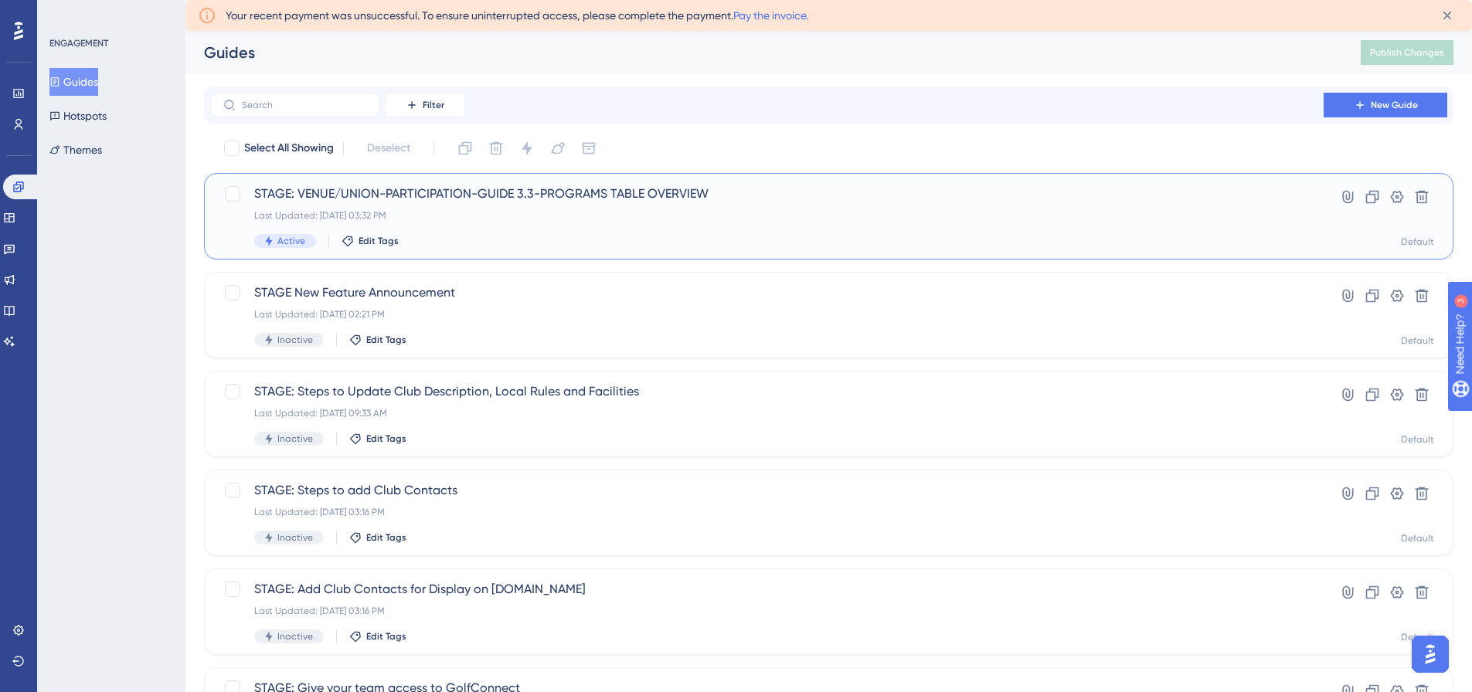
click at [501, 192] on span "STAGE: VENUE/UNION-PARTICIPATION-GUIDE 3.3-PROGRAMS TABLE OVERVIEW" at bounding box center [766, 194] width 1025 height 19
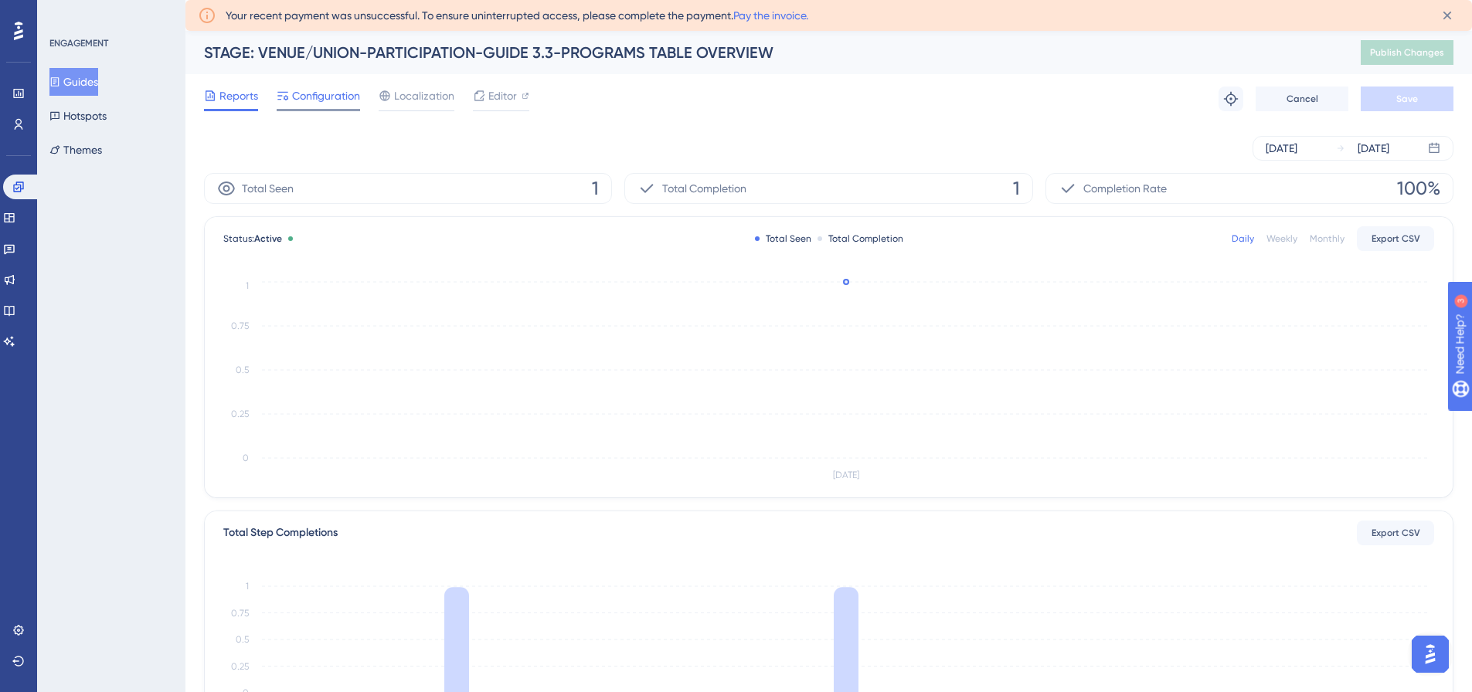
click at [321, 108] on div "Configuration" at bounding box center [318, 99] width 83 height 25
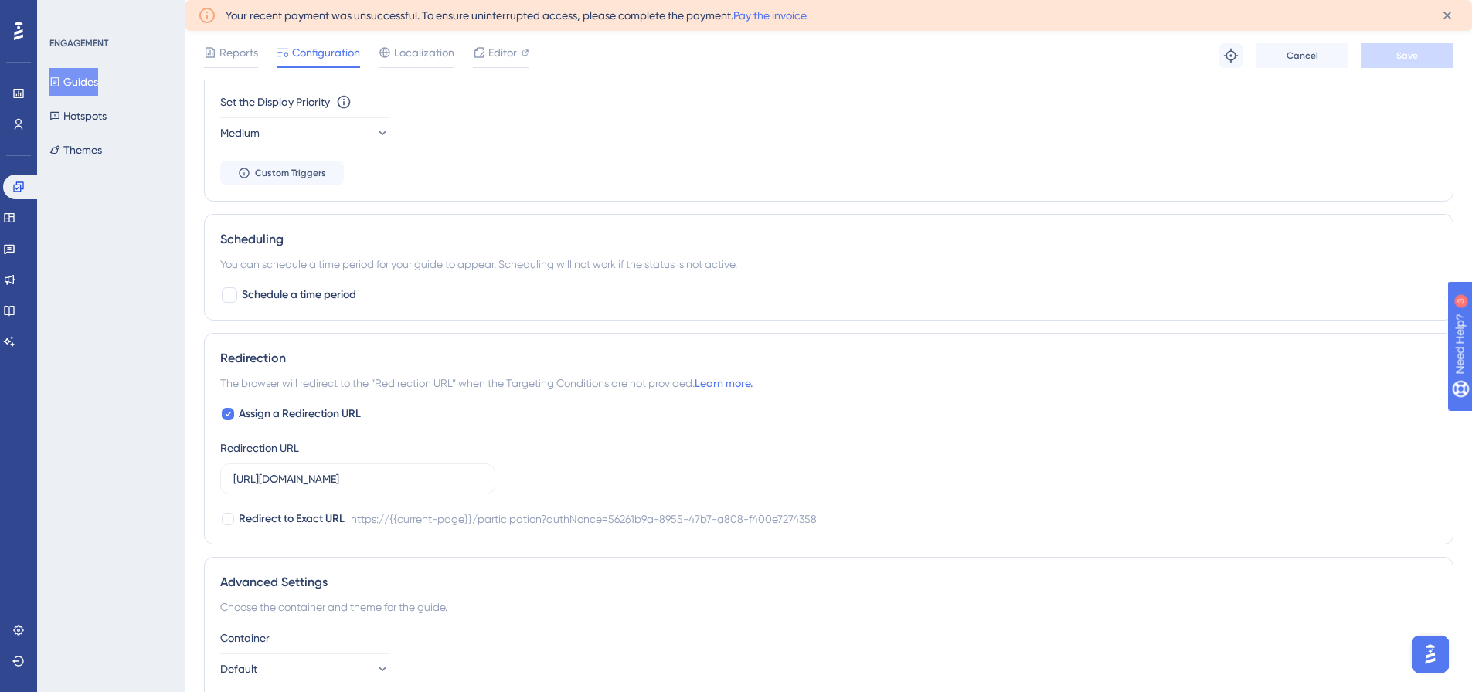
scroll to position [850, 0]
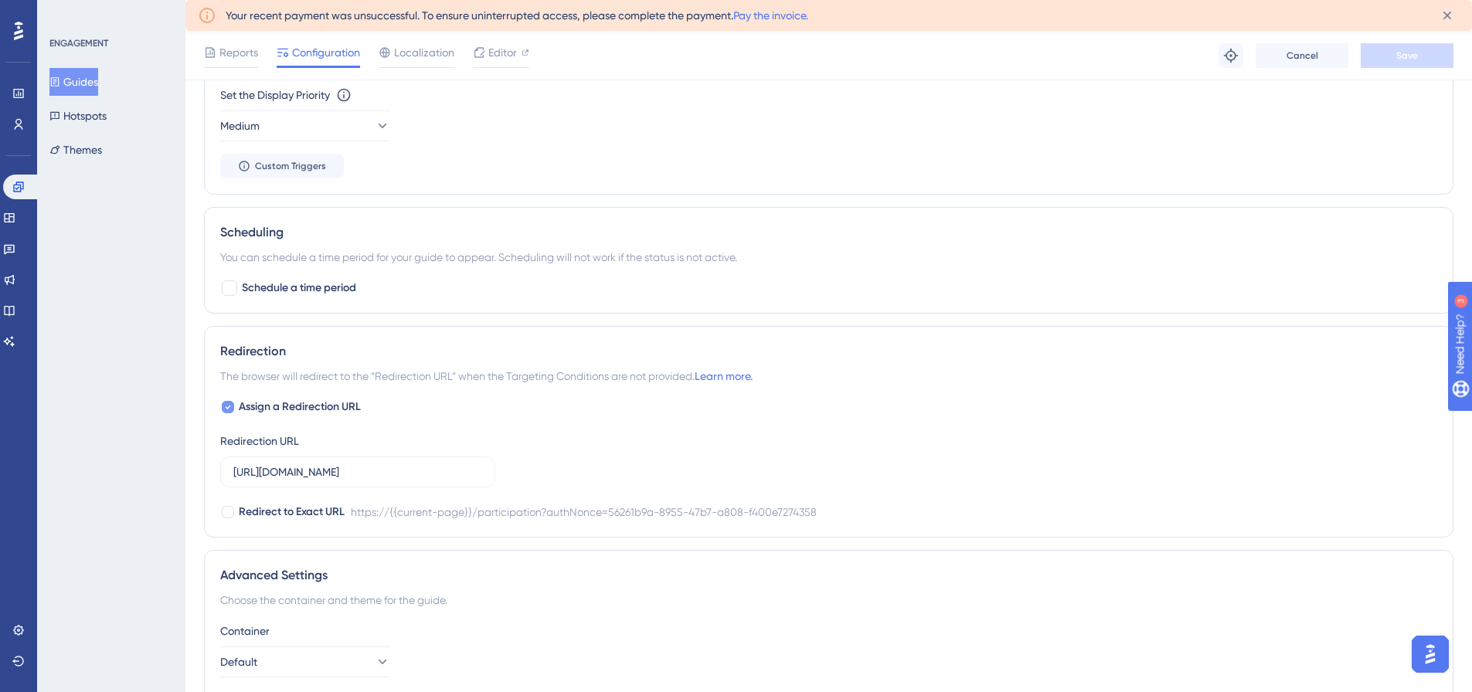
click at [230, 412] on icon at bounding box center [228, 407] width 6 height 12
checkbox input "false"
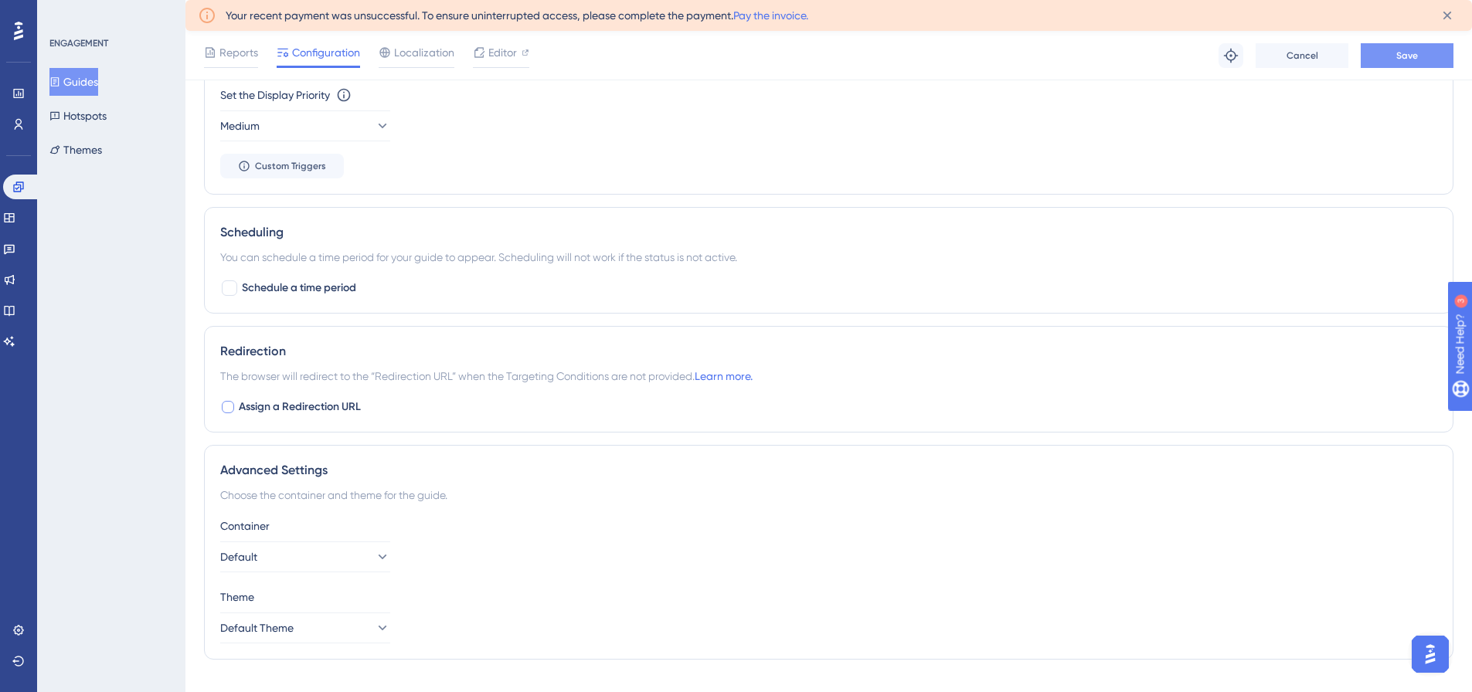
click at [1402, 57] on span "Save" at bounding box center [1407, 55] width 22 height 12
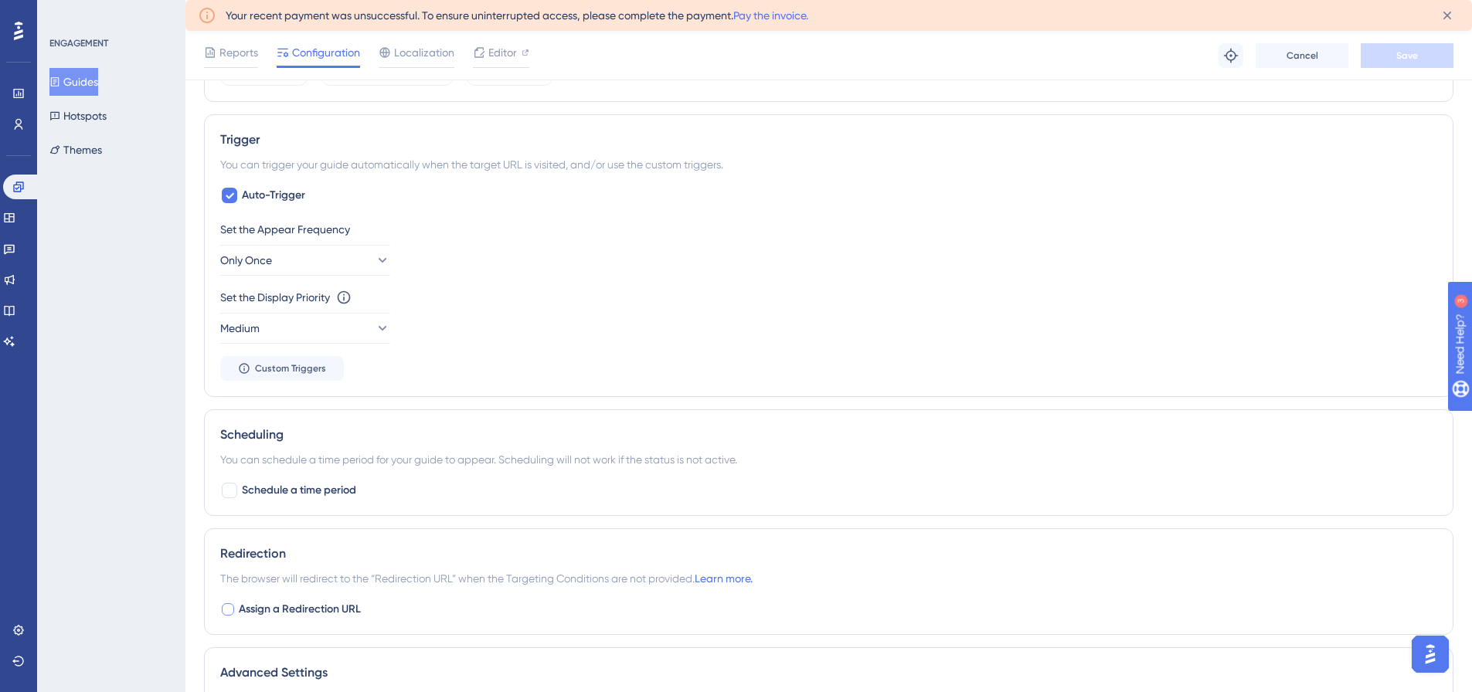
scroll to position [570, 0]
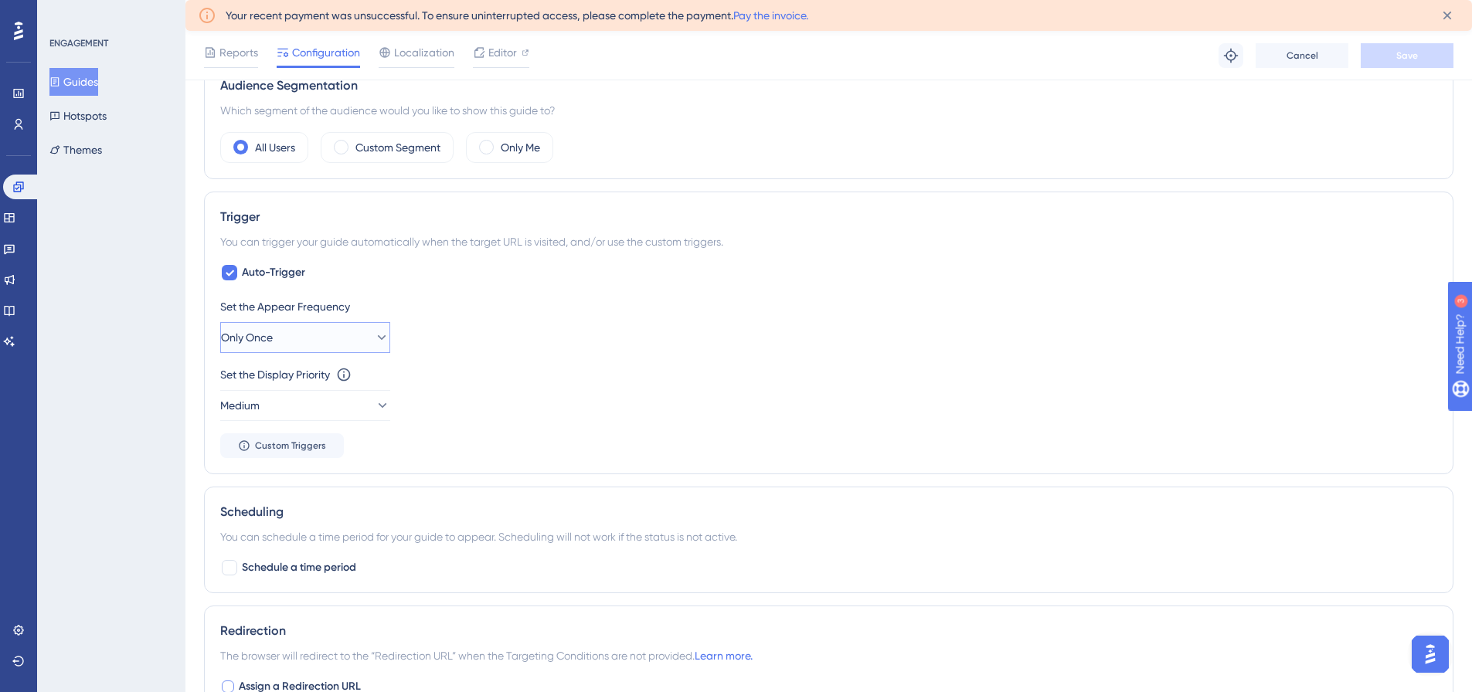
click at [265, 331] on span "Only Once" at bounding box center [247, 337] width 52 height 19
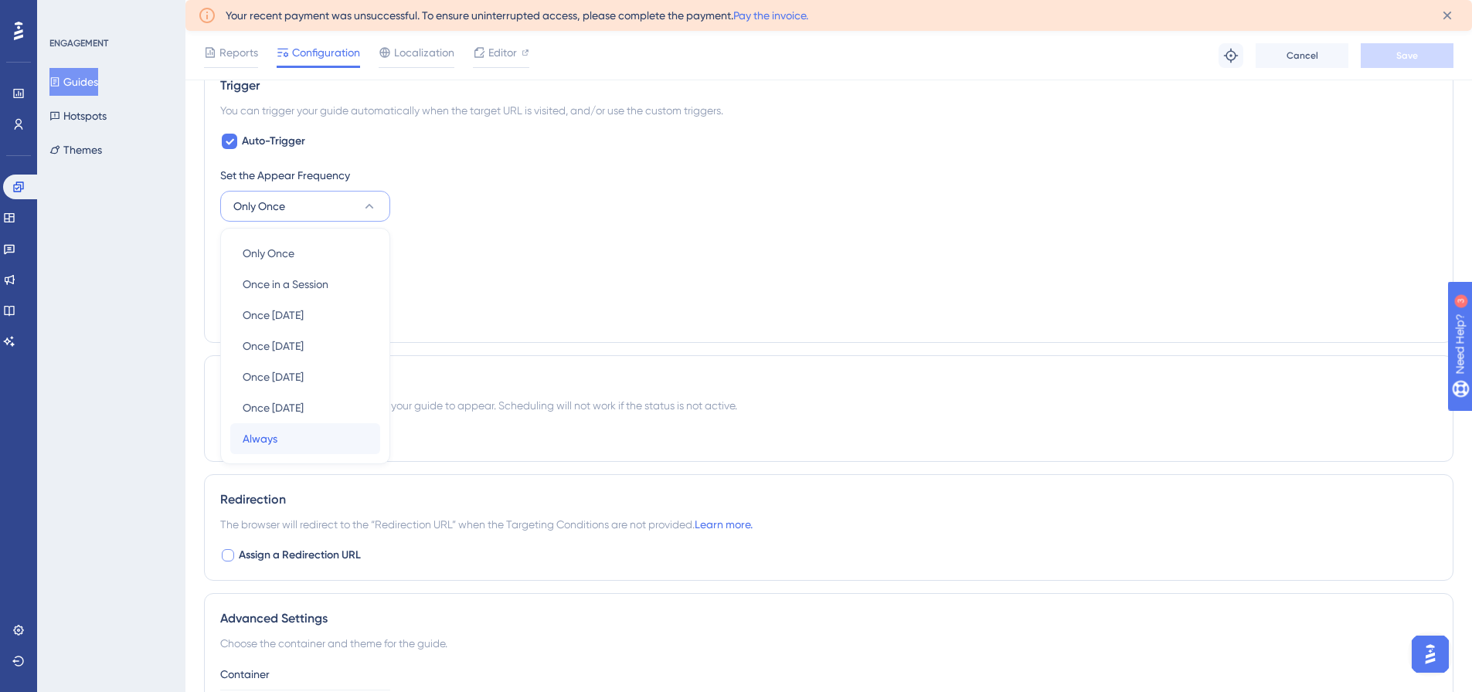
click at [265, 439] on span "Always" at bounding box center [260, 439] width 35 height 19
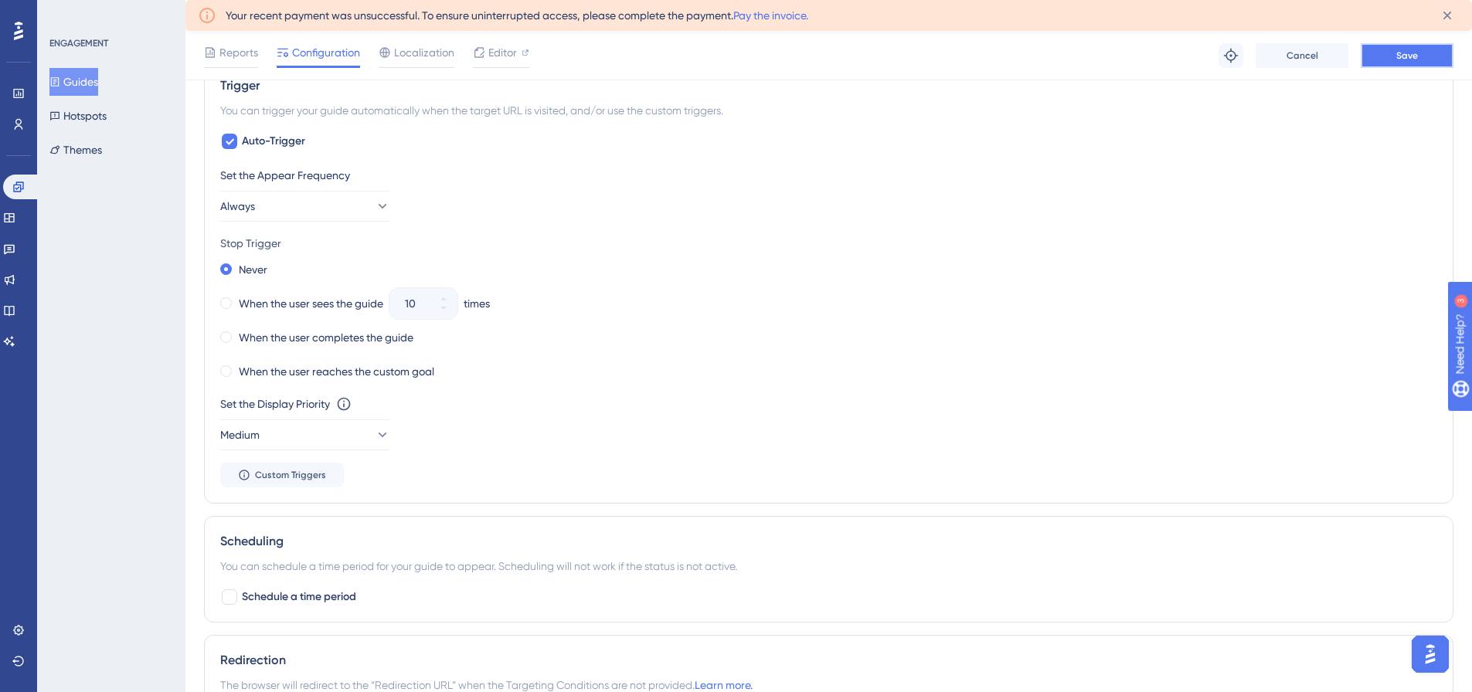
click at [1421, 56] on button "Save" at bounding box center [1407, 55] width 93 height 25
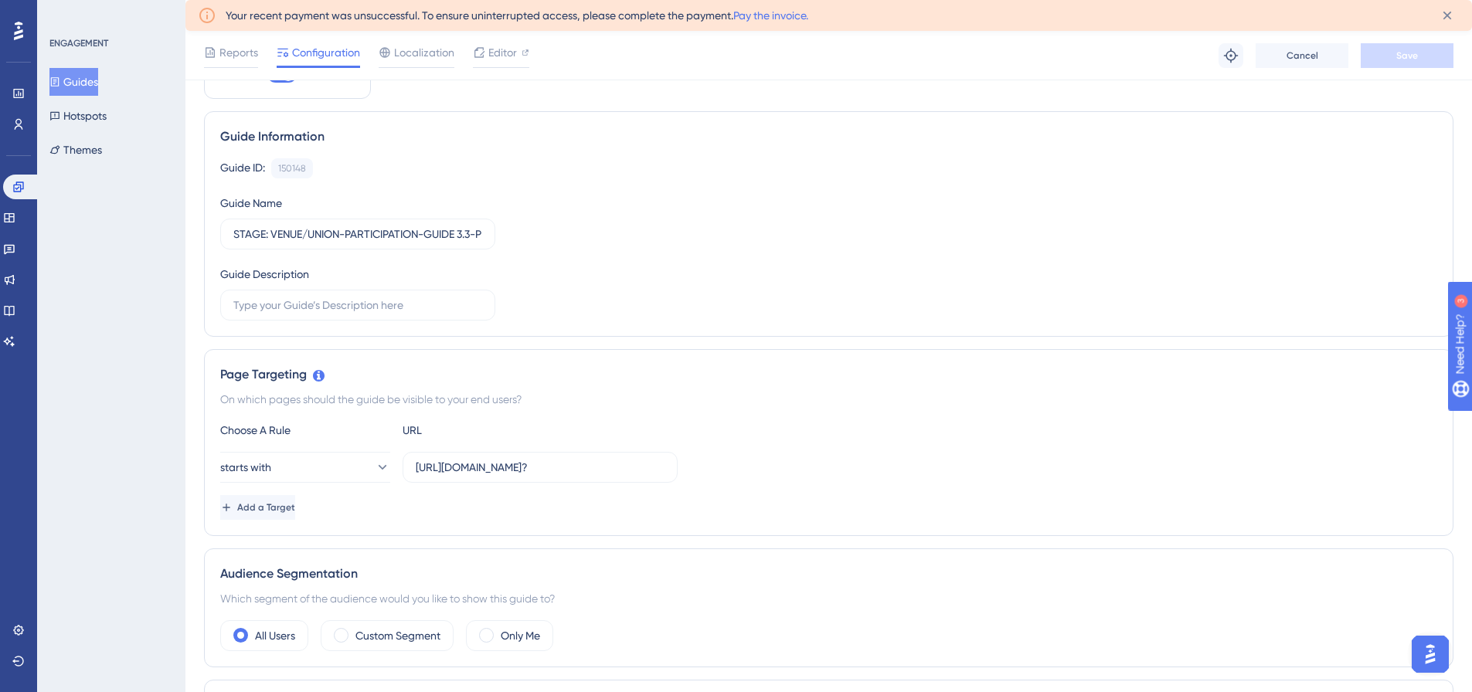
scroll to position [0, 0]
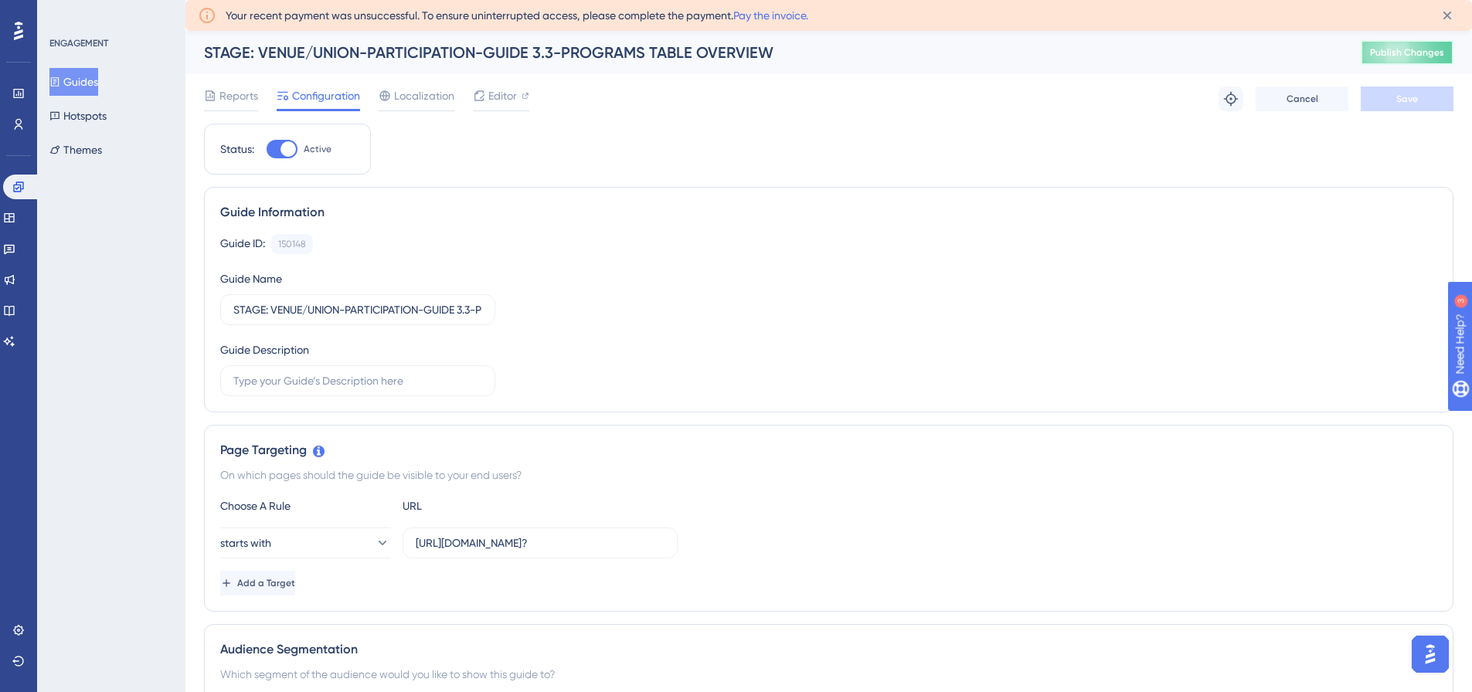
click at [1423, 48] on span "Publish Changes" at bounding box center [1407, 52] width 74 height 12
click at [502, 537] on input "[URL][DOMAIN_NAME]?" at bounding box center [540, 543] width 249 height 17
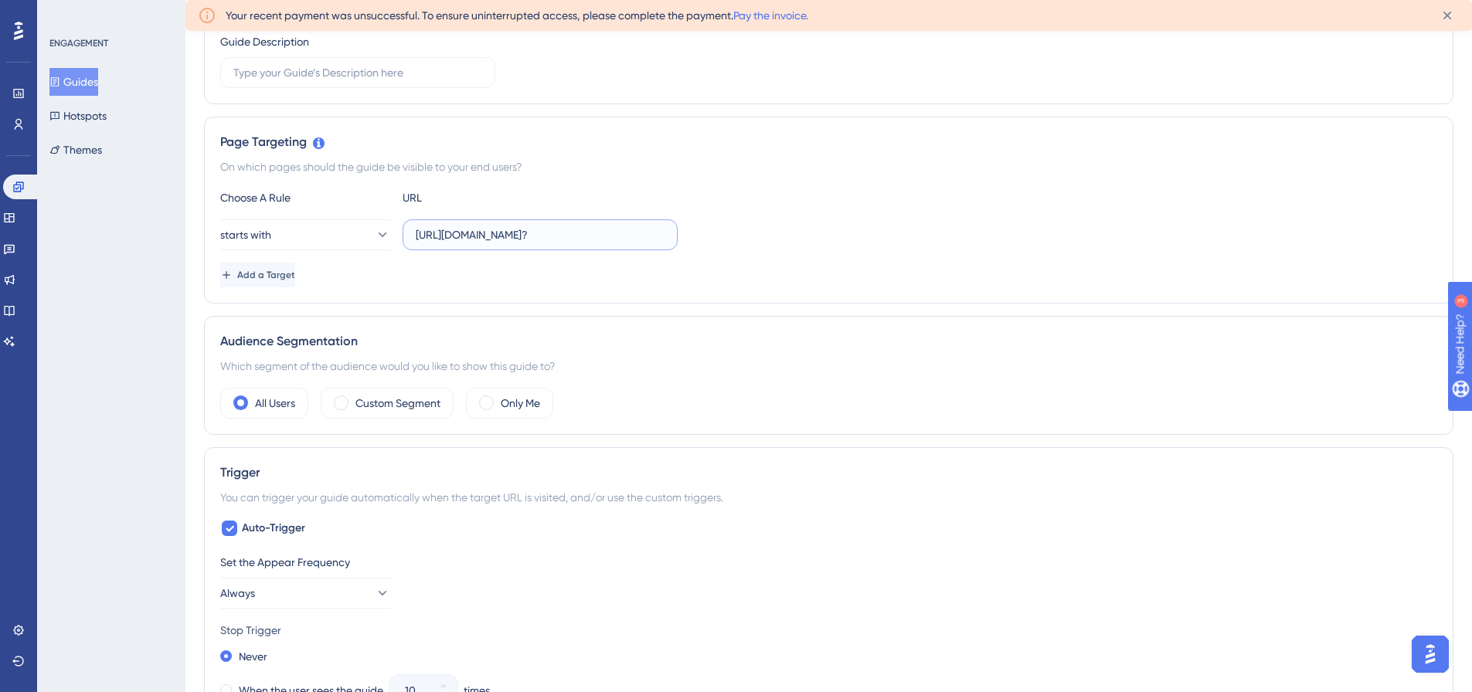
scroll to position [386, 0]
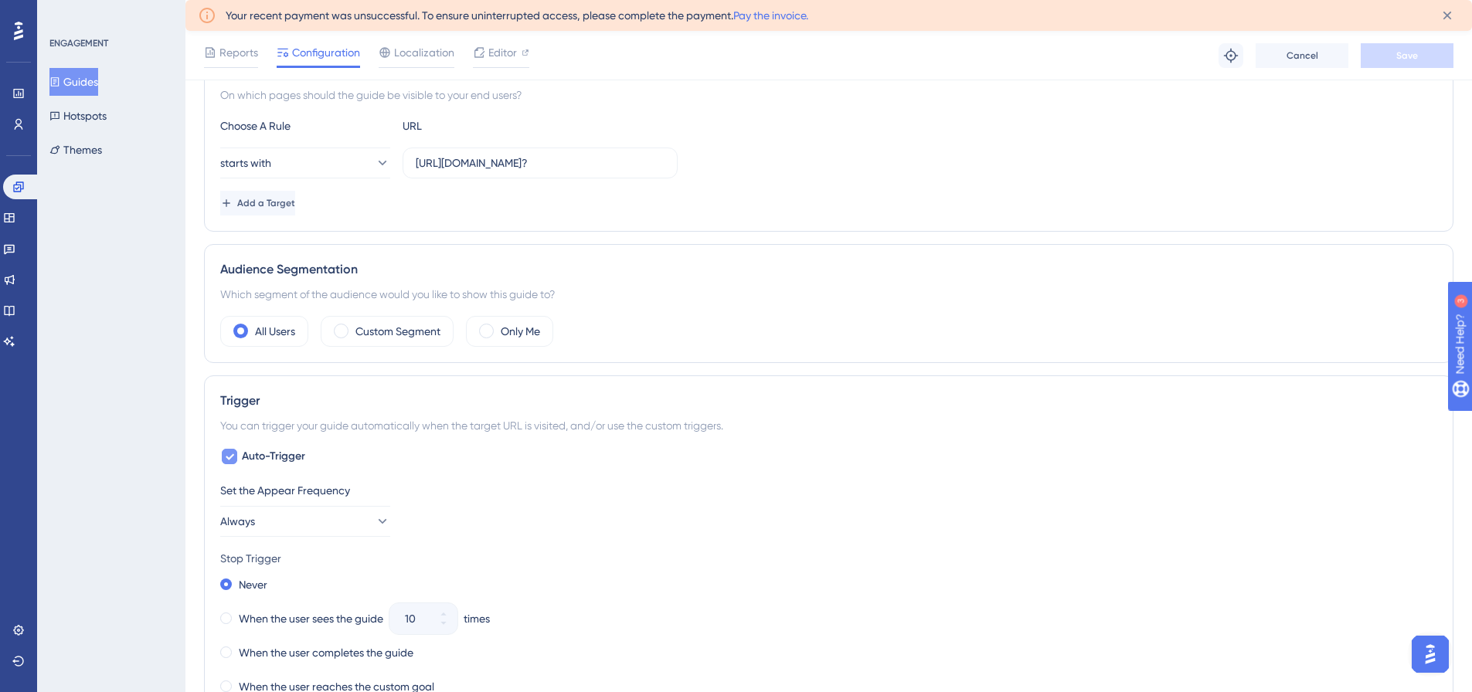
click at [233, 455] on icon at bounding box center [230, 457] width 8 height 6
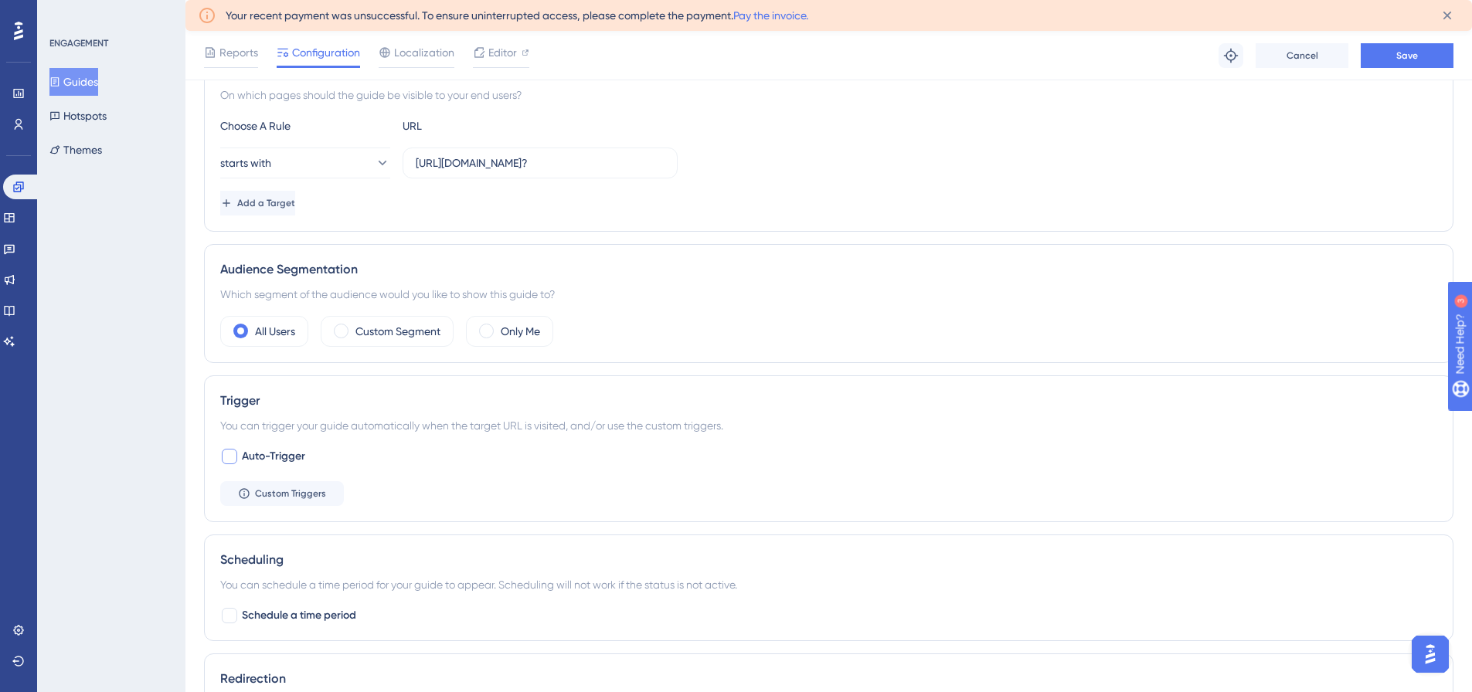
click at [232, 455] on div at bounding box center [229, 456] width 15 height 15
checkbox input "true"
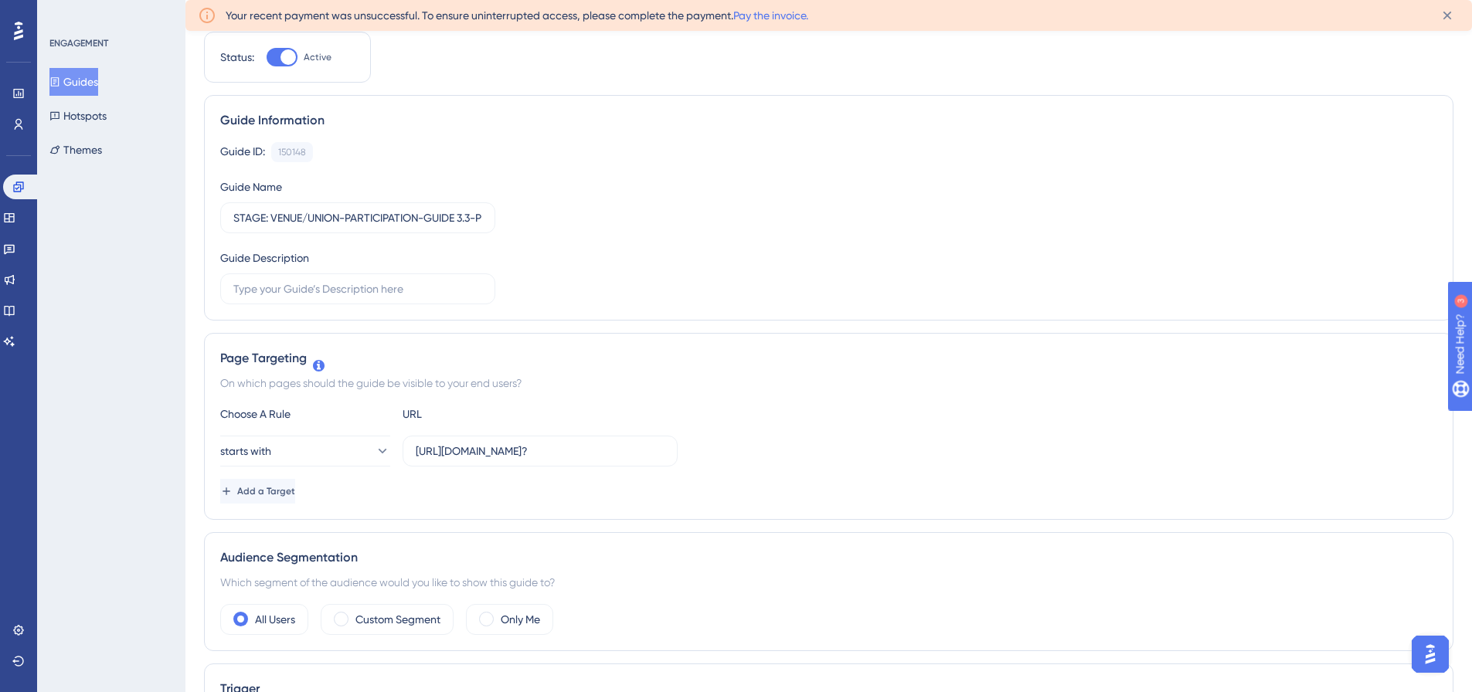
scroll to position [0, 0]
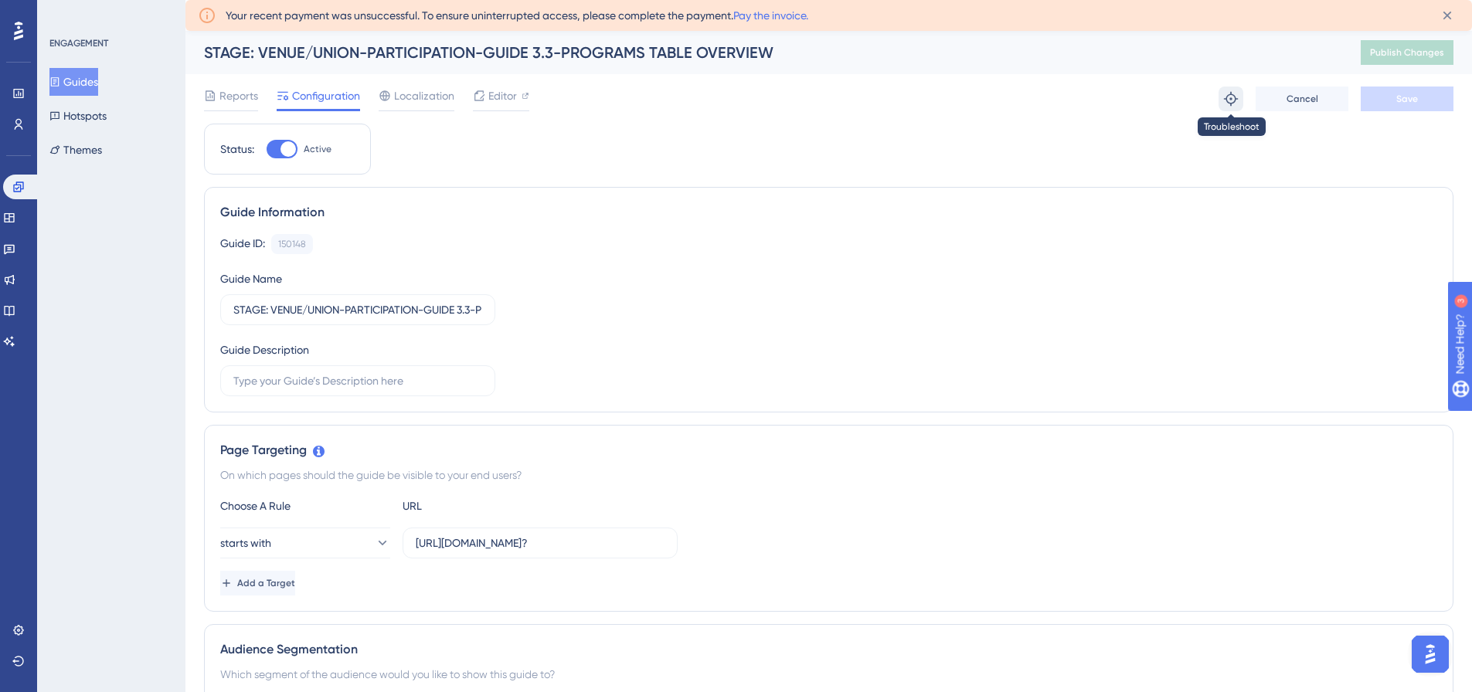
click at [1231, 97] on icon at bounding box center [1230, 98] width 15 height 15
click at [74, 111] on button "Hotspots" at bounding box center [77, 116] width 57 height 28
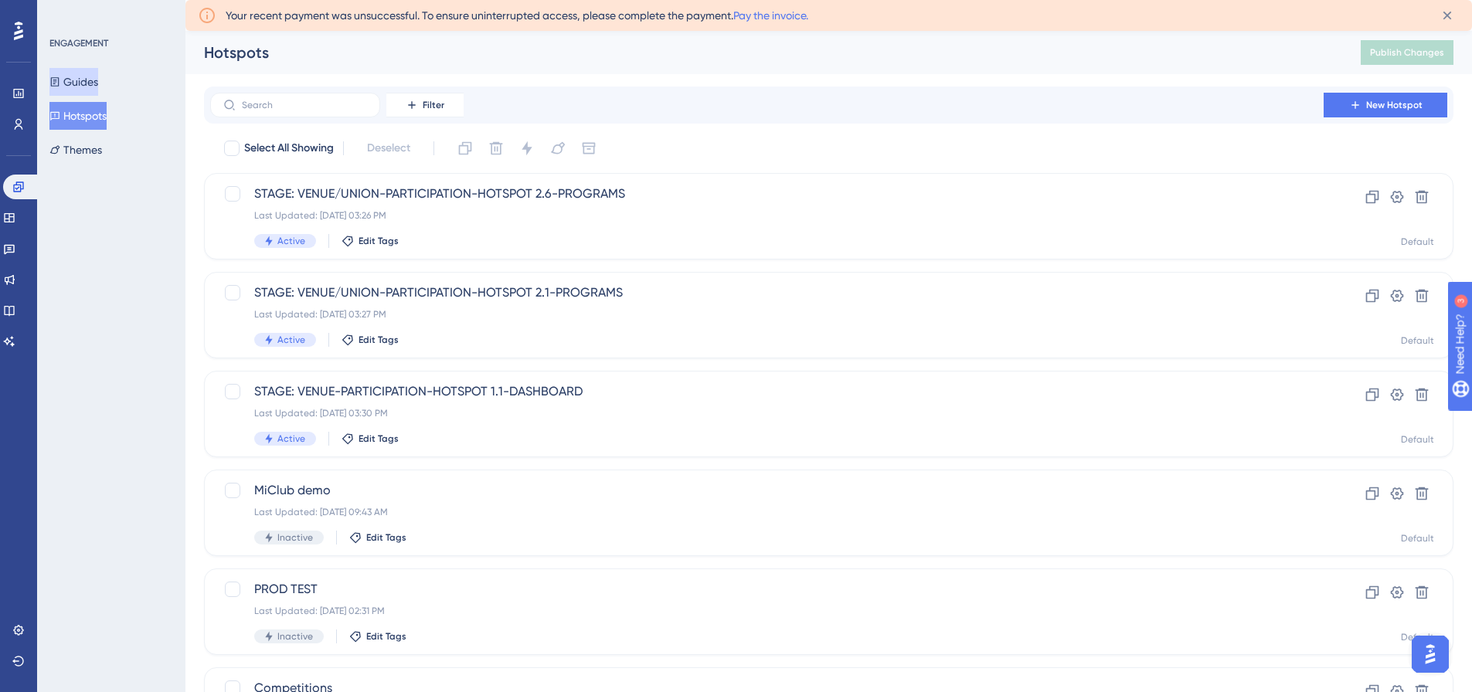
click at [95, 84] on button "Guides" at bounding box center [73, 82] width 49 height 28
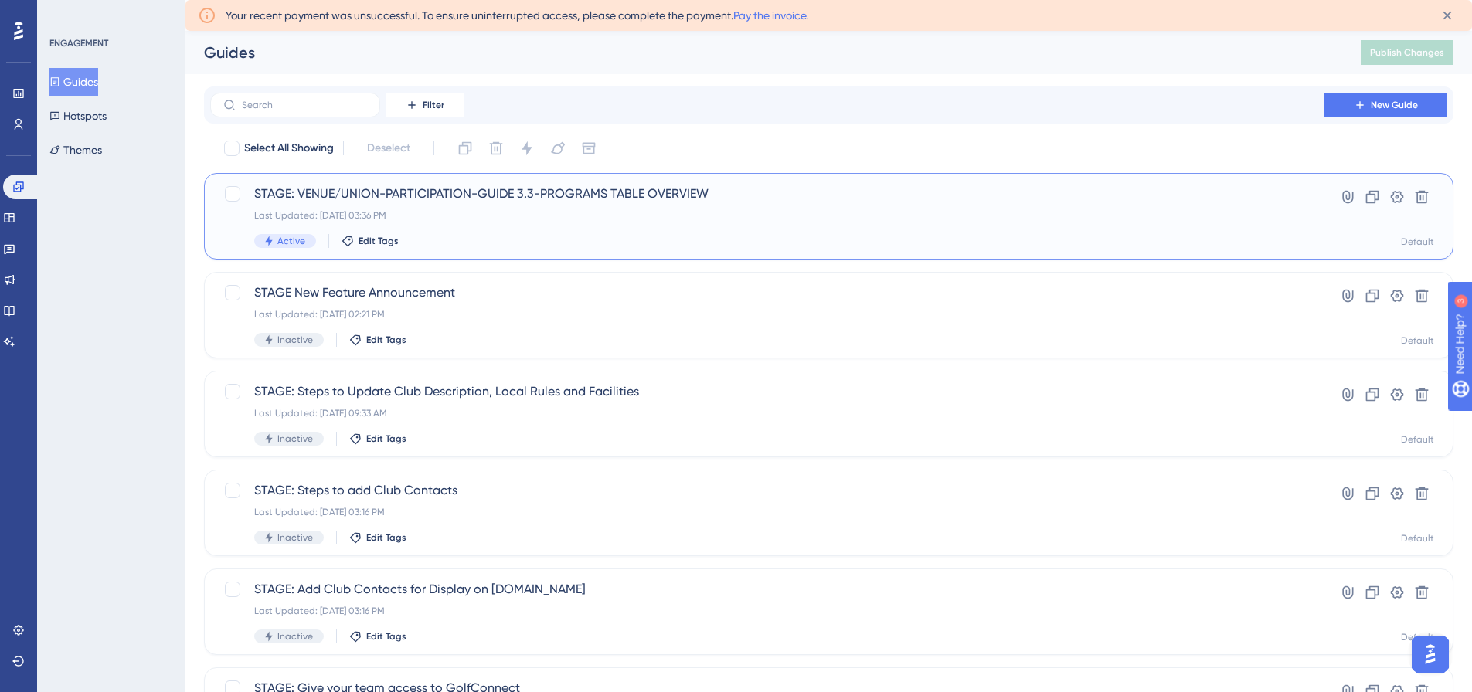
click at [396, 185] on span "STAGE: VENUE/UNION-PARTICIPATION-GUIDE 3.3-PROGRAMS TABLE OVERVIEW" at bounding box center [766, 194] width 1025 height 19
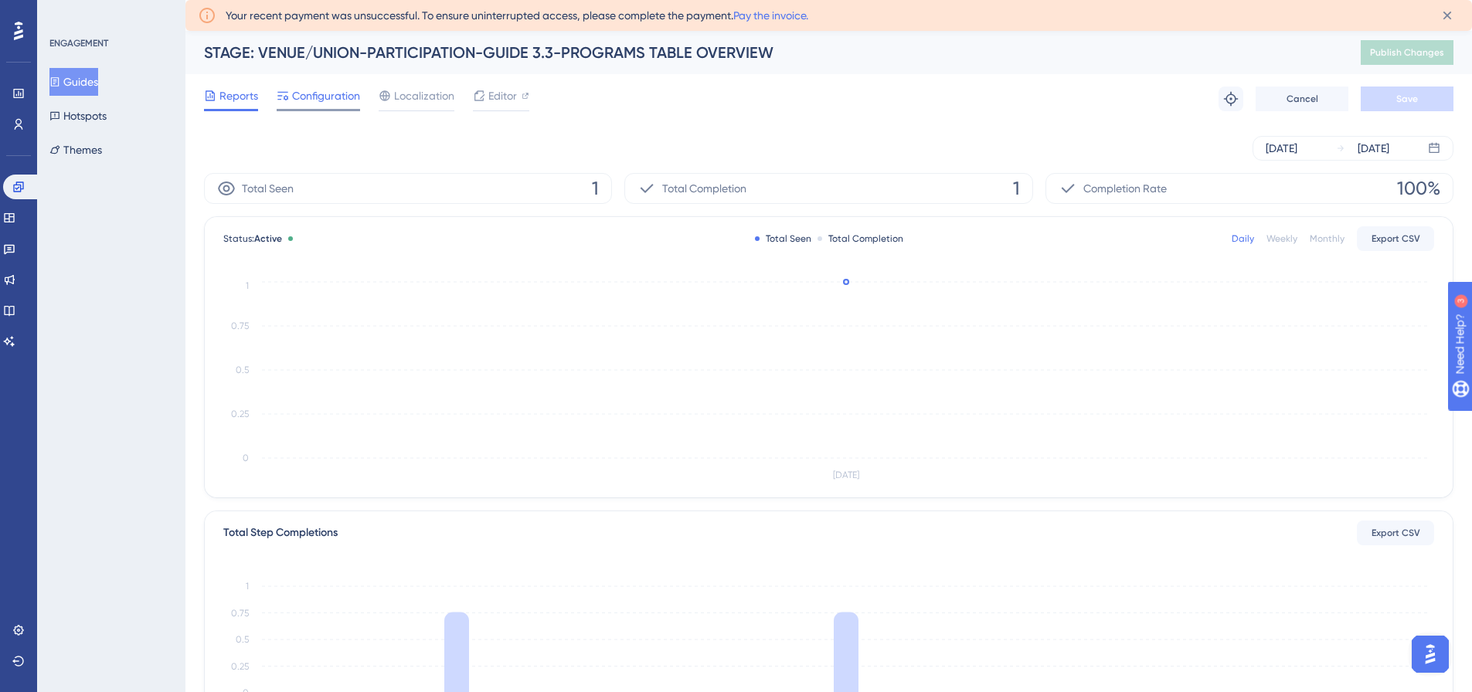
click at [319, 99] on span "Configuration" at bounding box center [326, 96] width 68 height 19
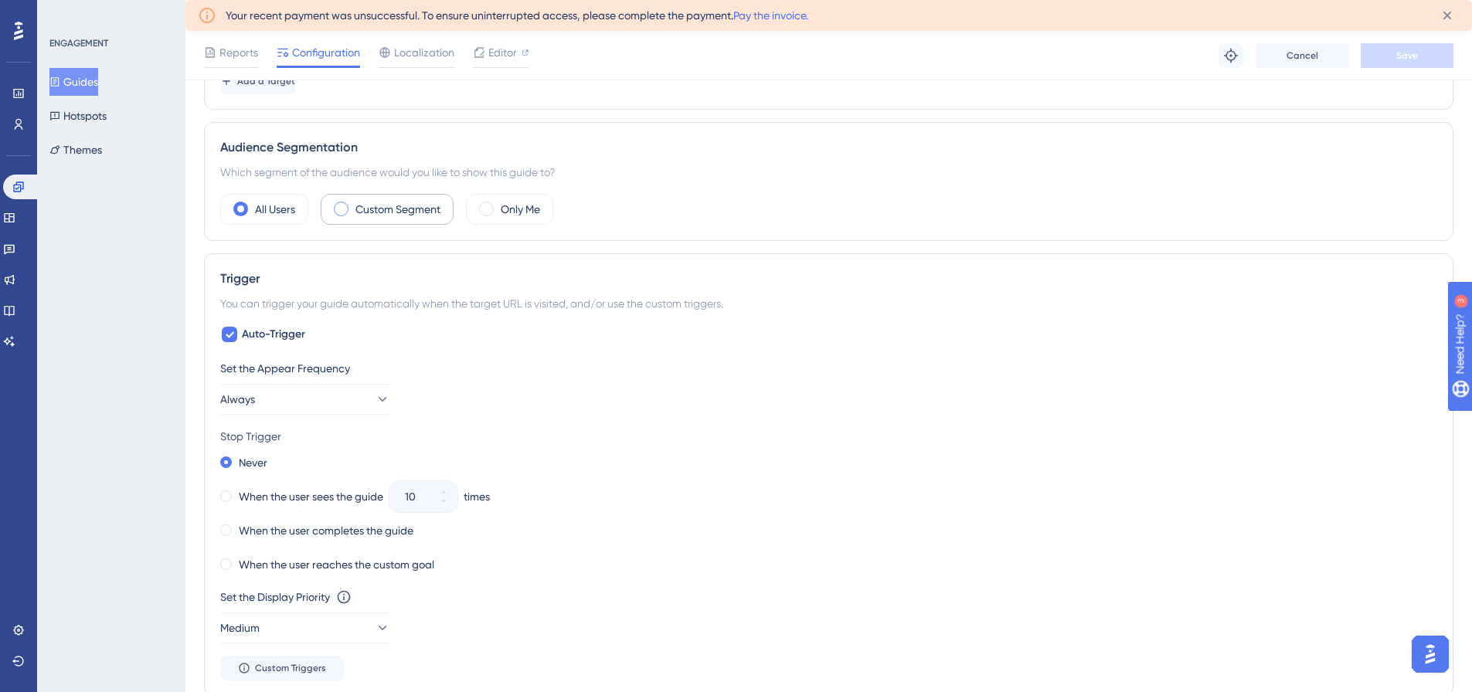
scroll to position [541, 0]
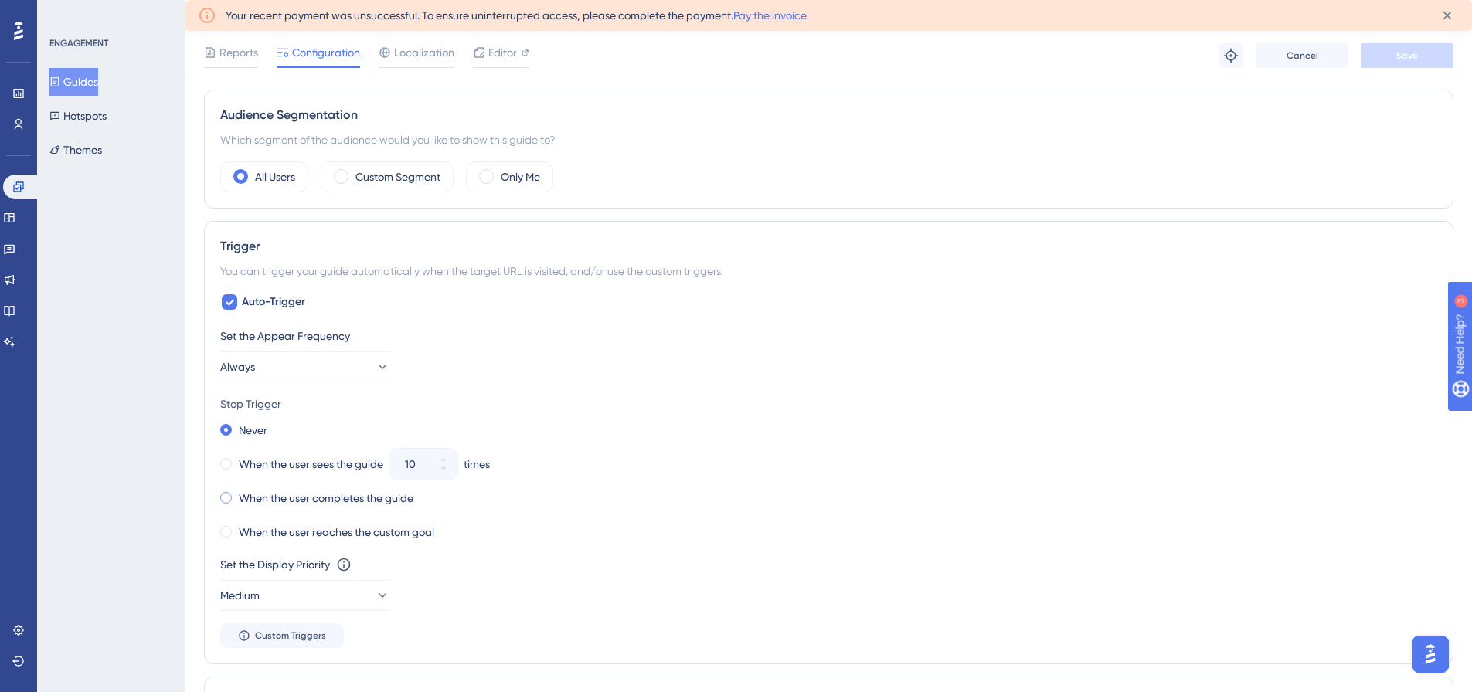
click at [227, 498] on span at bounding box center [226, 498] width 12 height 12
click at [236, 494] on input "radio" at bounding box center [236, 494] width 0 height 0
click at [224, 428] on span at bounding box center [226, 430] width 12 height 12
click at [236, 426] on input "radio" at bounding box center [236, 426] width 0 height 0
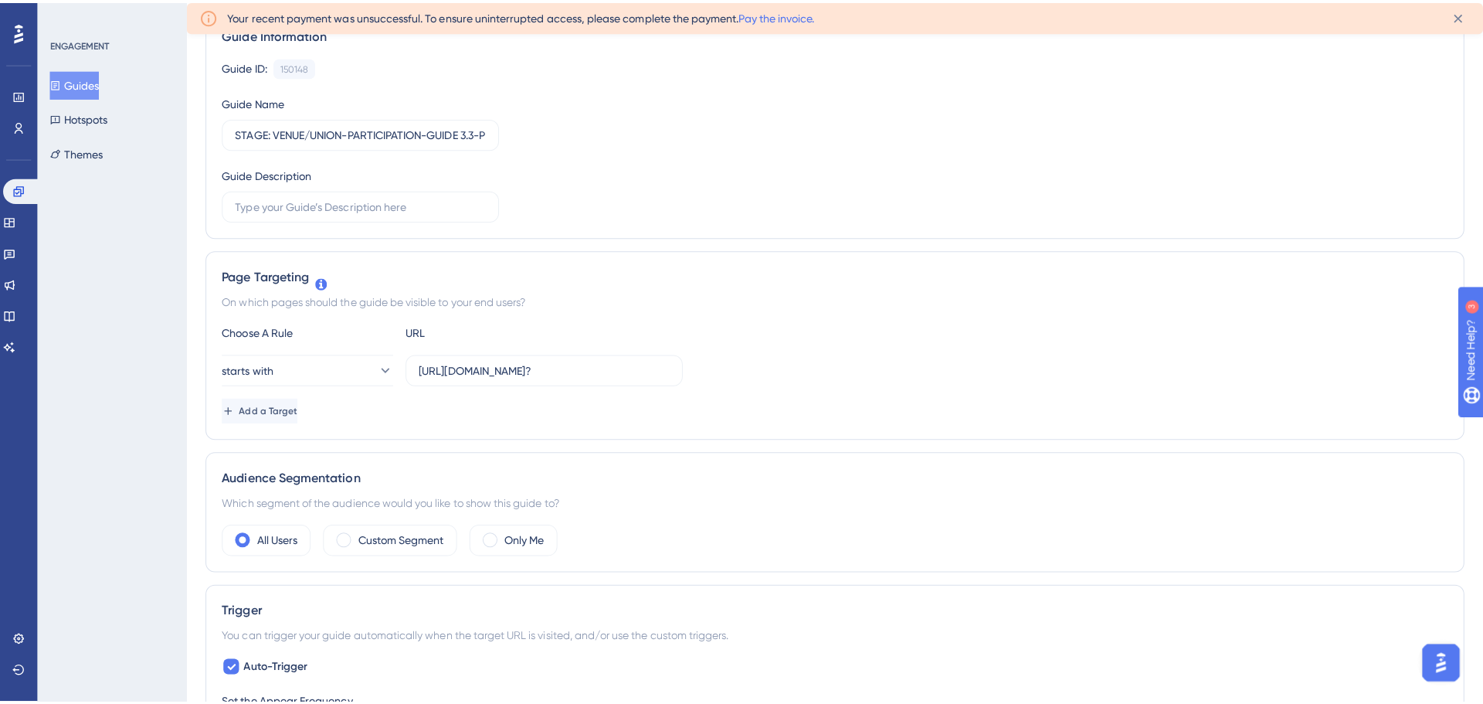
scroll to position [0, 0]
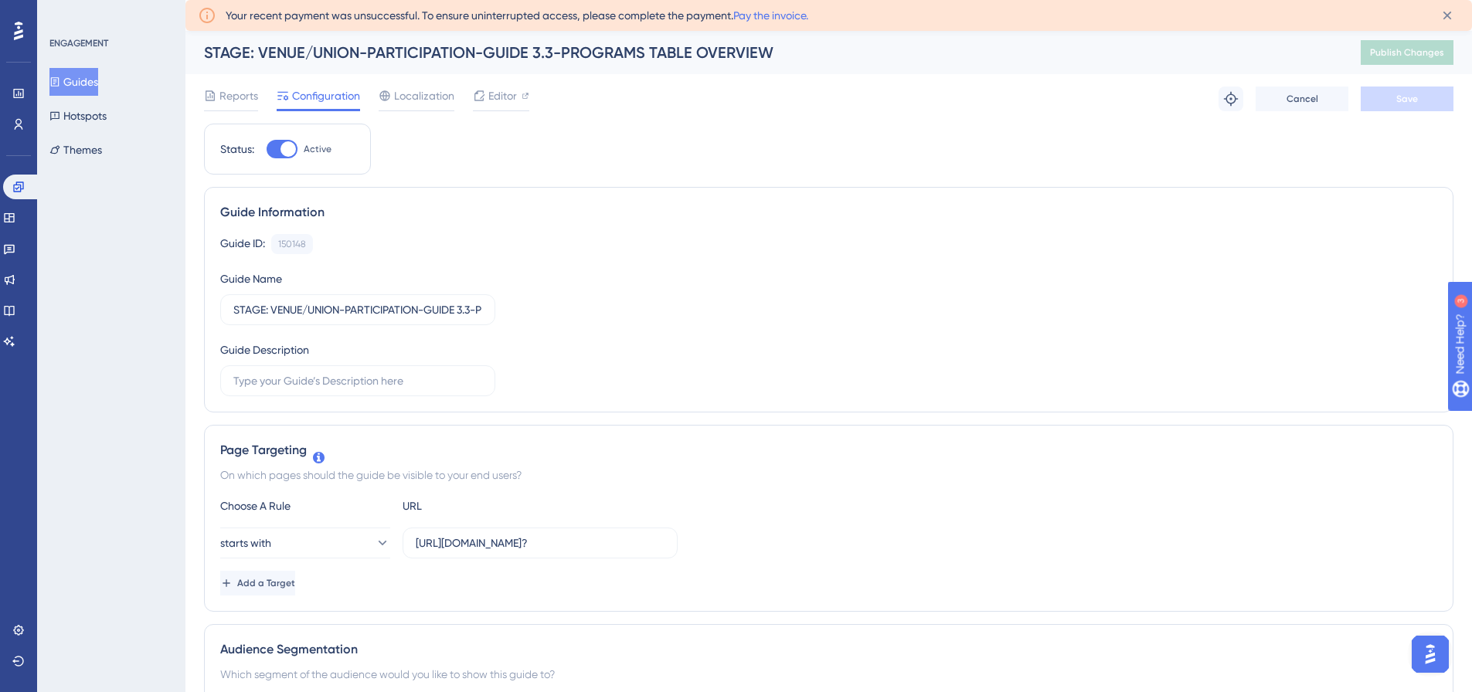
click at [93, 87] on button "Guides" at bounding box center [73, 82] width 49 height 28
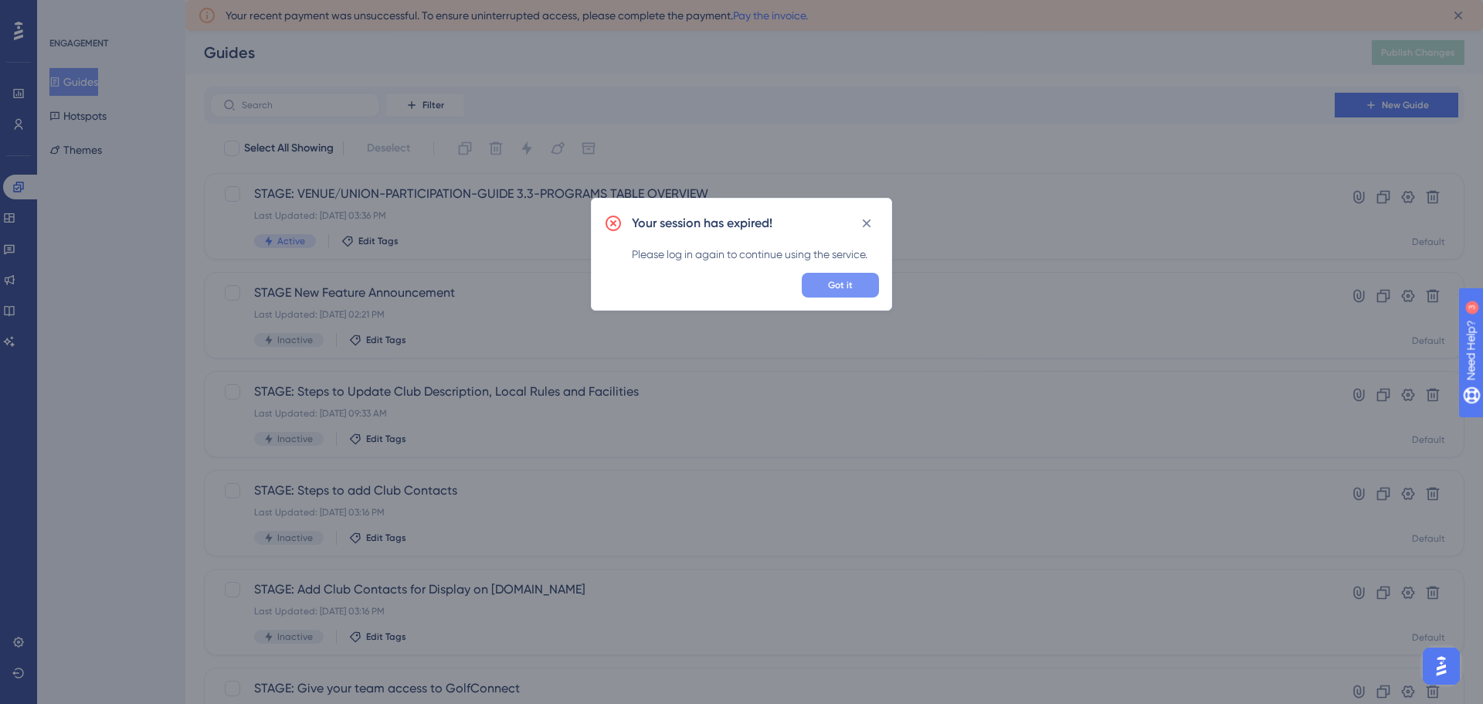
click at [825, 295] on button "Got it" at bounding box center [840, 285] width 77 height 25
